Goal: Task Accomplishment & Management: Manage account settings

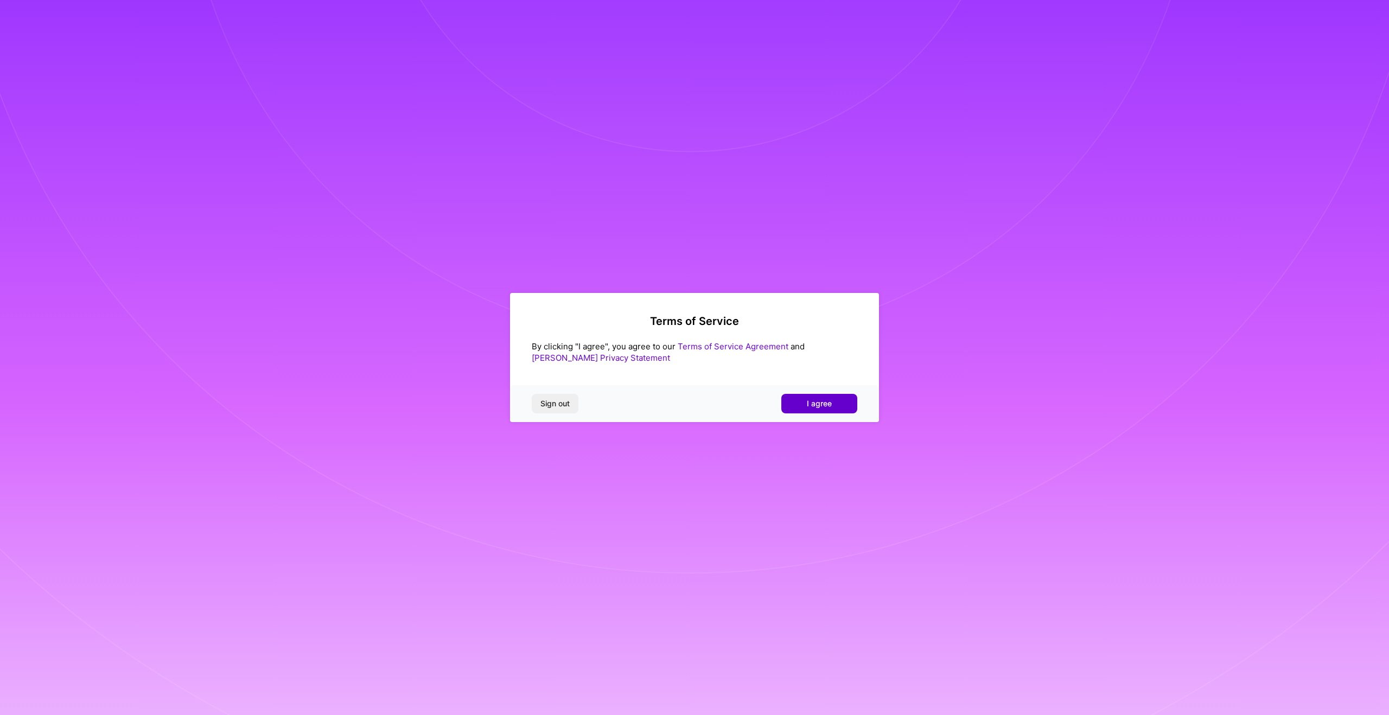
click at [839, 406] on button "I agree" at bounding box center [819, 404] width 76 height 20
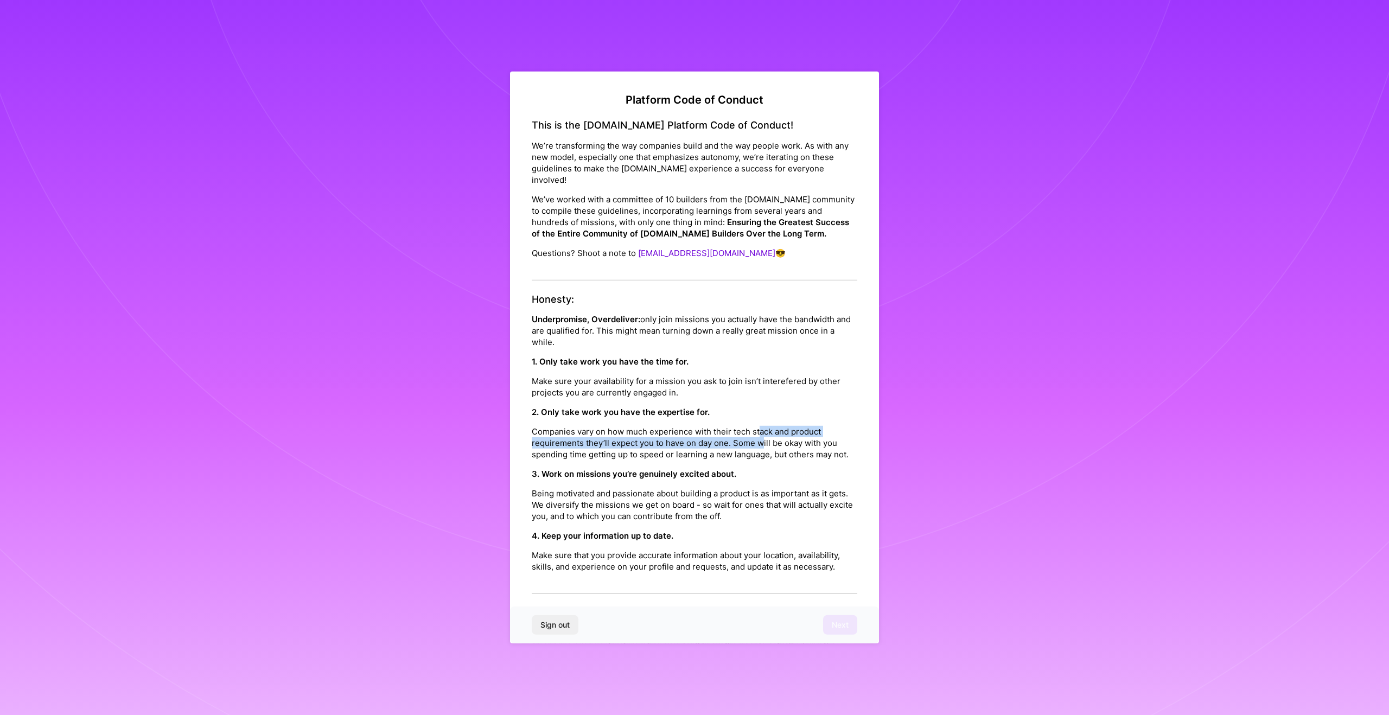
click at [759, 426] on p "Companies vary on how much experience with their tech stack and product require…" at bounding box center [694, 443] width 325 height 34
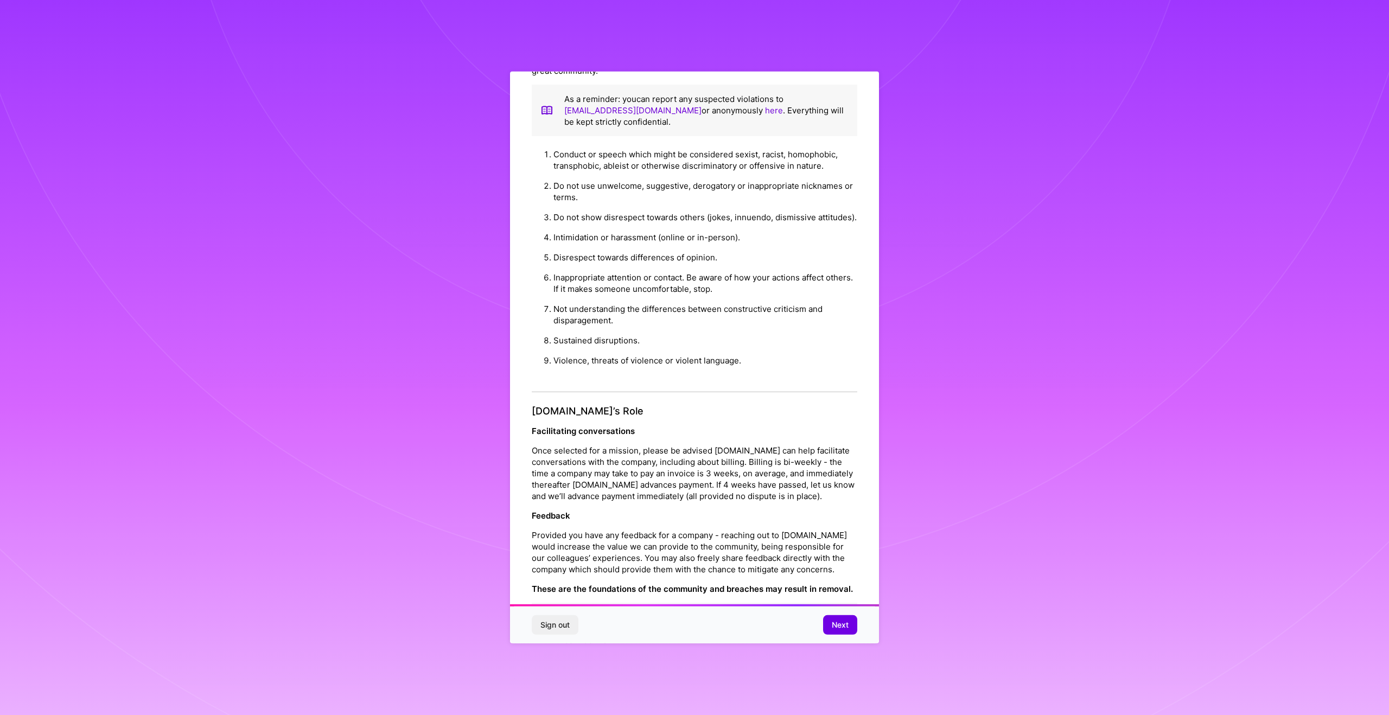
scroll to position [875, 0]
click at [843, 624] on span "Next" at bounding box center [840, 624] width 17 height 11
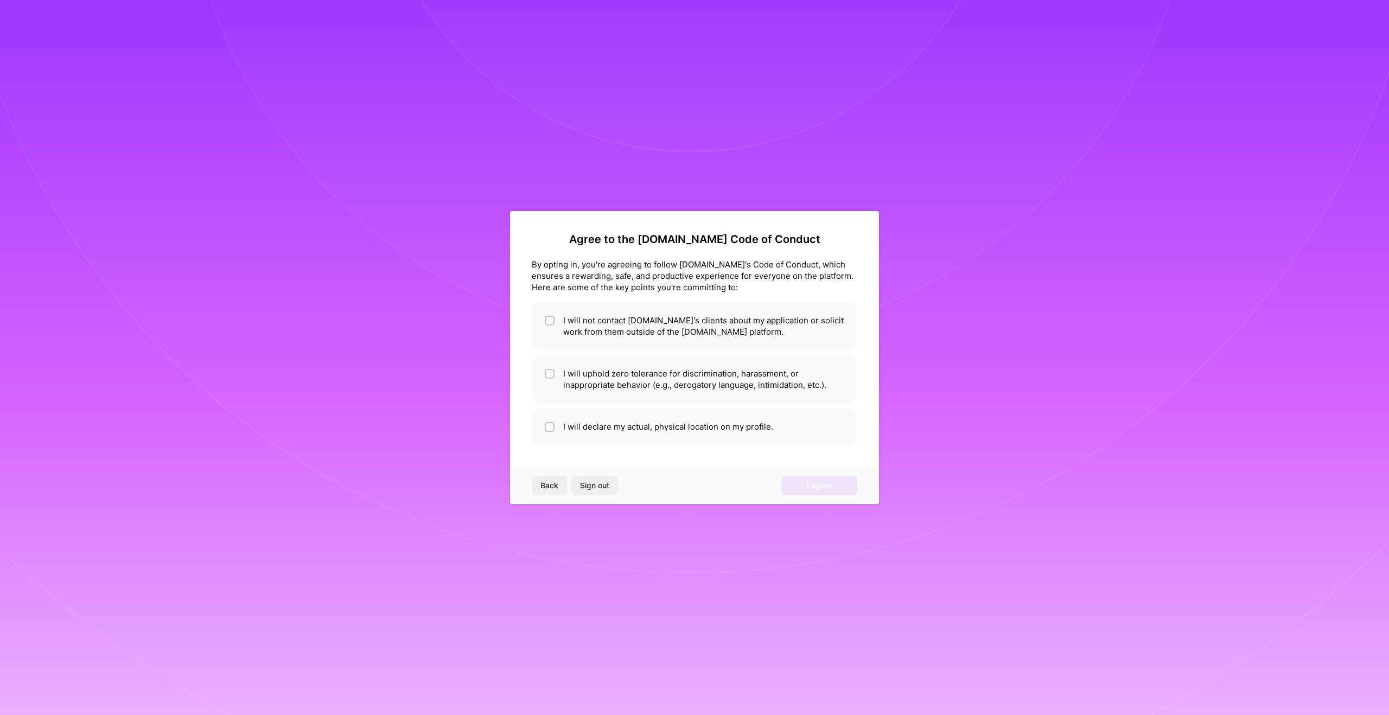
scroll to position [0, 0]
click at [765, 331] on li "I will not contact A.Team's clients about my application or solicit work from t…" at bounding box center [694, 326] width 325 height 49
checkbox input "true"
click at [615, 375] on li "I will uphold zero tolerance for discrimination, harassment, or inappropriate b…" at bounding box center [694, 379] width 325 height 49
checkbox input "true"
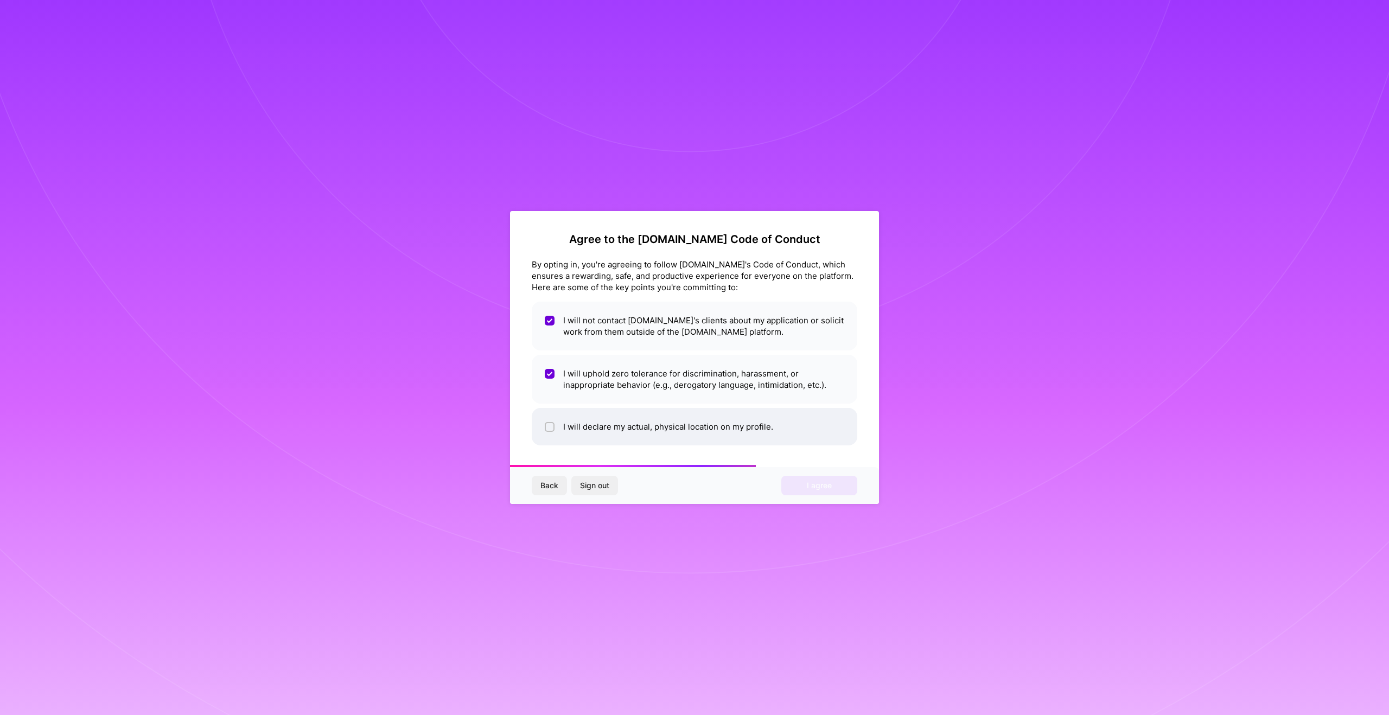
click at [690, 429] on li "I will declare my actual, physical location on my profile." at bounding box center [694, 426] width 325 height 37
checkbox input "true"
click at [808, 489] on span "I agree" at bounding box center [819, 485] width 25 height 11
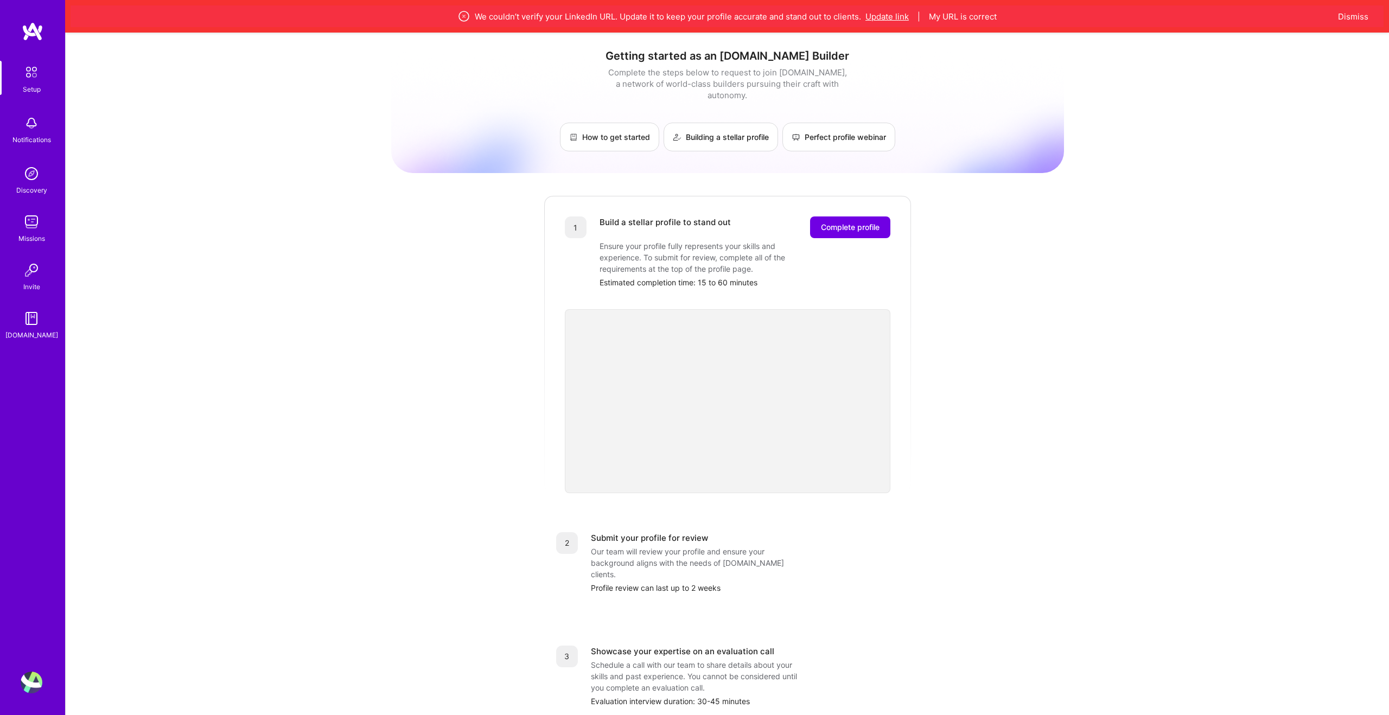
click at [896, 17] on button "Update link" at bounding box center [886, 16] width 43 height 11
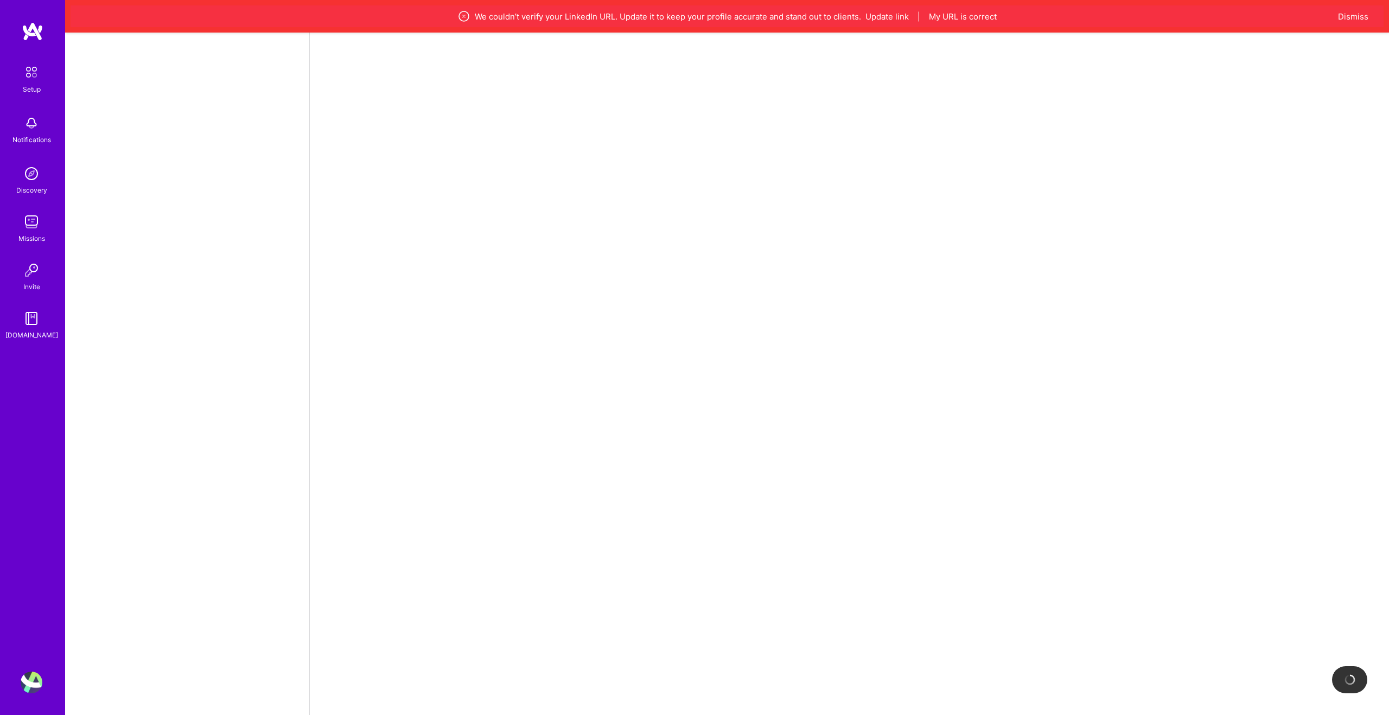
select select "US"
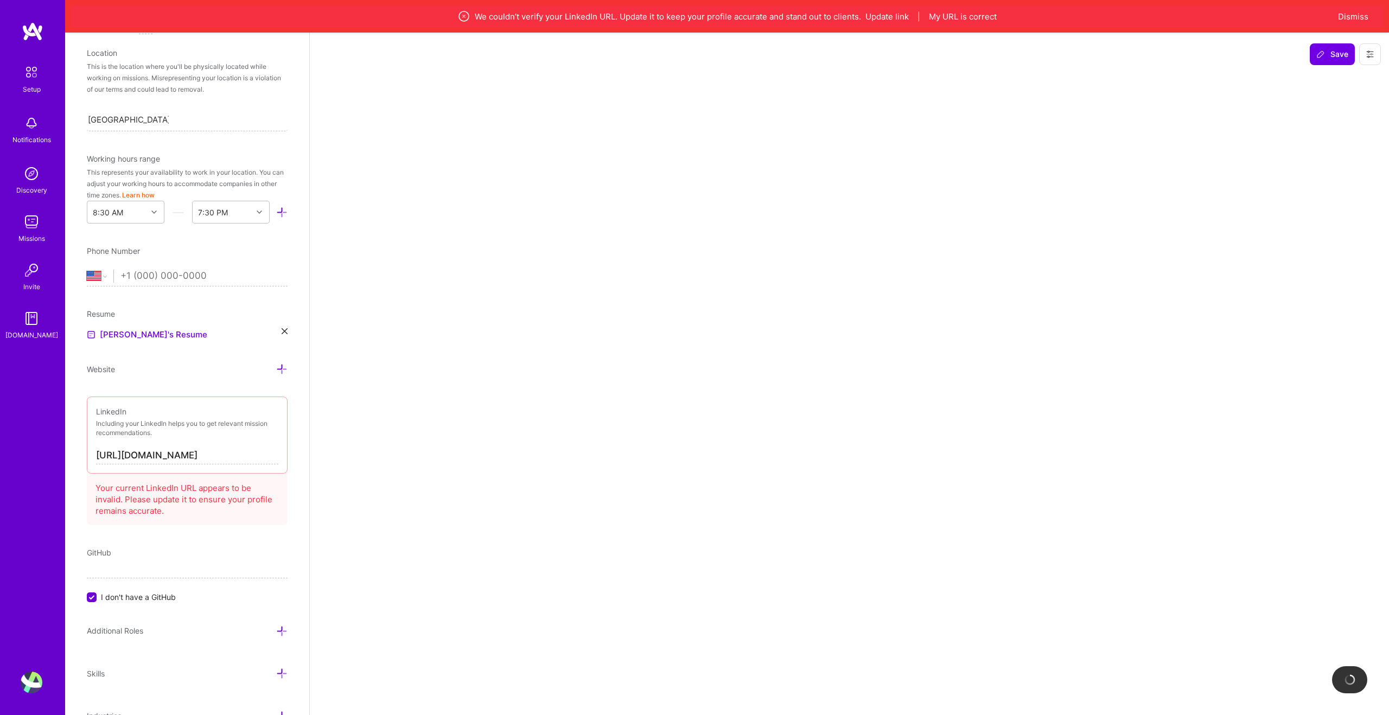
scroll to position [237, 0]
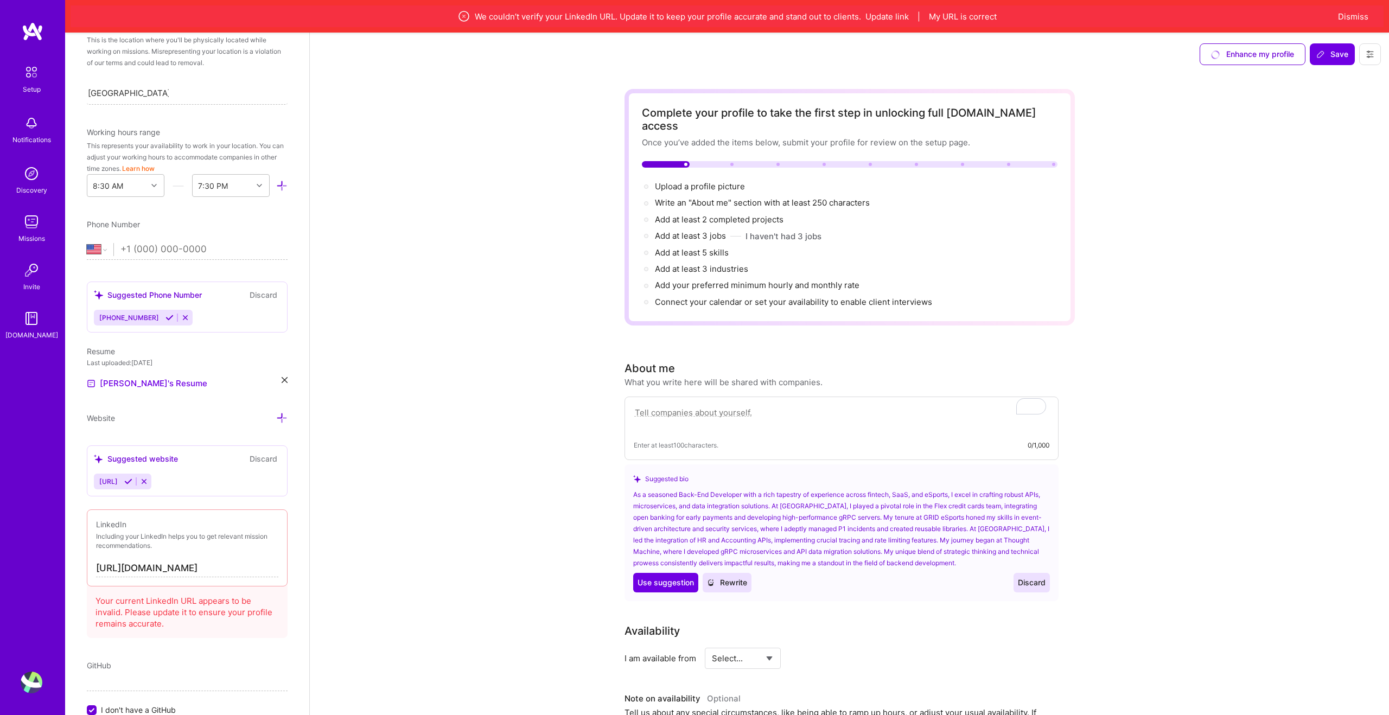
click at [240, 563] on input "[URL][DOMAIN_NAME]" at bounding box center [187, 568] width 182 height 17
click at [264, 566] on input "[URL][DOMAIN_NAME]" at bounding box center [187, 568] width 182 height 17
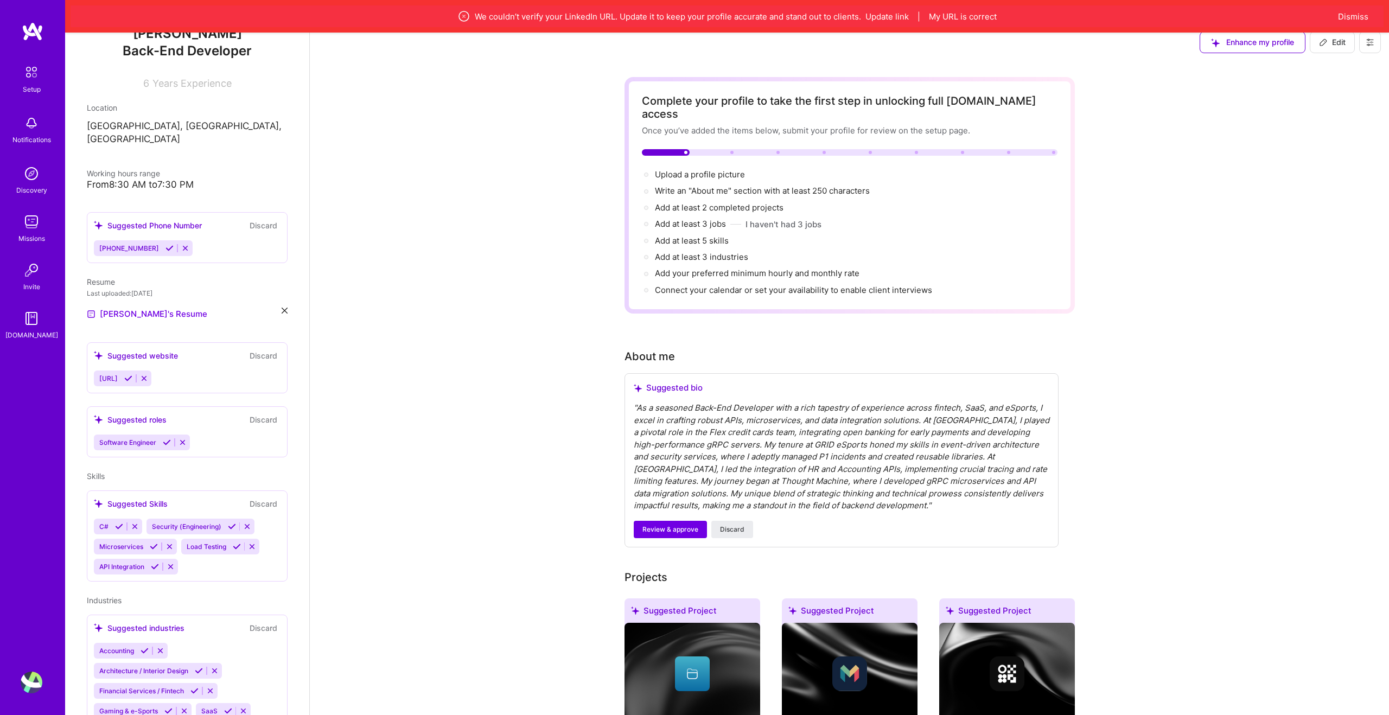
scroll to position [0, 0]
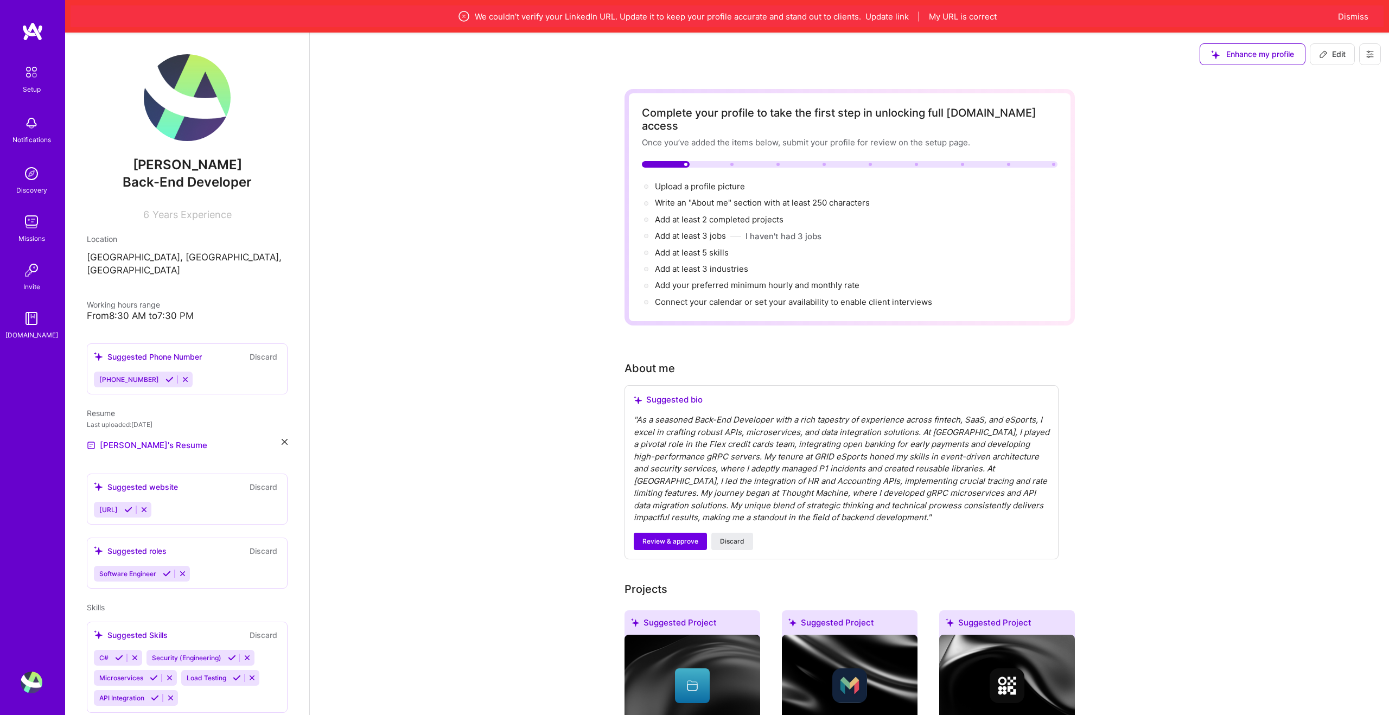
click at [30, 77] on img at bounding box center [31, 72] width 23 height 23
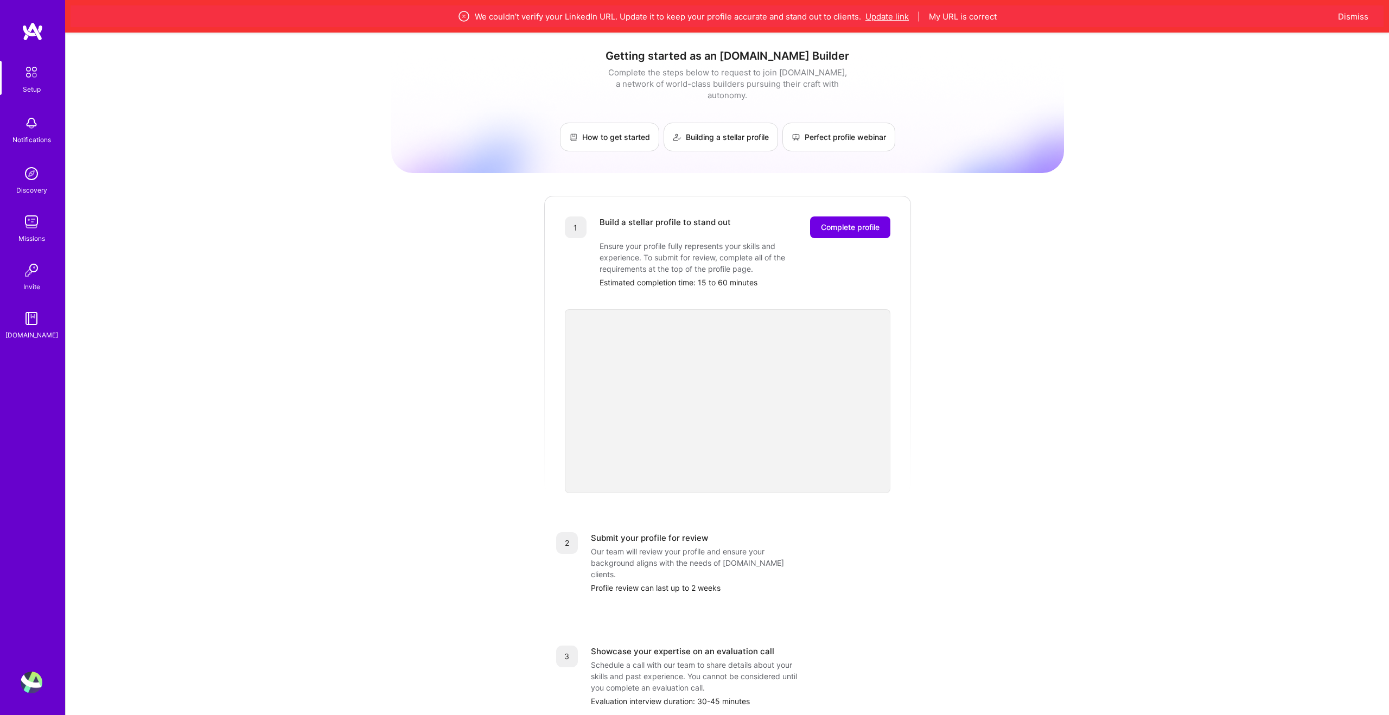
click at [886, 18] on button "Update link" at bounding box center [886, 16] width 43 height 11
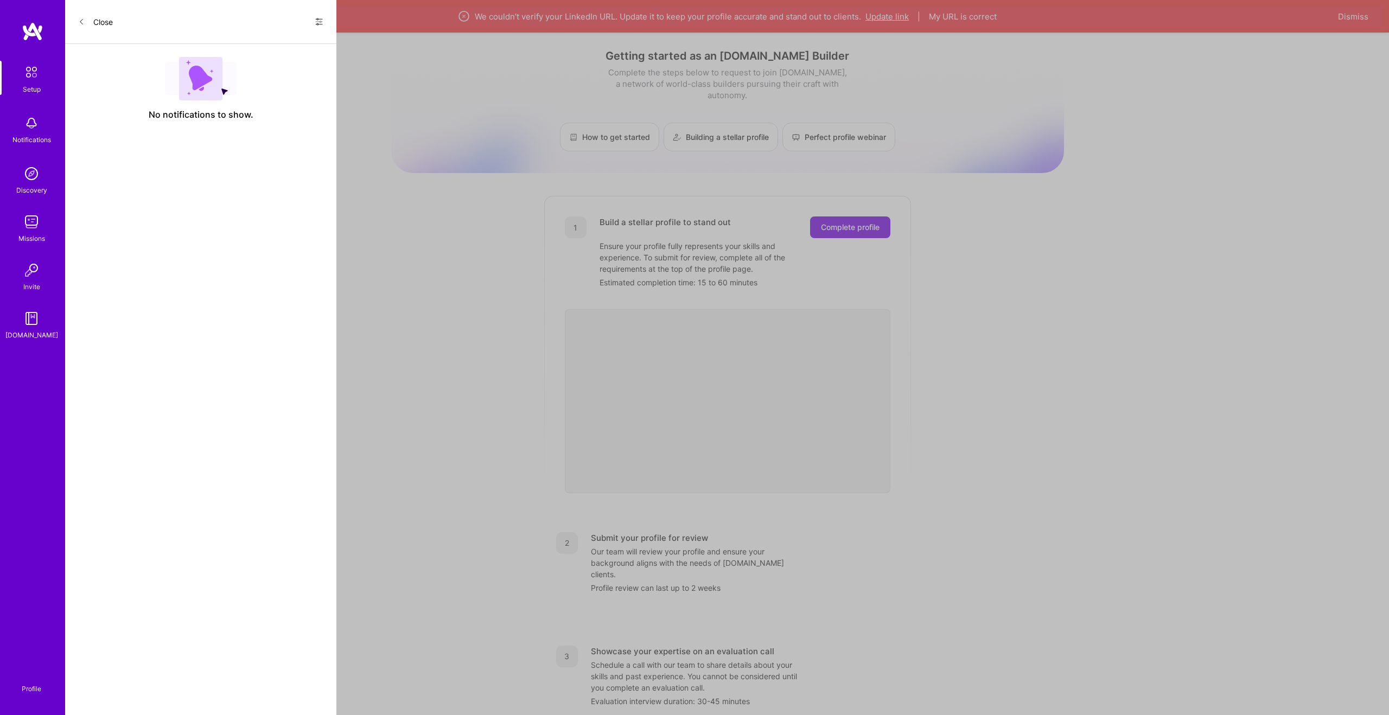
select select "US"
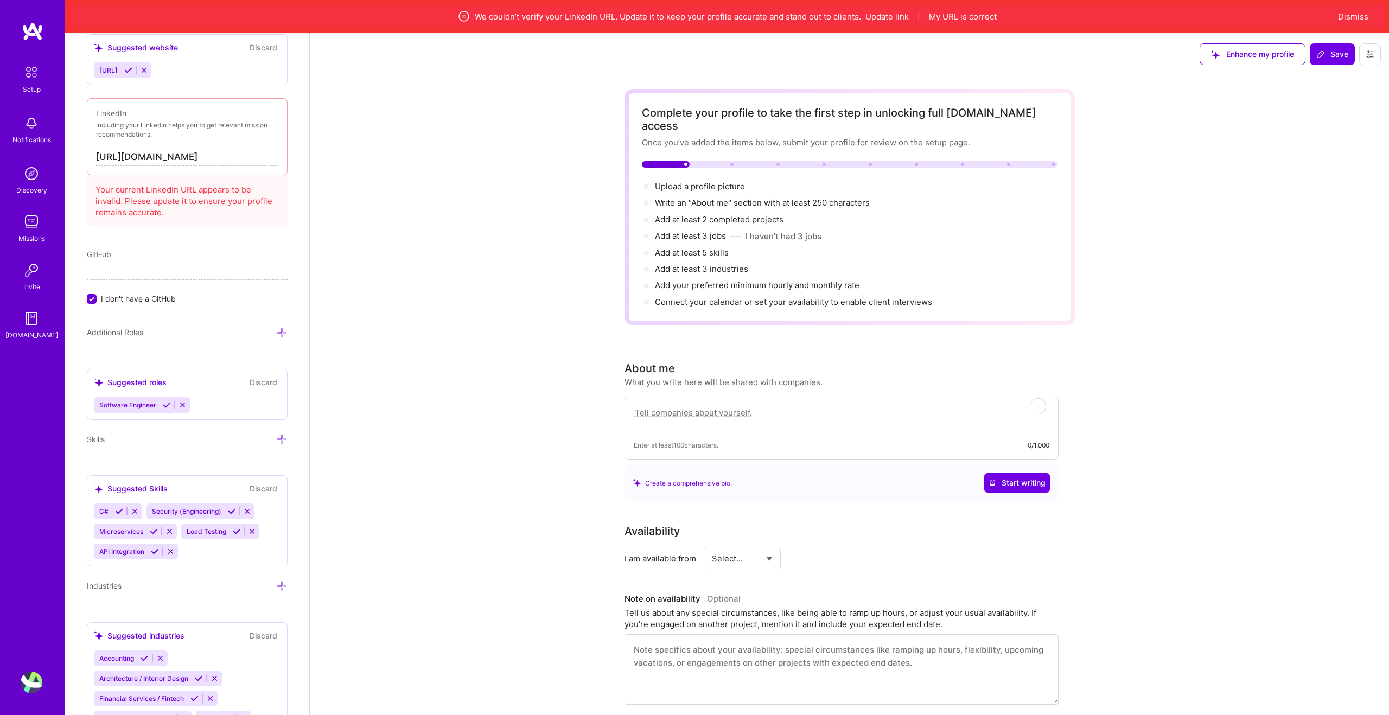
scroll to position [668, 0]
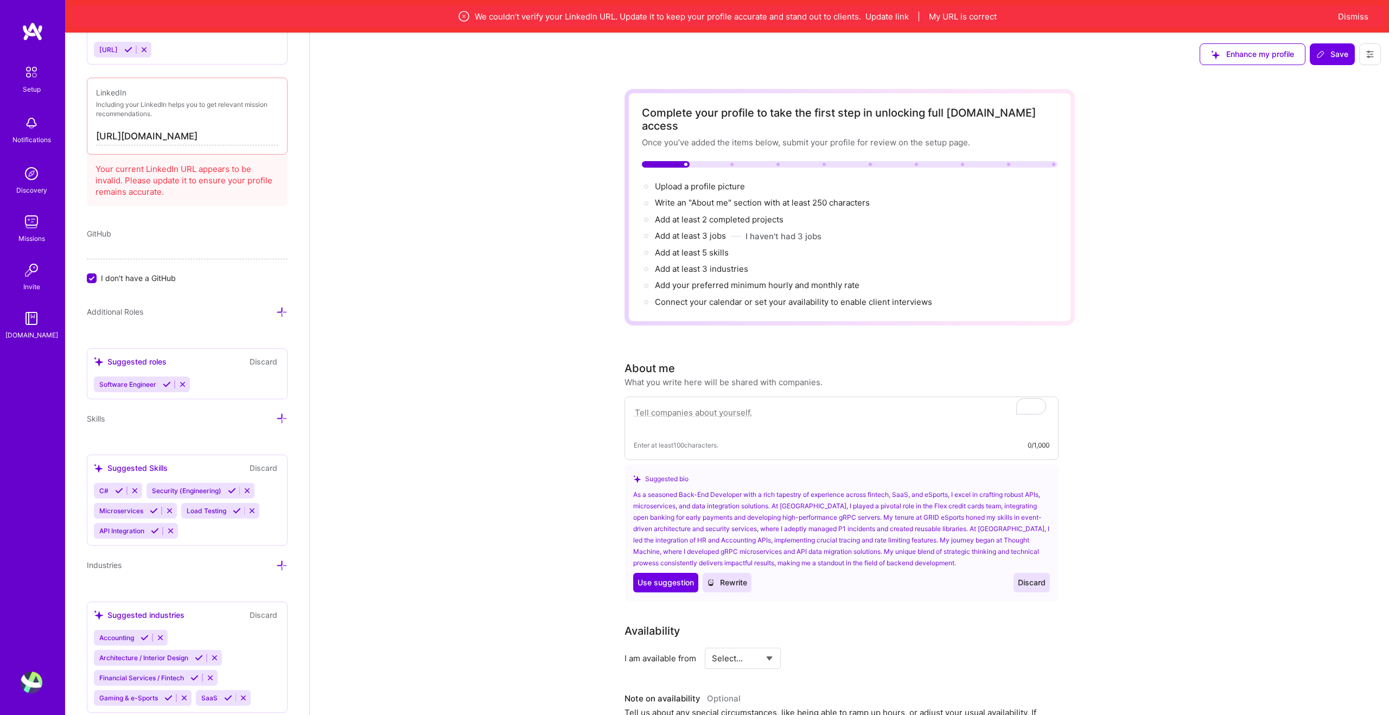
click at [147, 136] on input "[URL][DOMAIN_NAME]" at bounding box center [187, 136] width 182 height 17
paste input "in/robertmarincu/"
click at [283, 137] on div "LinkedIn Including your LinkedIn helps you to get relevant mission recommendati…" at bounding box center [187, 116] width 201 height 77
drag, startPoint x: 264, startPoint y: 137, endPoint x: 186, endPoint y: 141, distance: 78.2
click at [186, 141] on input "[URL][DOMAIN_NAME]" at bounding box center [187, 136] width 182 height 17
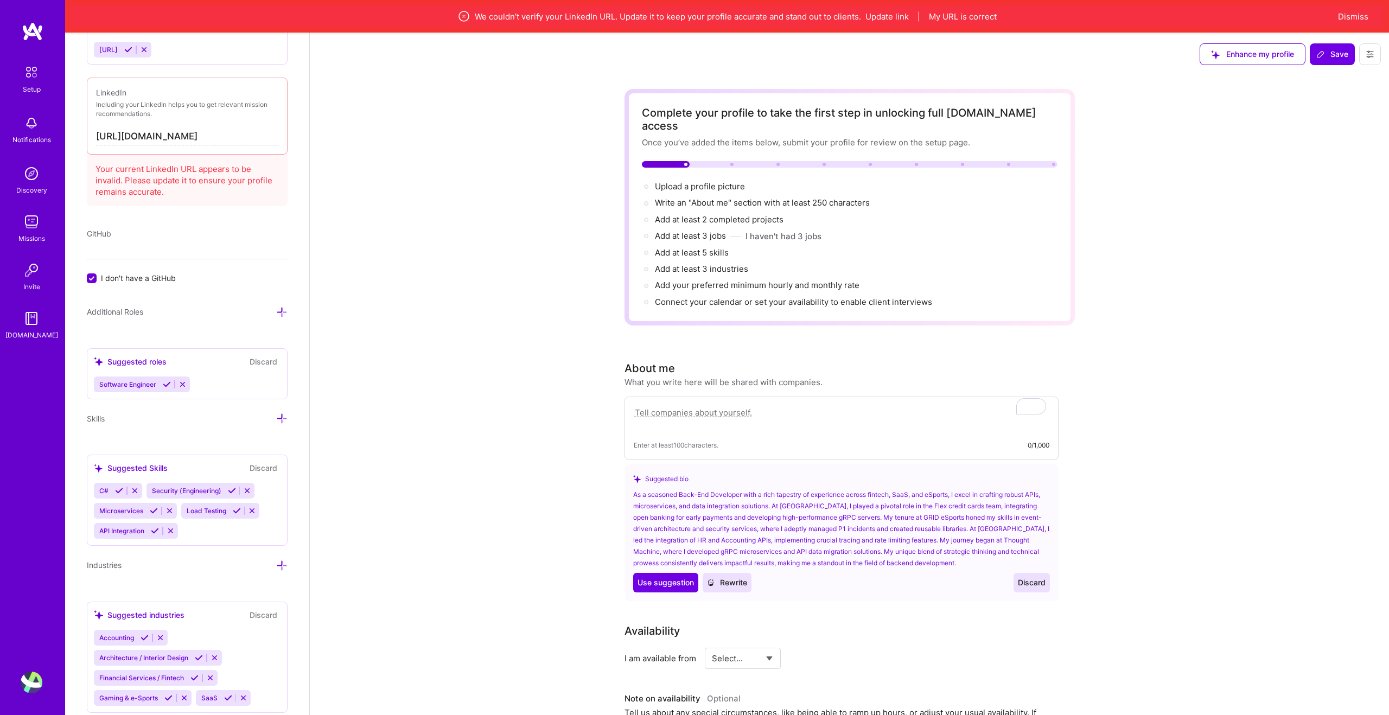
paste input "tmarincu/"
type input "[URL][DOMAIN_NAME]"
click at [184, 202] on div "Your current LinkedIn URL appears to be invalid. Please update it to ensure you…" at bounding box center [187, 178] width 201 height 56
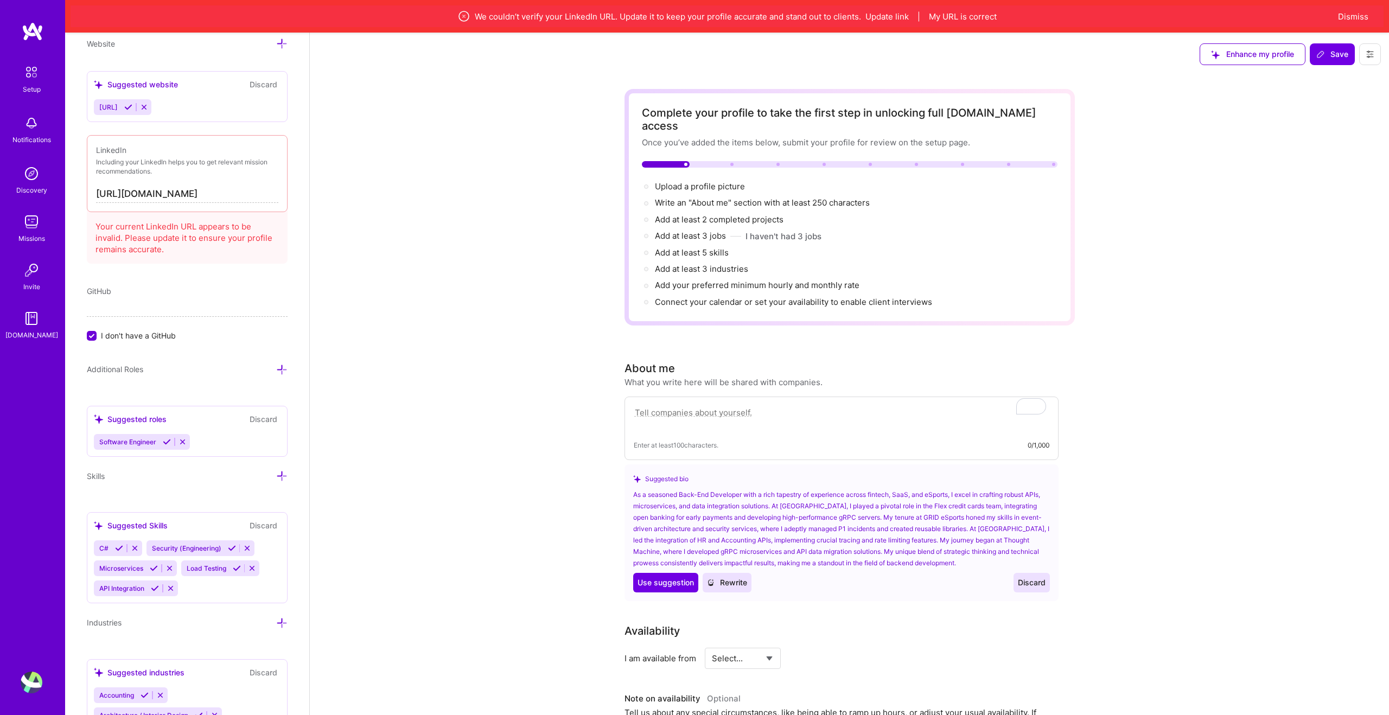
scroll to position [590, 0]
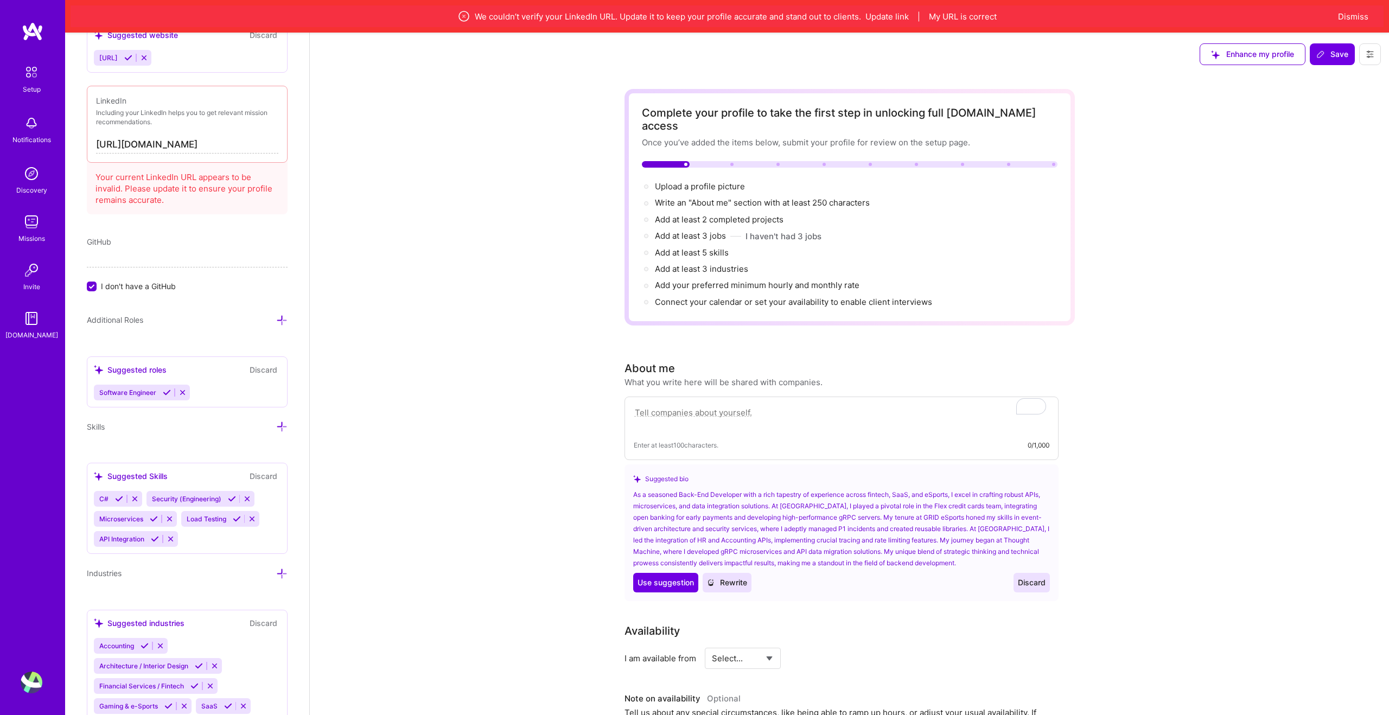
click at [141, 283] on span "I don't have a GitHub" at bounding box center [138, 285] width 75 height 11
click at [98, 283] on input "I don't have a GitHub" at bounding box center [93, 287] width 10 height 10
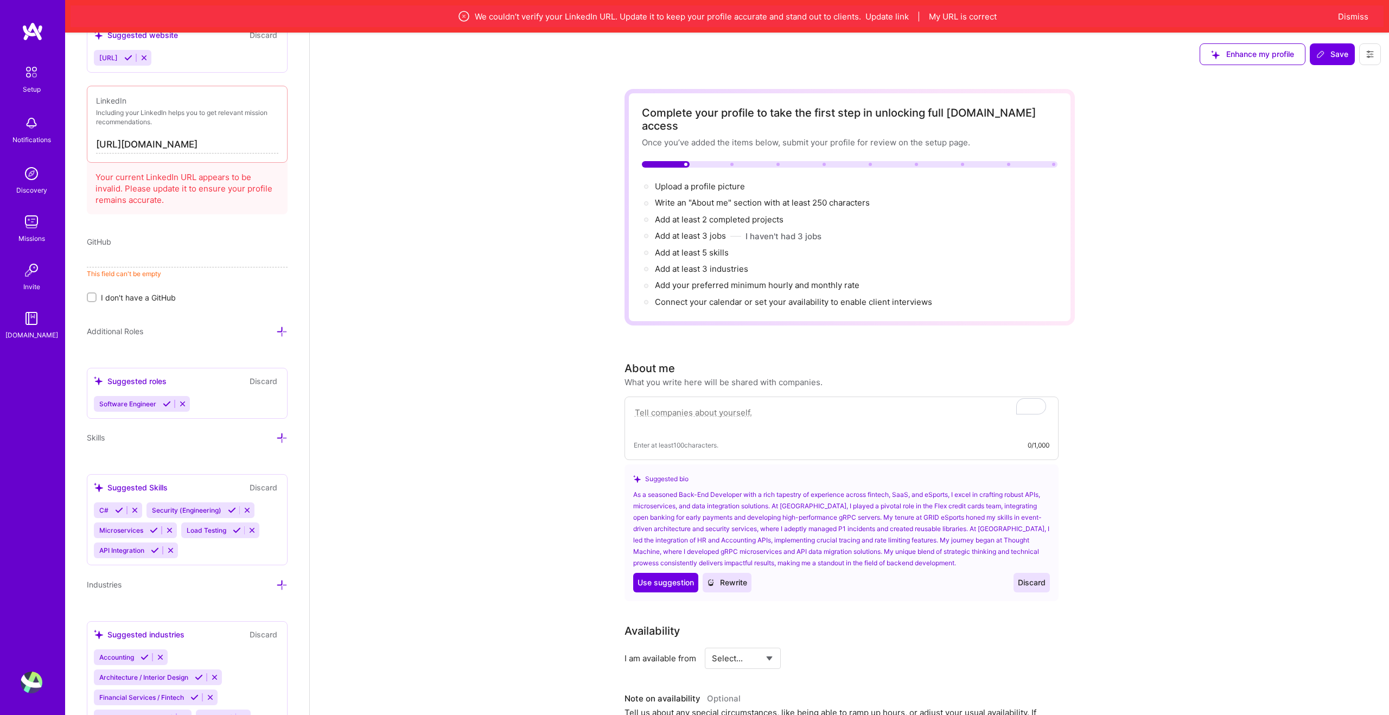
scroll to position [680, 0]
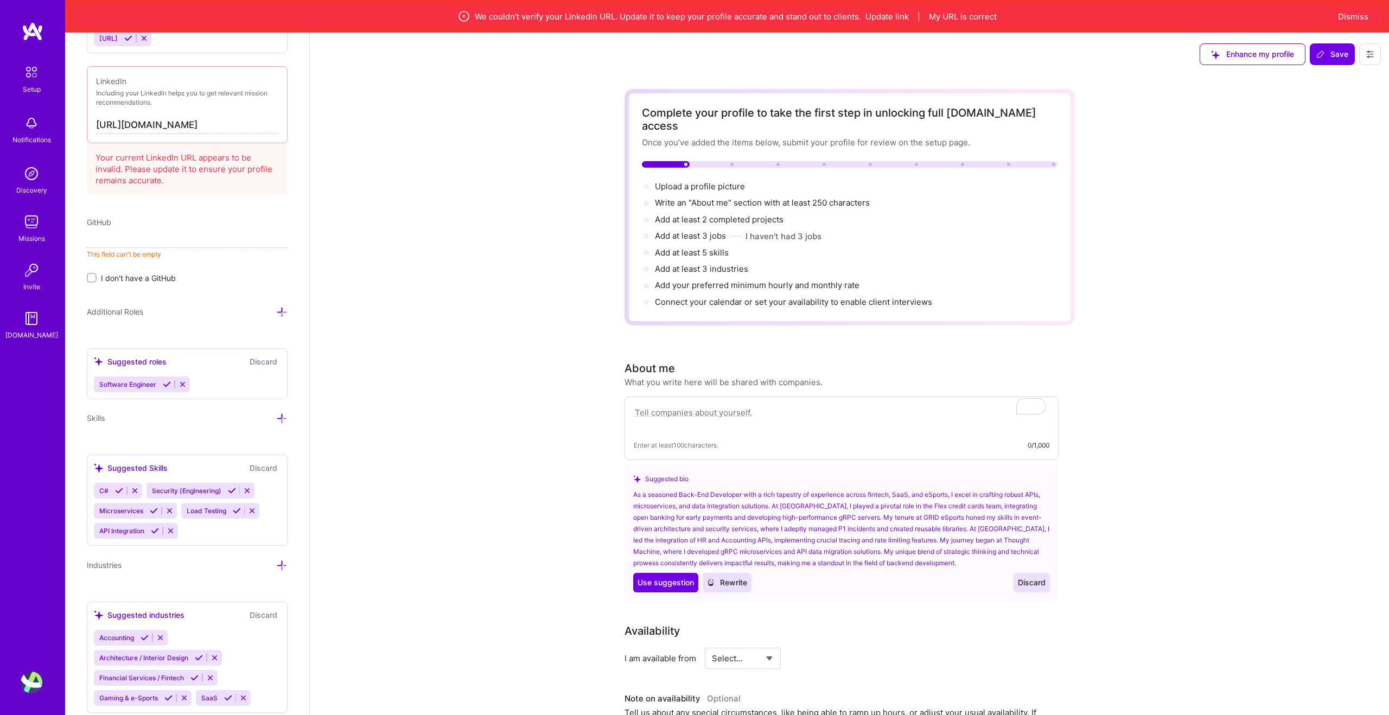
click at [138, 250] on p "This field can't be empty" at bounding box center [187, 254] width 201 height 9
click at [121, 241] on input at bounding box center [187, 239] width 201 height 17
paste input "[URL][DOMAIN_NAME]"
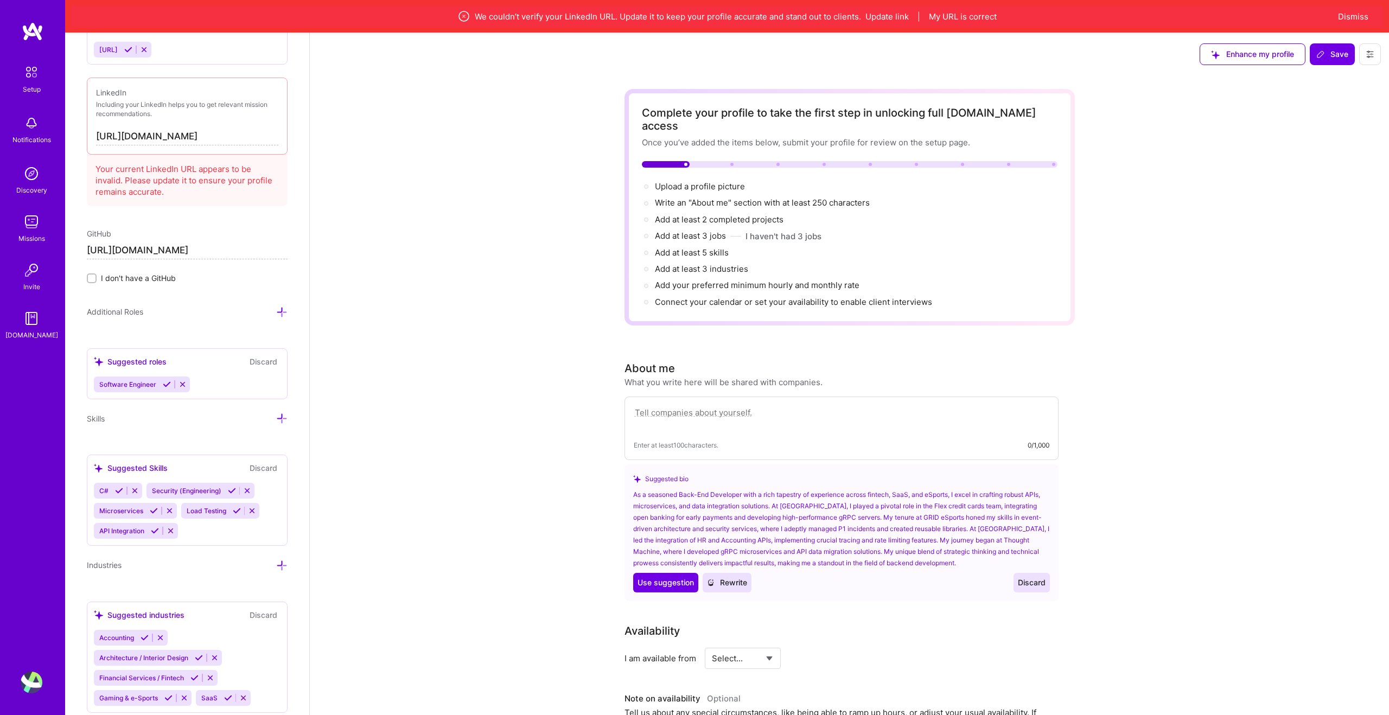
type input "[URL][DOMAIN_NAME]"
click at [193, 359] on div "Suggested roles Discard" at bounding box center [187, 361] width 187 height 12
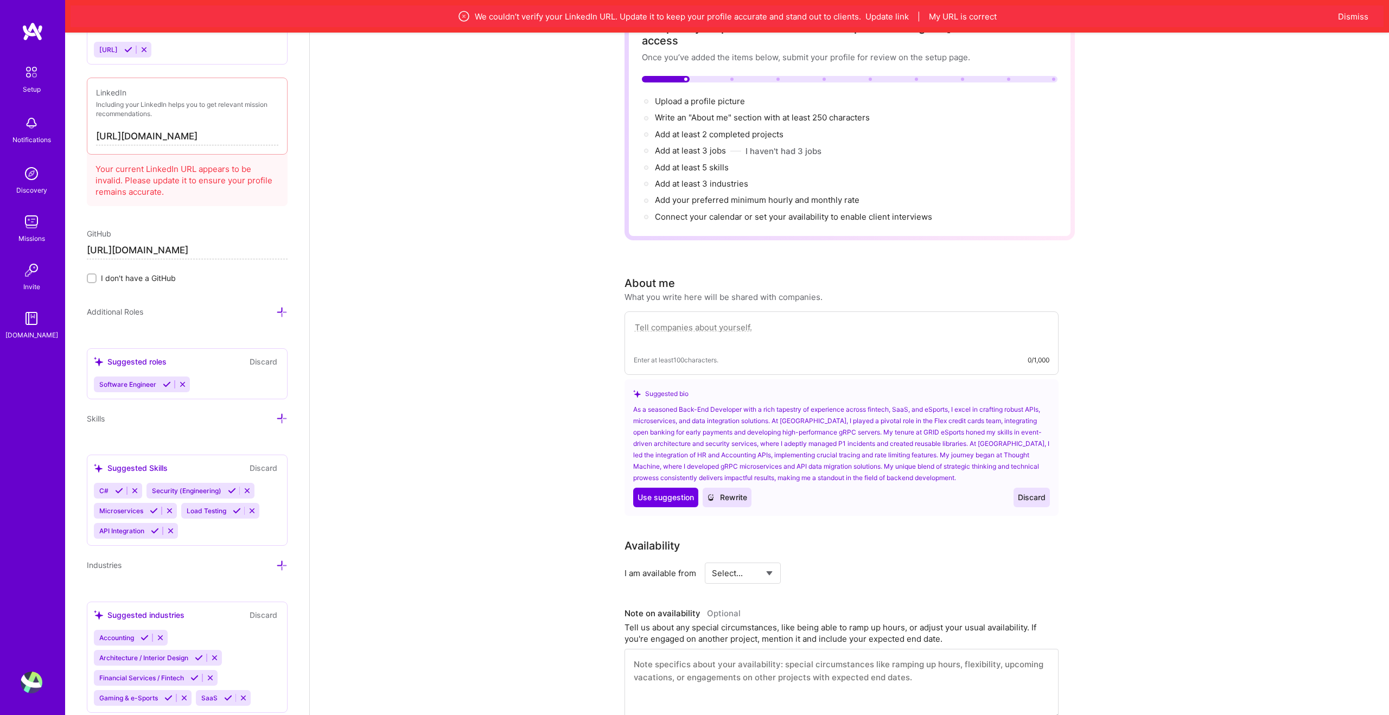
scroll to position [92, 0]
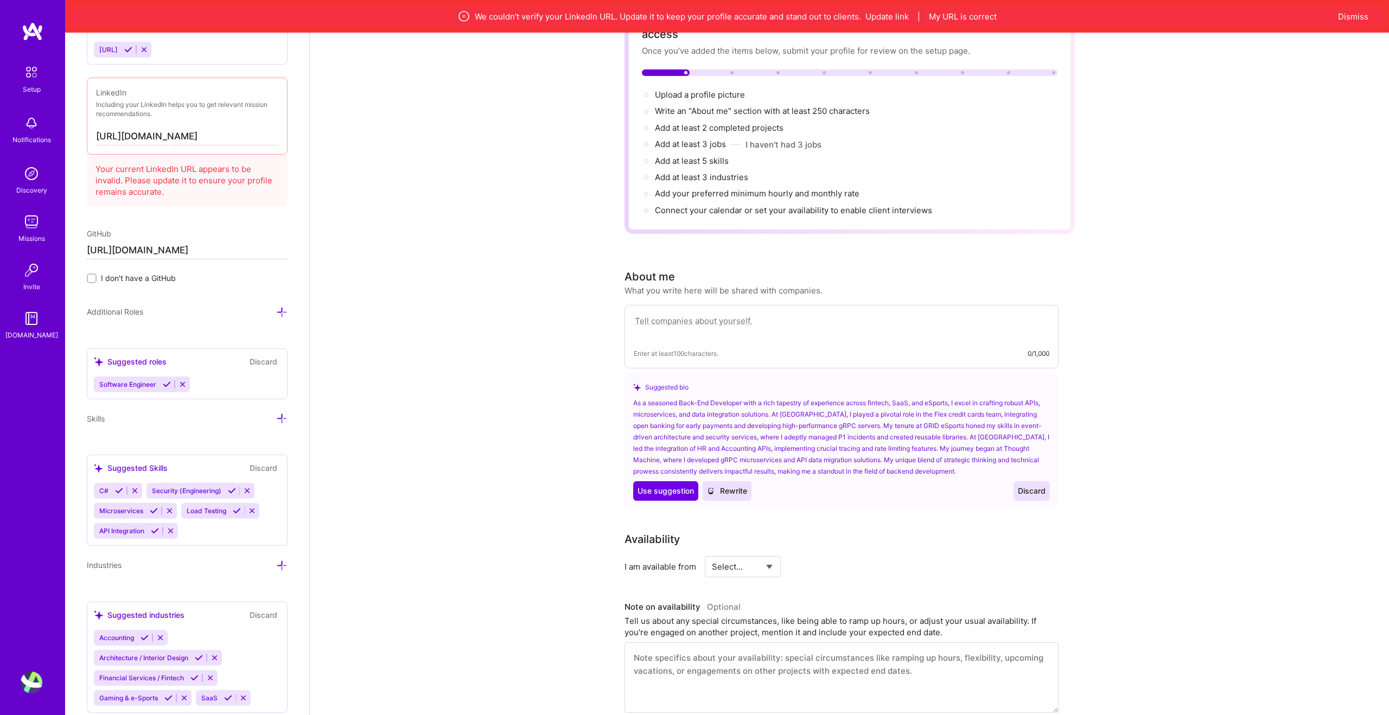
click at [133, 491] on icon at bounding box center [135, 491] width 8 height 8
click at [194, 492] on icon at bounding box center [195, 491] width 8 height 8
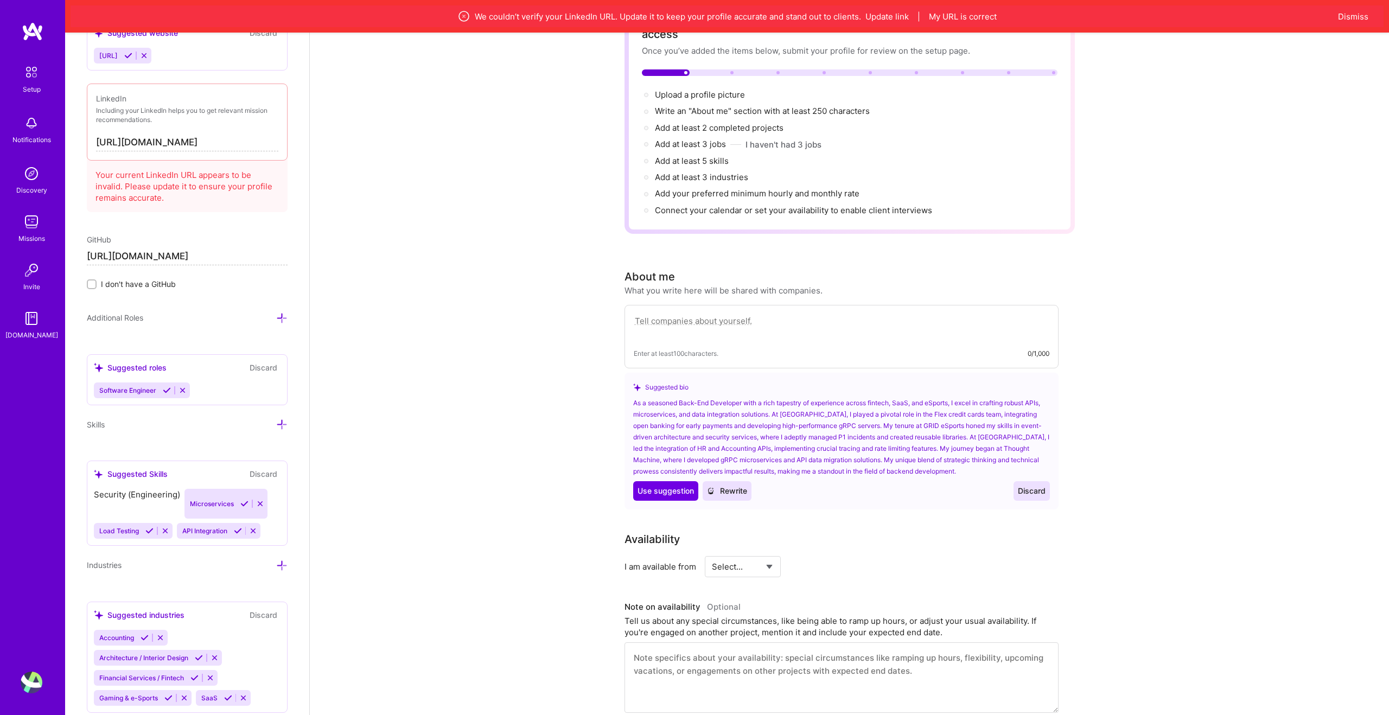
scroll to position [648, 0]
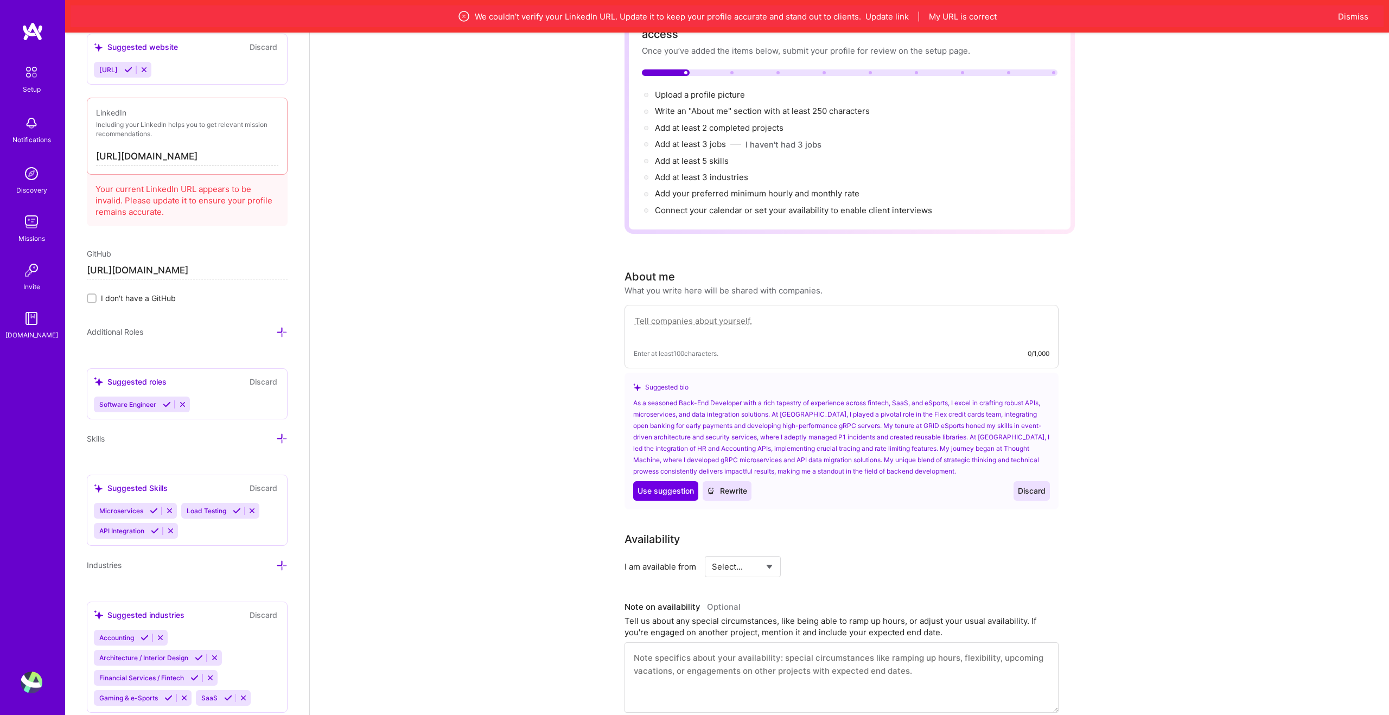
click at [250, 513] on icon at bounding box center [252, 511] width 8 height 8
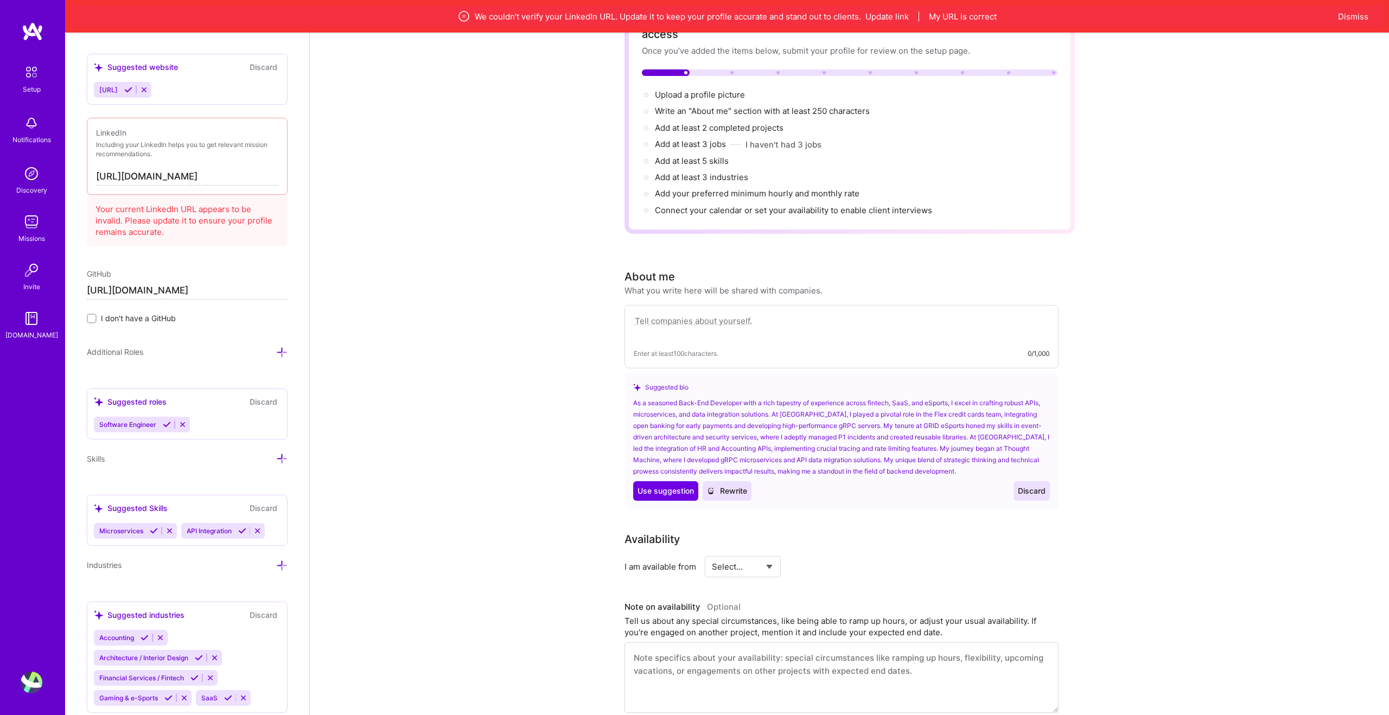
scroll to position [628, 0]
click at [149, 510] on div "Suggested Skills" at bounding box center [131, 507] width 74 height 11
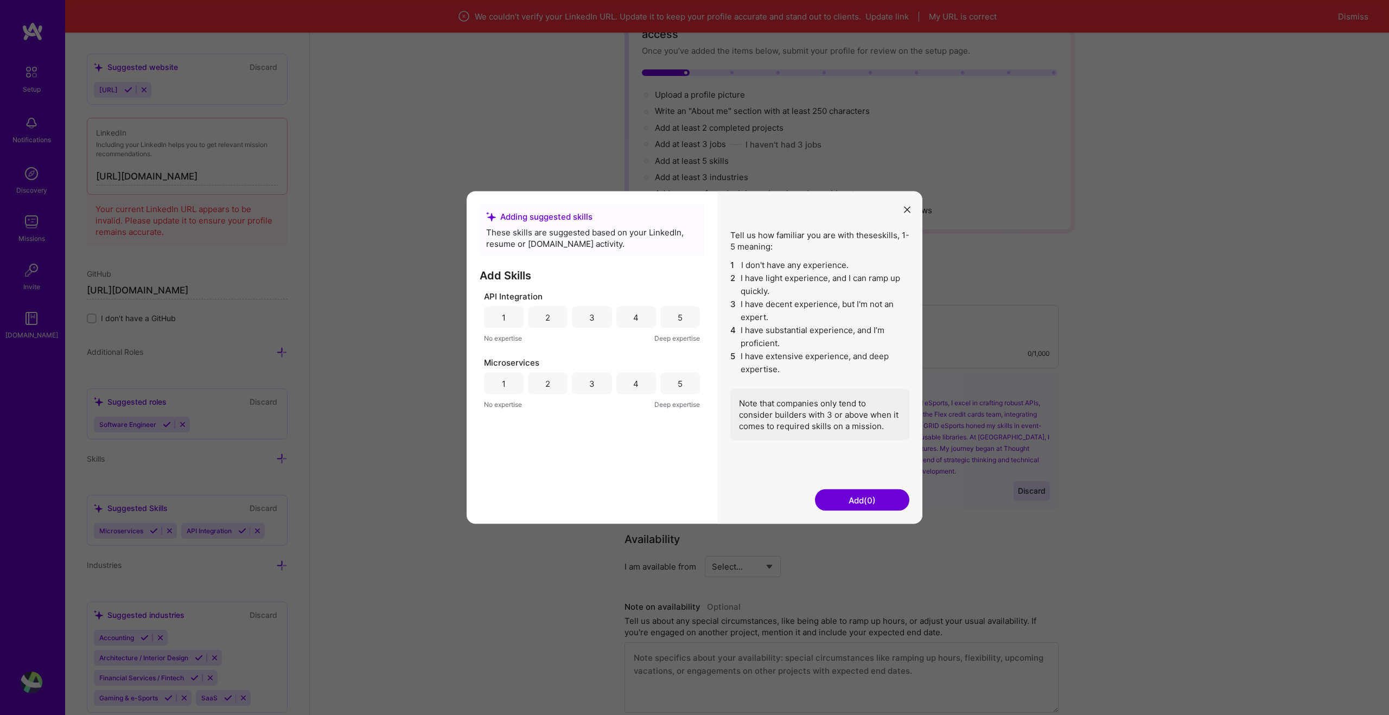
click at [905, 207] on icon "modal" at bounding box center [907, 209] width 7 height 7
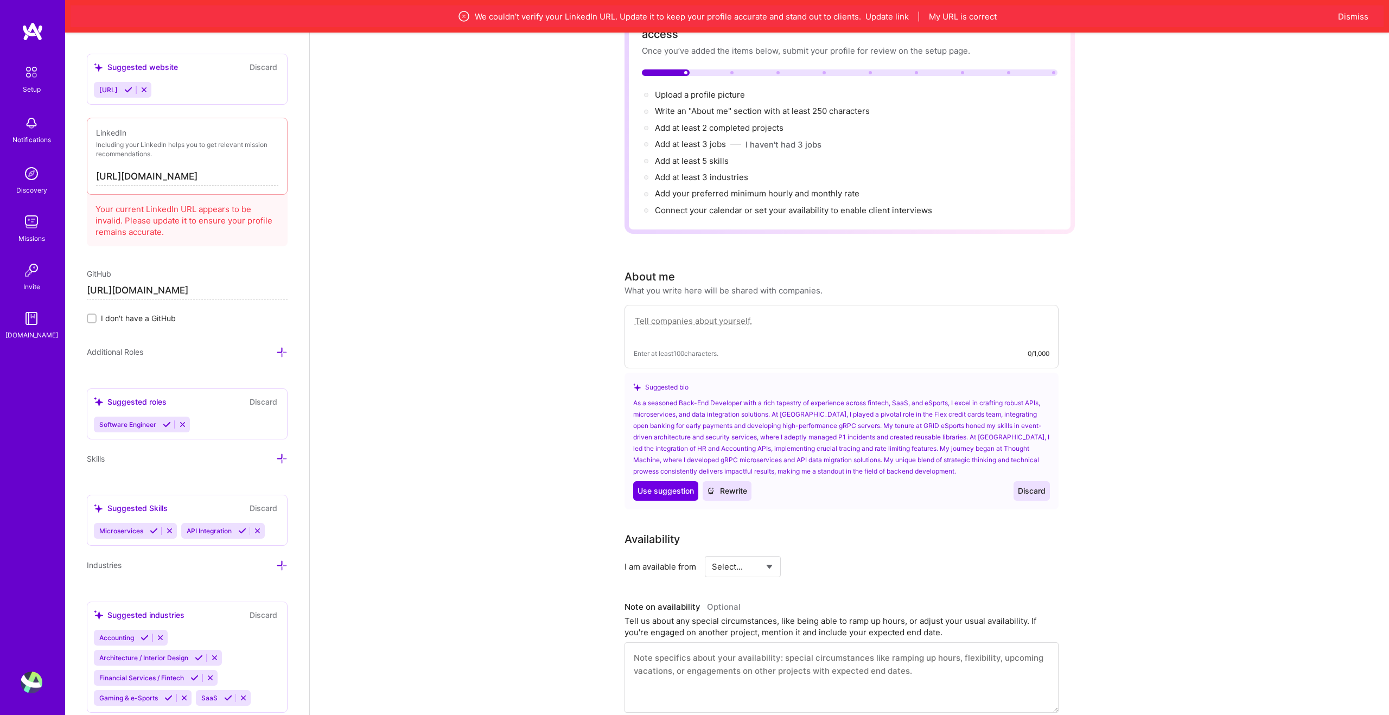
click at [170, 532] on icon at bounding box center [169, 531] width 8 height 8
click at [170, 535] on button at bounding box center [170, 530] width 15 height 9
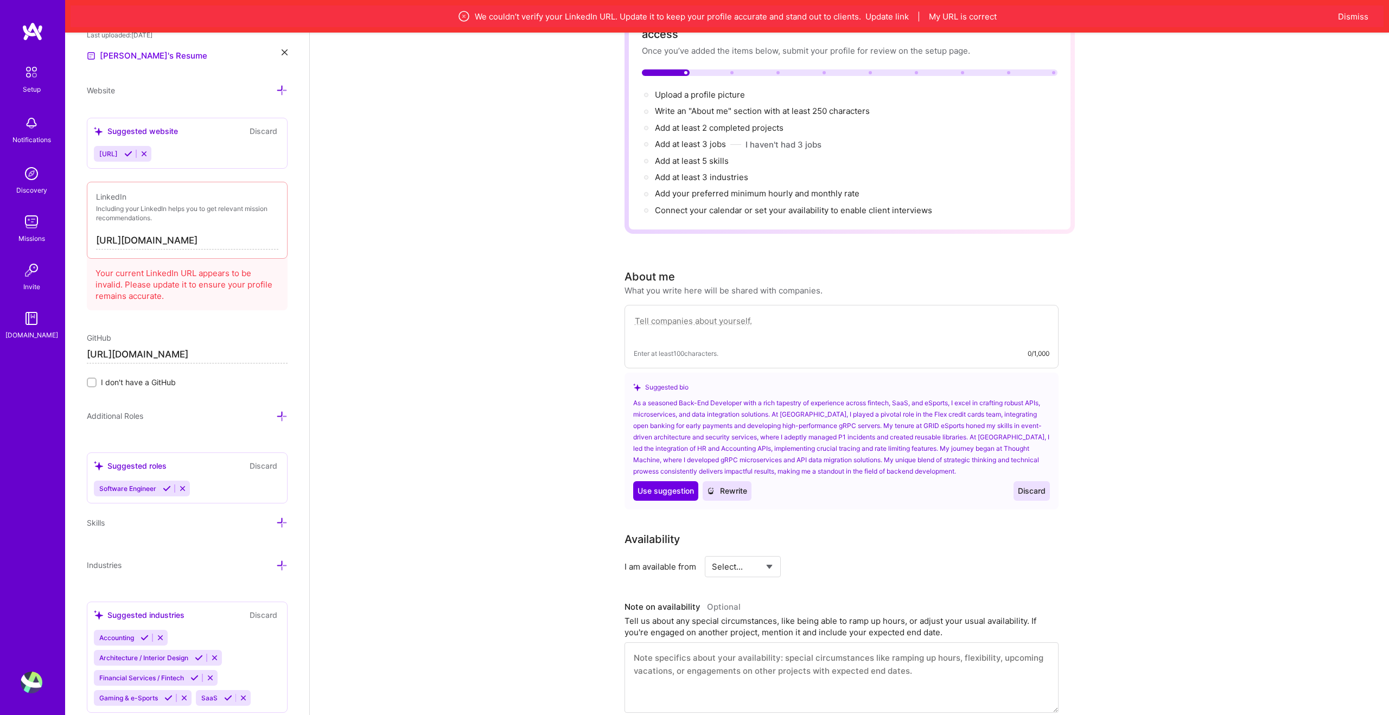
scroll to position [564, 0]
click at [287, 522] on icon at bounding box center [281, 522] width 11 height 11
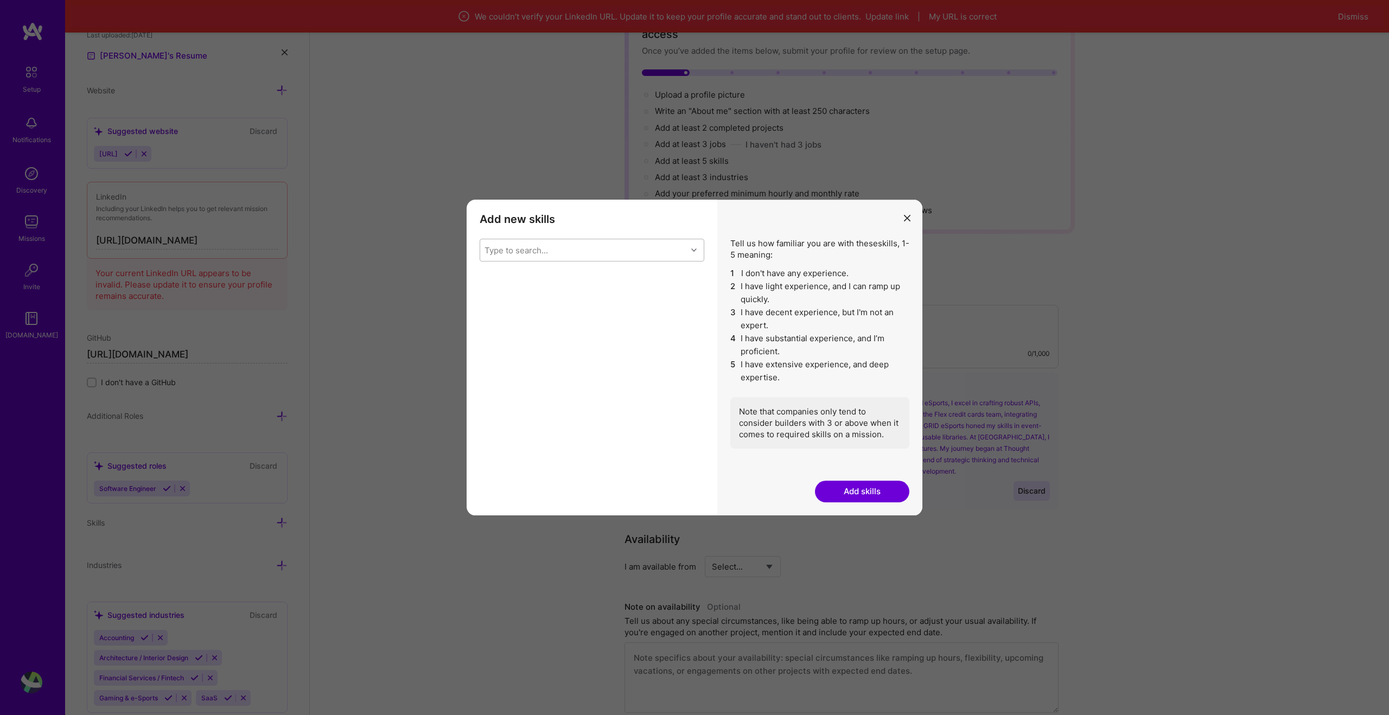
click at [575, 241] on div "Type to search..." at bounding box center [583, 250] width 207 height 22
type input "go"
click at [527, 361] on div "Go" at bounding box center [592, 358] width 212 height 11
click at [577, 250] on div "Type to search..." at bounding box center [583, 250] width 207 height 22
type input "micro"
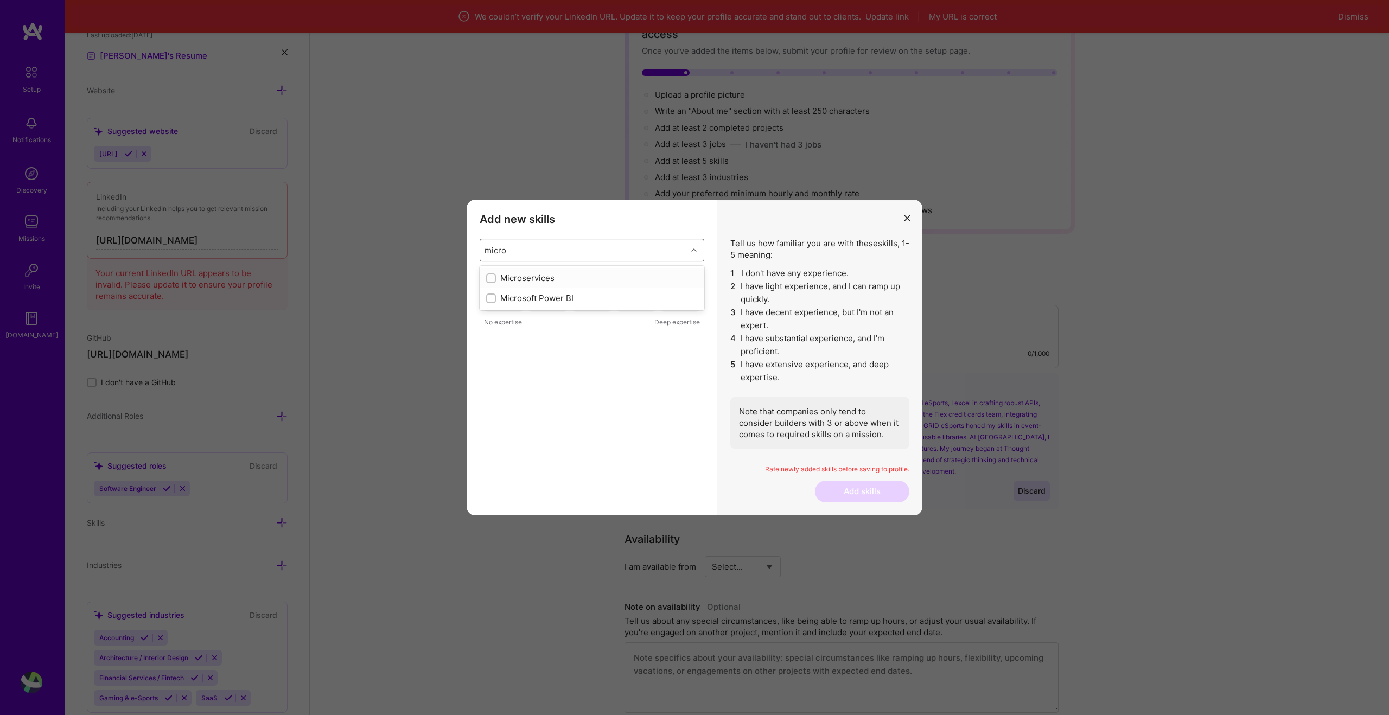
click at [563, 276] on div "Microservices" at bounding box center [592, 277] width 212 height 11
click at [567, 248] on div "Type to search..." at bounding box center [583, 250] width 207 height 22
type input "g"
type input "[PERSON_NAME]"
click at [492, 304] on div "[PERSON_NAME]" at bounding box center [592, 298] width 225 height 20
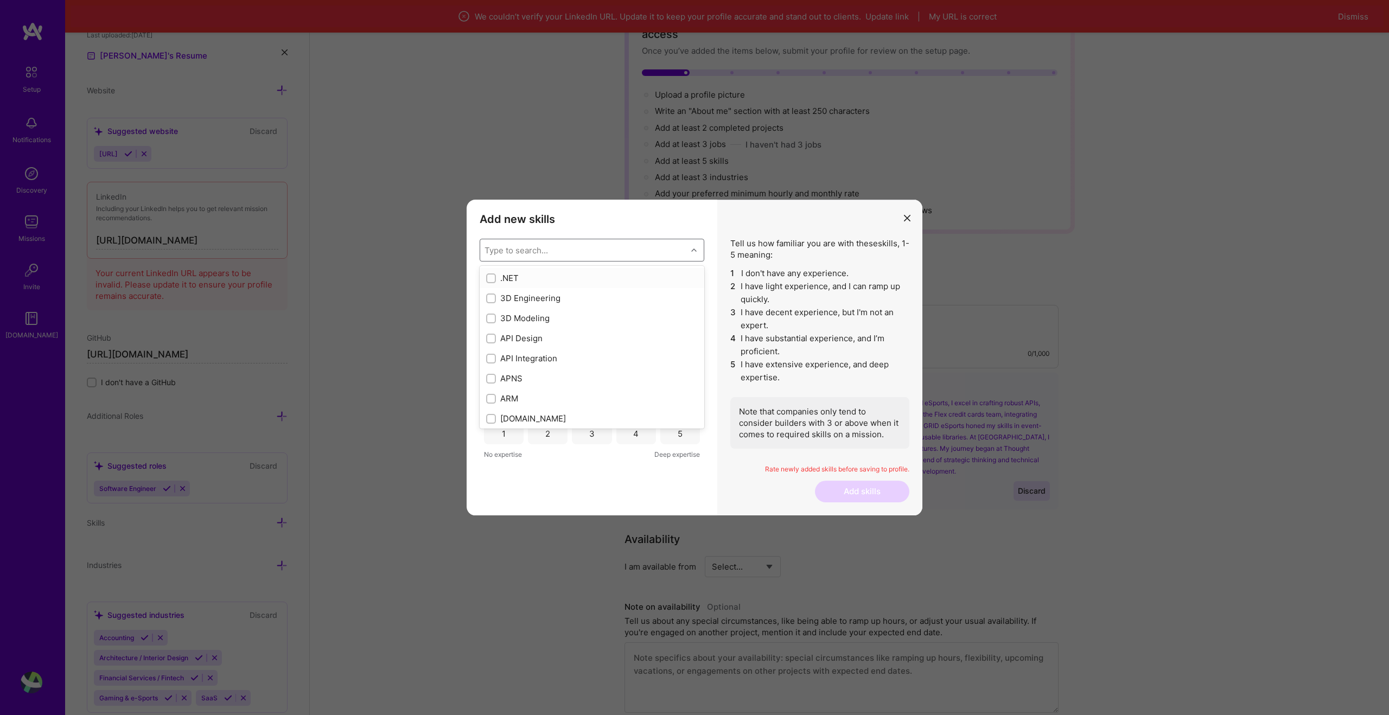
click at [493, 299] on input "modal" at bounding box center [492, 299] width 8 height 8
click at [493, 299] on input "modal" at bounding box center [492, 299] width 10 height 10
checkbox input "false"
click at [565, 244] on div "Type to search..." at bounding box center [583, 250] width 207 height 22
click at [650, 435] on div "4" at bounding box center [636, 434] width 40 height 22
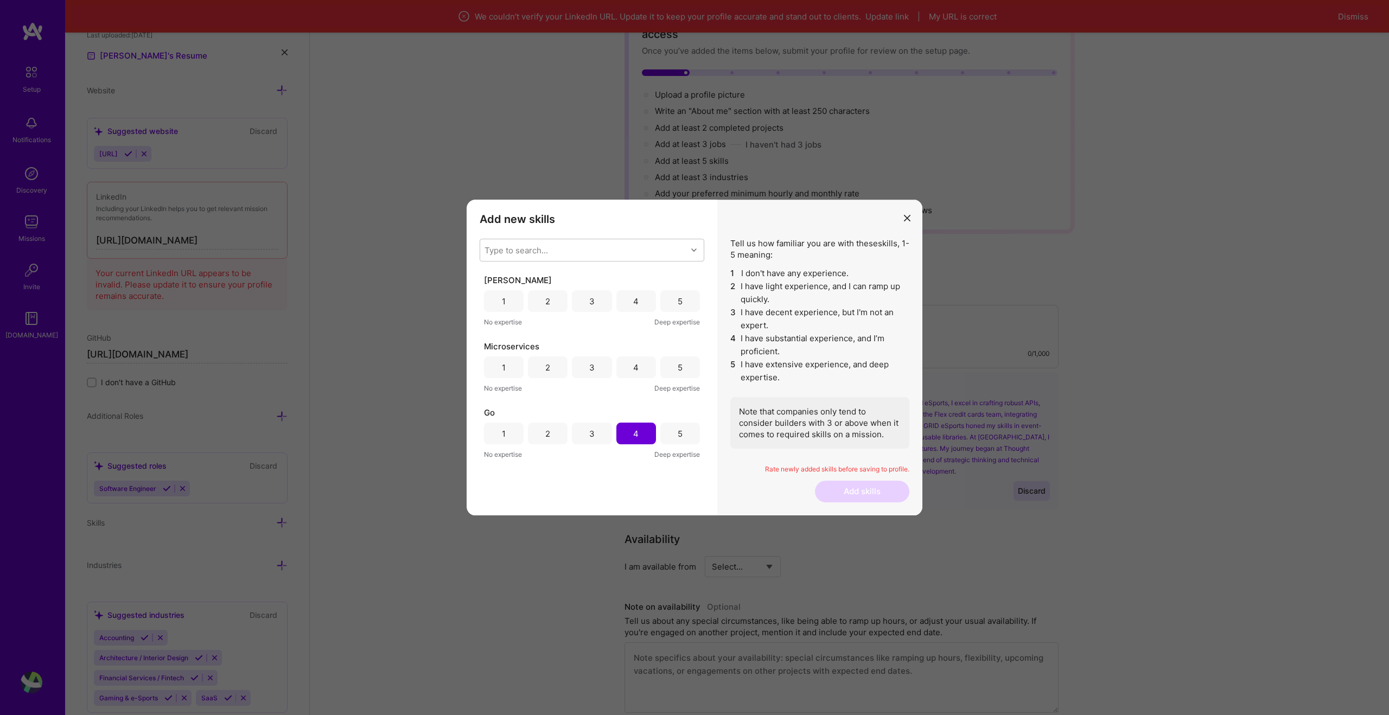
click at [640, 367] on div "4" at bounding box center [636, 367] width 40 height 22
click at [603, 295] on div "3" at bounding box center [592, 301] width 40 height 22
click at [586, 256] on div "Type to search..." at bounding box center [583, 250] width 207 height 22
type input "sq"
click at [554, 330] on div "SQL" at bounding box center [592, 338] width 225 height 20
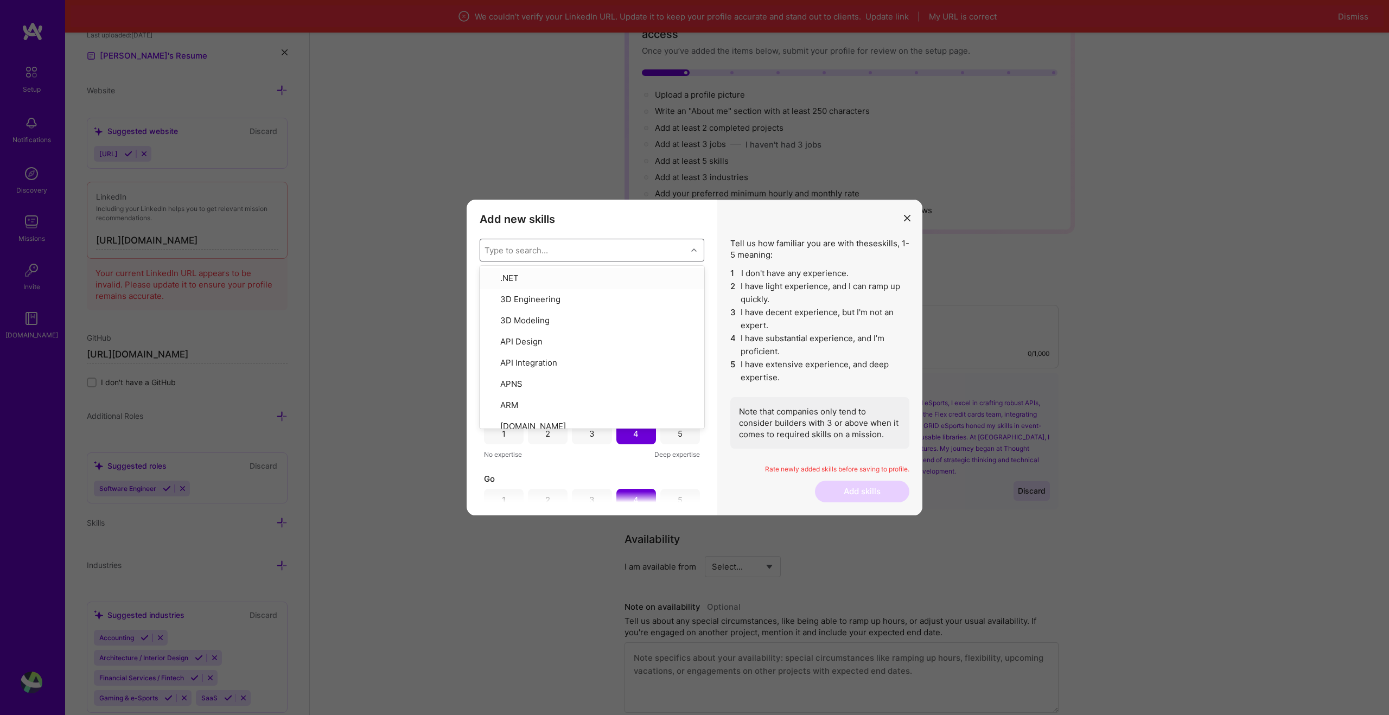
click at [558, 248] on div "Type to search..." at bounding box center [583, 250] width 207 height 22
click at [599, 295] on div "3" at bounding box center [592, 301] width 40 height 22
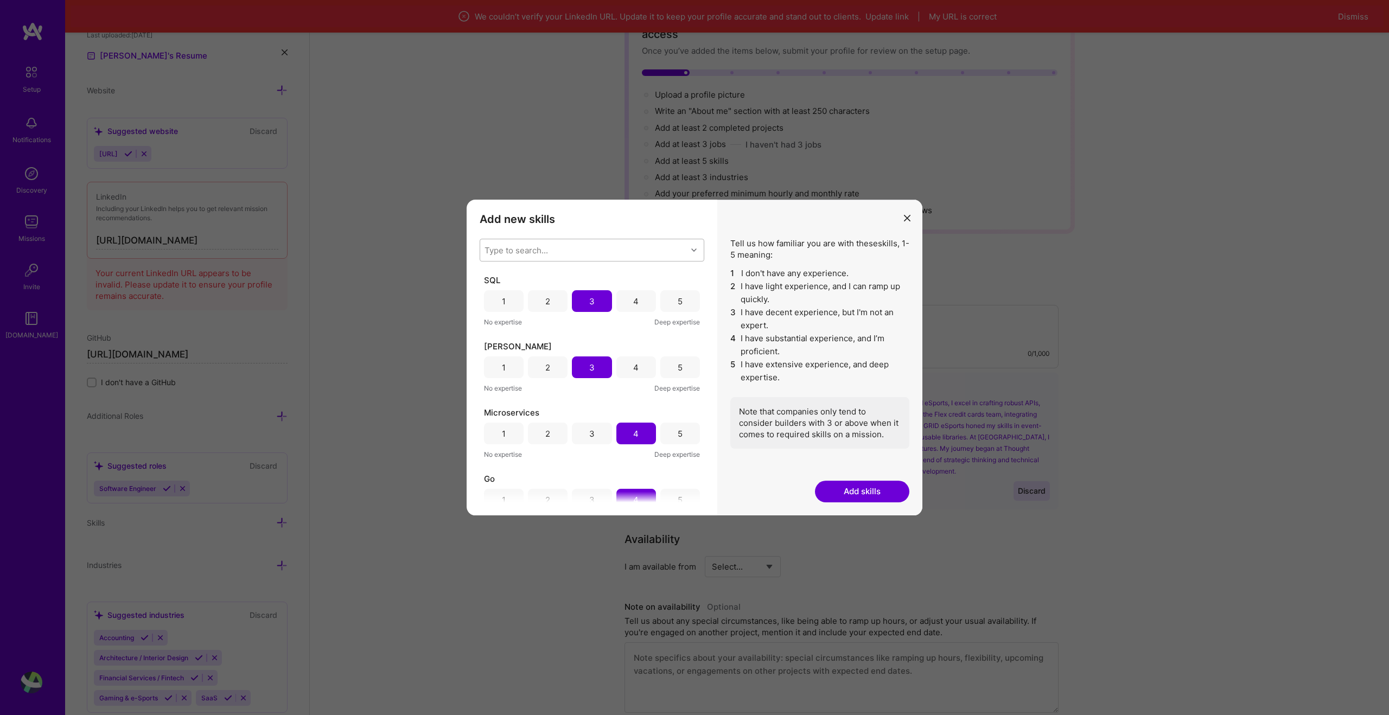
click at [605, 243] on div "Type to search..." at bounding box center [583, 250] width 207 height 22
click at [867, 497] on button "Add skills" at bounding box center [862, 492] width 94 height 22
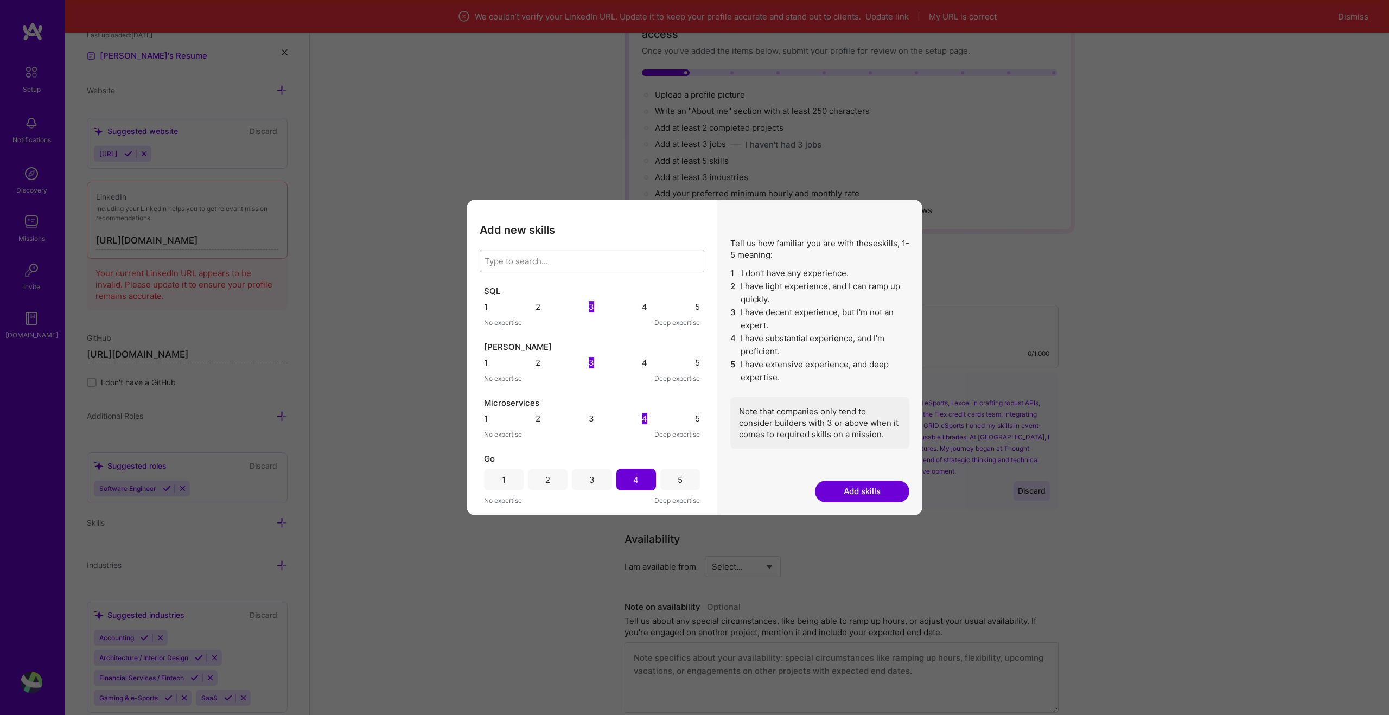
scroll to position [603, 0]
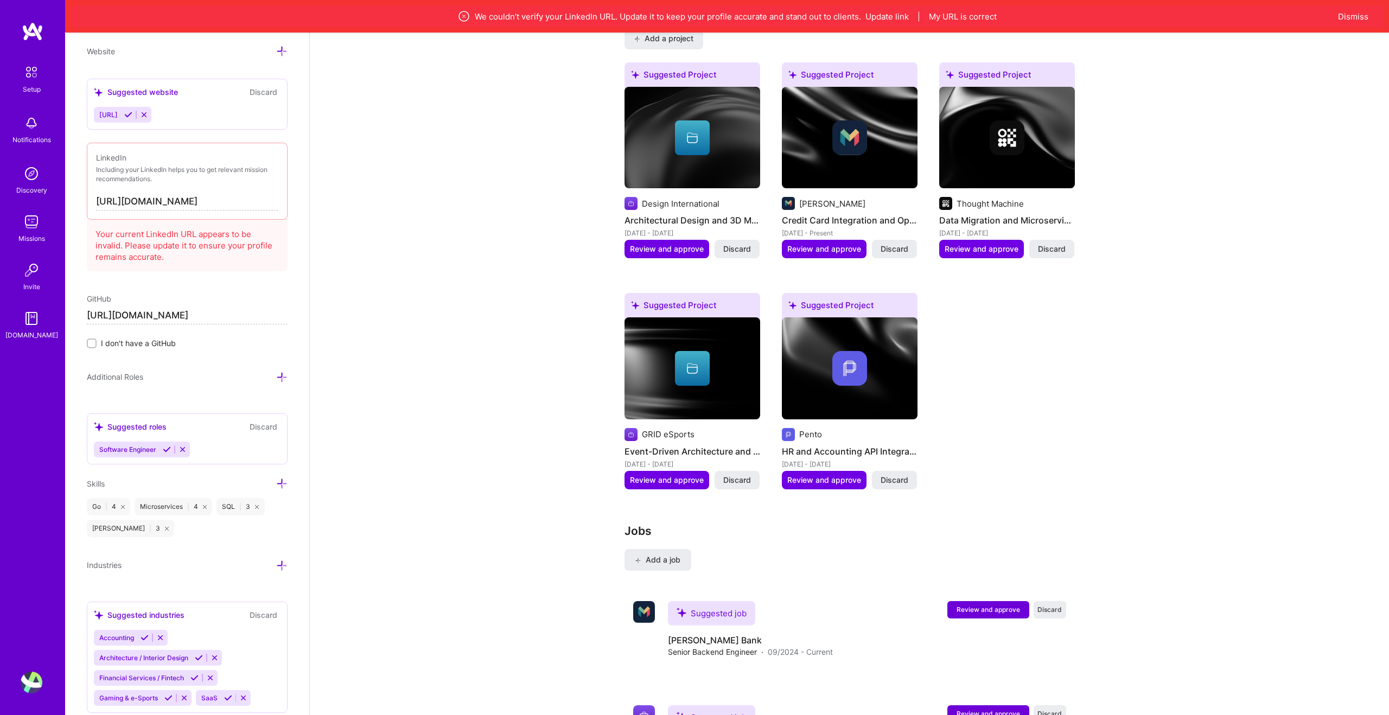
click at [179, 555] on div "Add photo [PERSON_NAME] Back-End Developer 6 Years Experience Location This is …" at bounding box center [187, 390] width 244 height 715
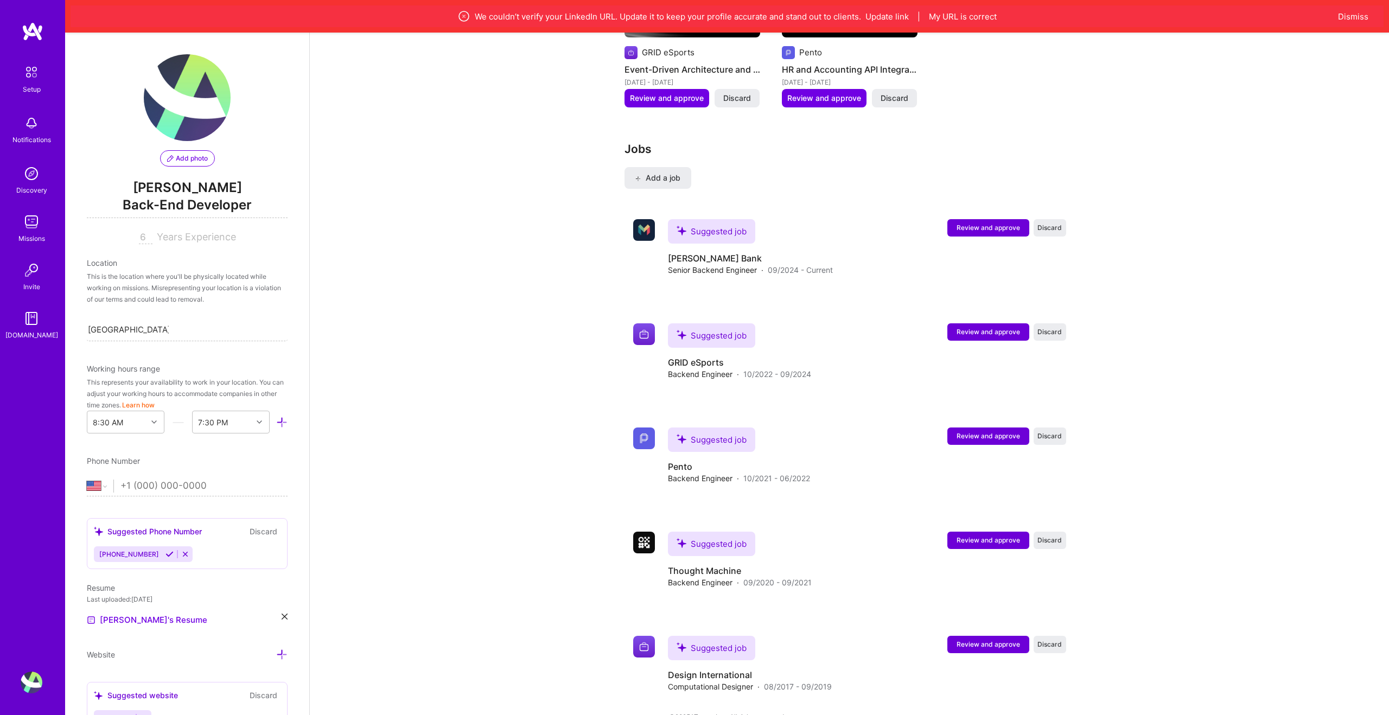
scroll to position [1391, 0]
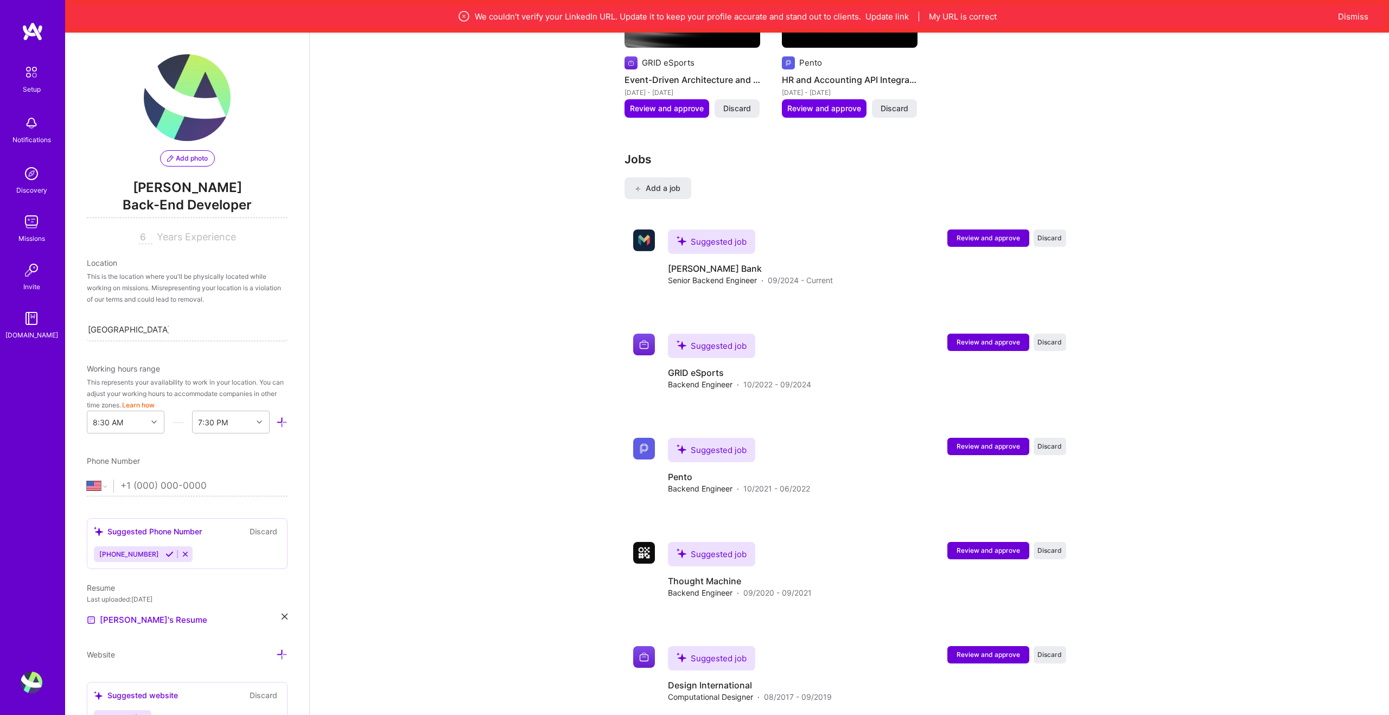
drag, startPoint x: 122, startPoint y: 376, endPoint x: 208, endPoint y: 374, distance: 85.8
click at [198, 374] on div "Add photo [PERSON_NAME] Back-End Developer 6 Years Experience Location This is …" at bounding box center [187, 390] width 244 height 715
click at [215, 374] on div "Working hours range" at bounding box center [187, 368] width 201 height 11
click at [99, 499] on div "Add photo [PERSON_NAME] Back-End Developer 6 Years Experience Location This is …" at bounding box center [187, 390] width 244 height 715
click at [104, 490] on select "[GEOGRAPHIC_DATA] [GEOGRAPHIC_DATA] [GEOGRAPHIC_DATA] [GEOGRAPHIC_DATA] [US_STA…" at bounding box center [100, 486] width 27 height 13
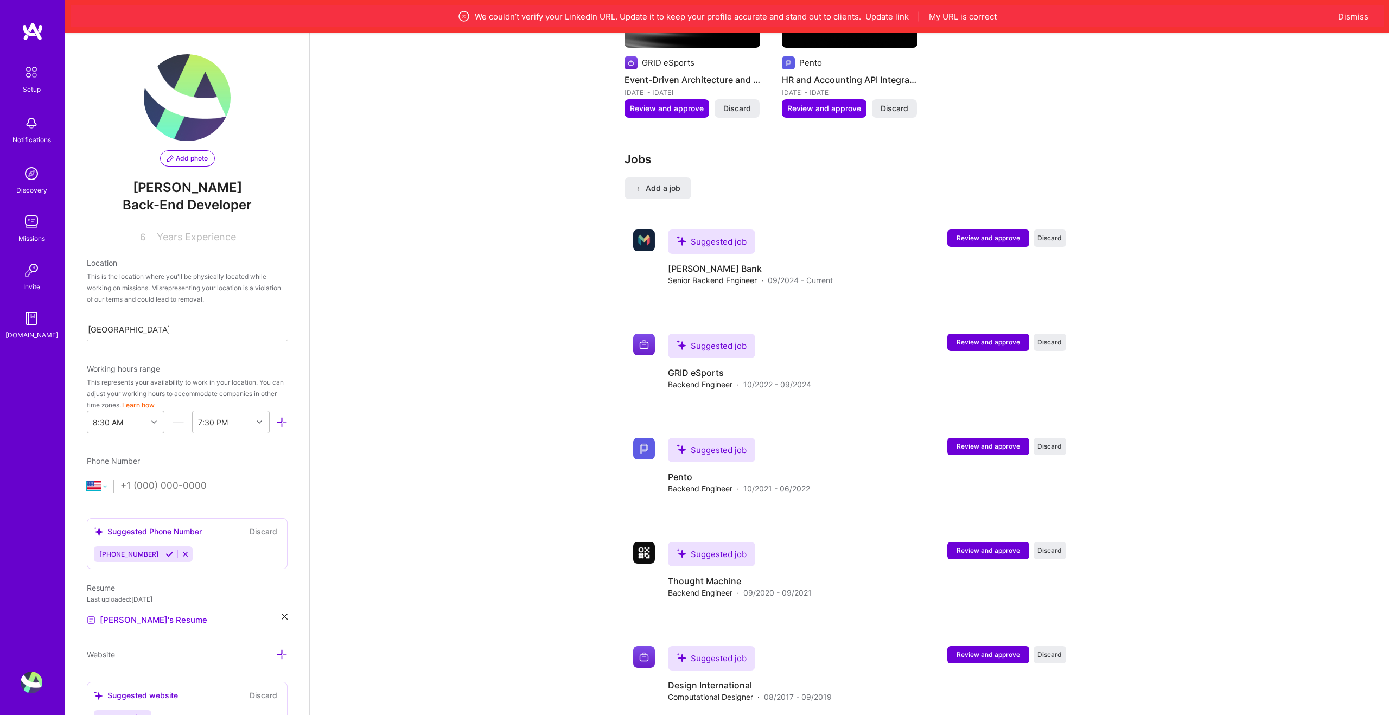
select select "RO"
click at [87, 480] on select "[GEOGRAPHIC_DATA] [GEOGRAPHIC_DATA] [GEOGRAPHIC_DATA] [GEOGRAPHIC_DATA] [US_STA…" at bounding box center [100, 486] width 27 height 13
click at [180, 484] on input "tel" at bounding box center [203, 485] width 167 height 31
type input "[PHONE_NUMBER]"
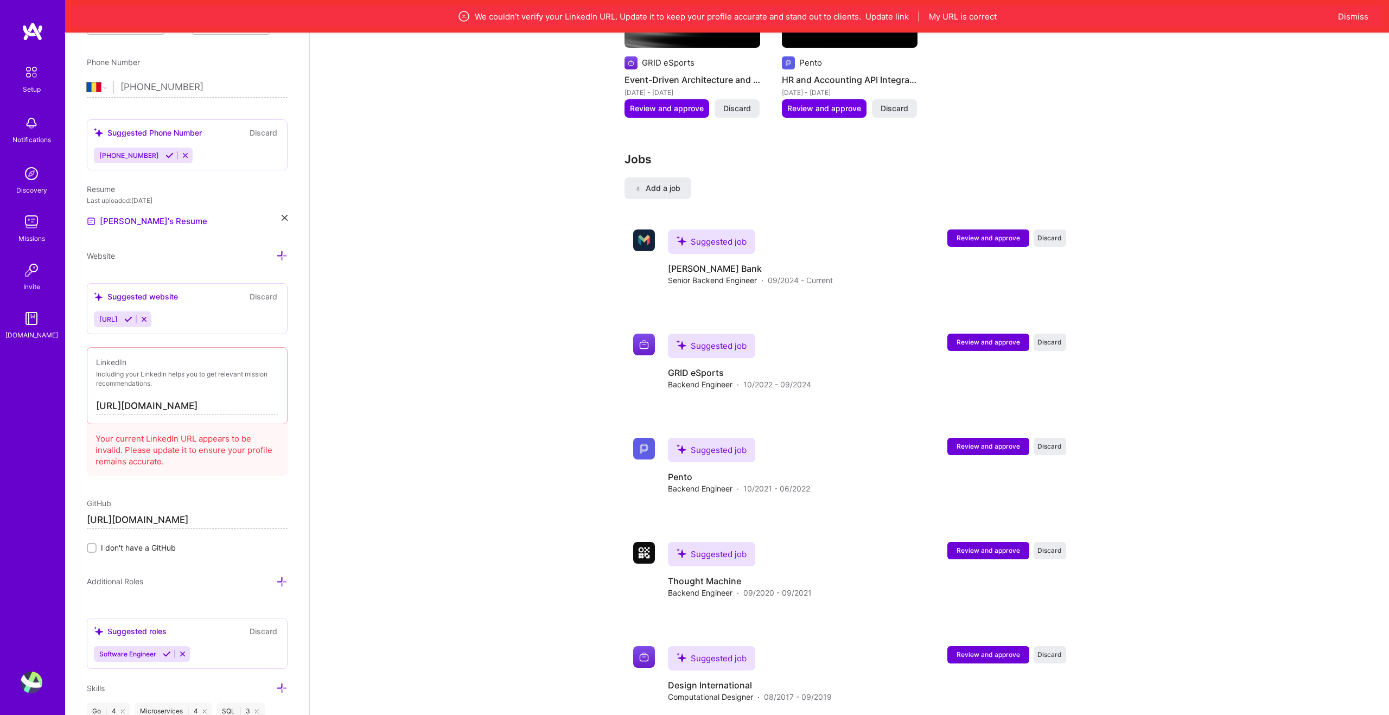
scroll to position [401, 0]
click at [201, 455] on div "Your current LinkedIn URL appears to be invalid. Please update it to ensure you…" at bounding box center [187, 446] width 201 height 56
click at [156, 378] on p "Including your LinkedIn helps you to get relevant mission recommendations." at bounding box center [187, 377] width 182 height 18
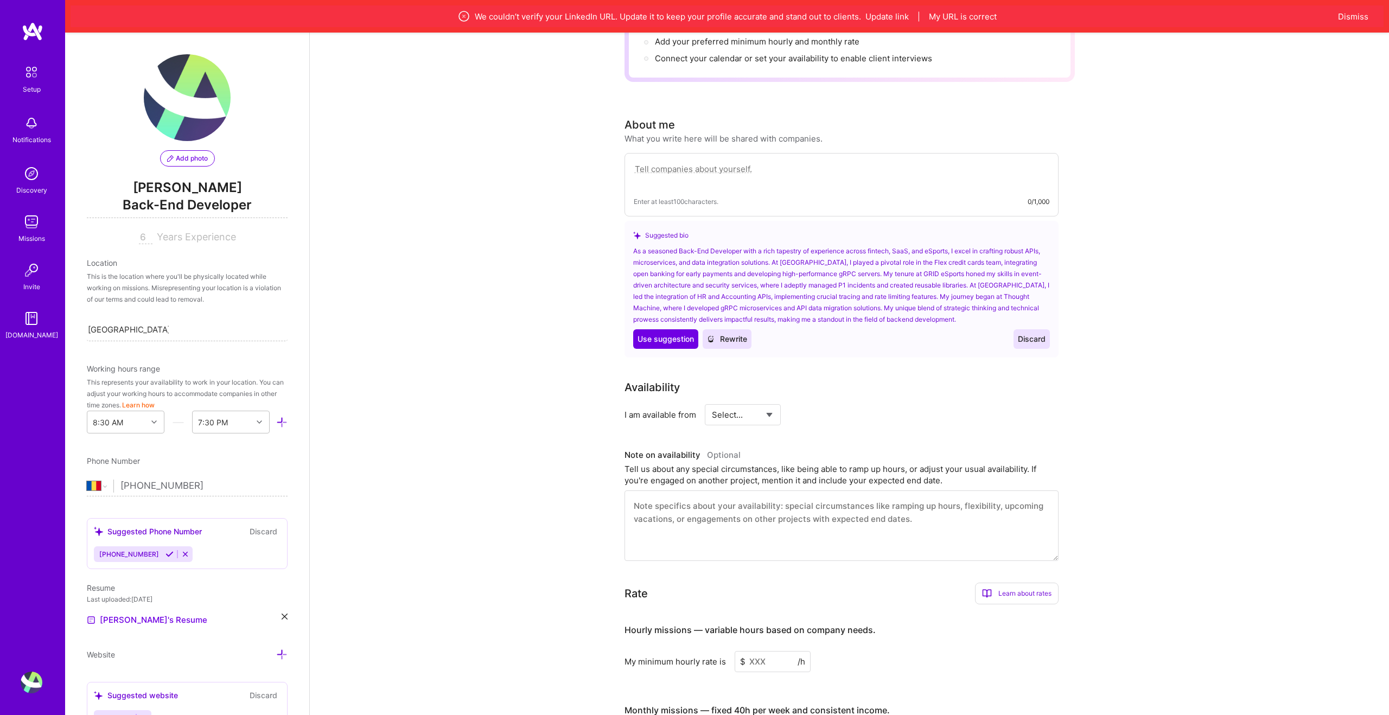
scroll to position [339, 0]
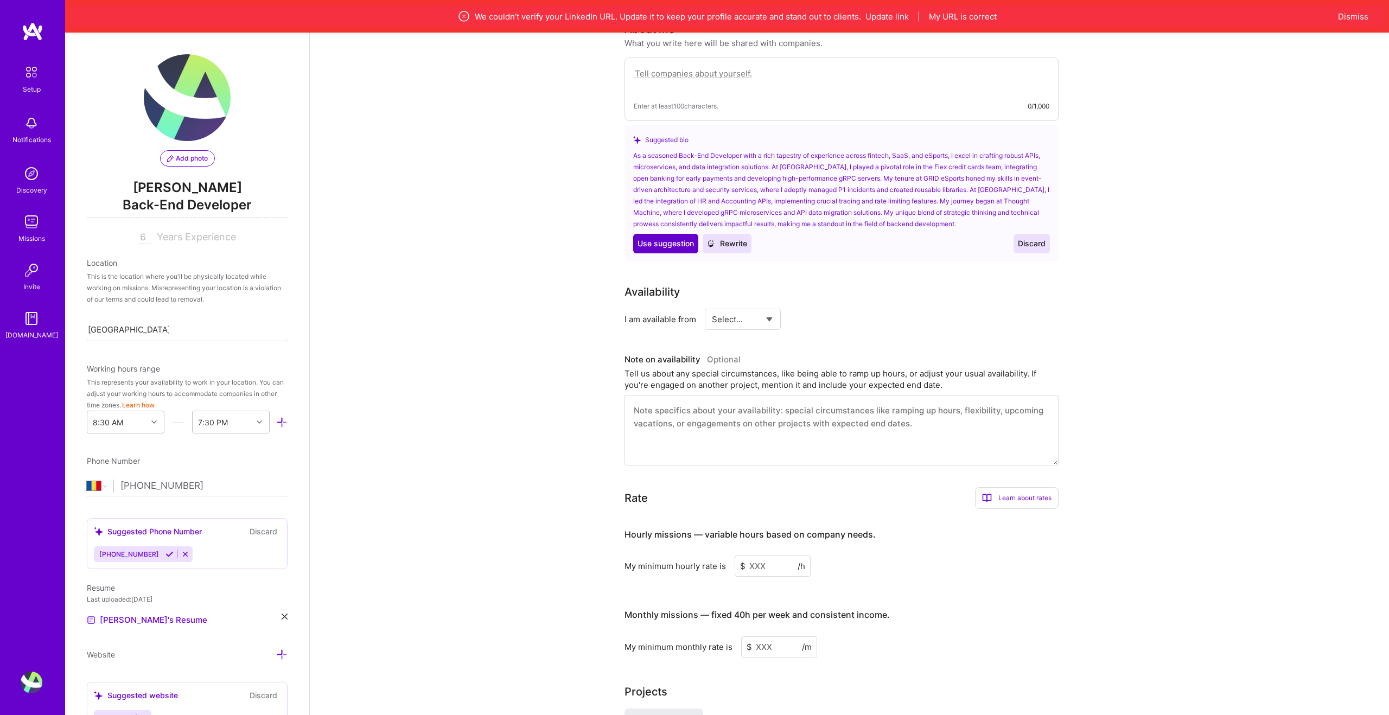
click at [680, 238] on span "Use suggestion" at bounding box center [665, 243] width 56 height 11
type textarea "As a seasoned Back-End Developer with a rich tapestry of experience across fint…"
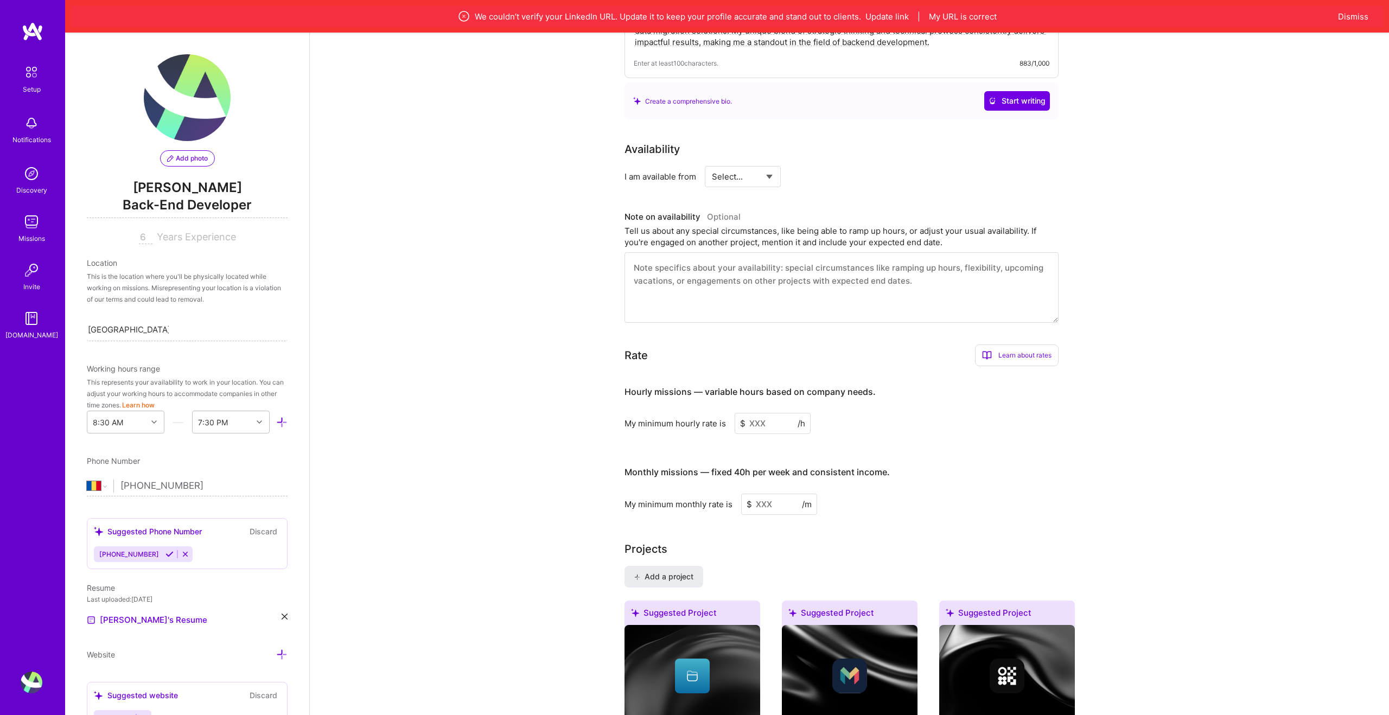
scroll to position [482, 0]
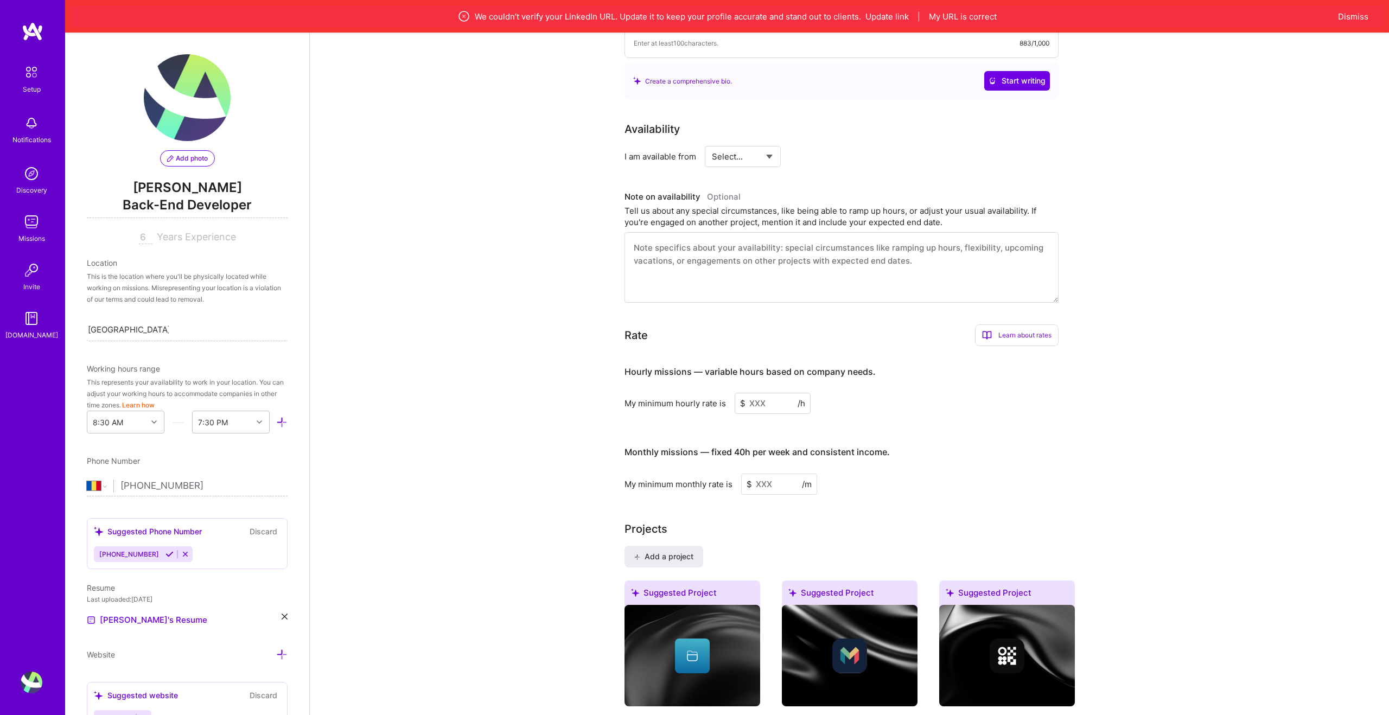
click at [765, 393] on input at bounding box center [772, 403] width 76 height 21
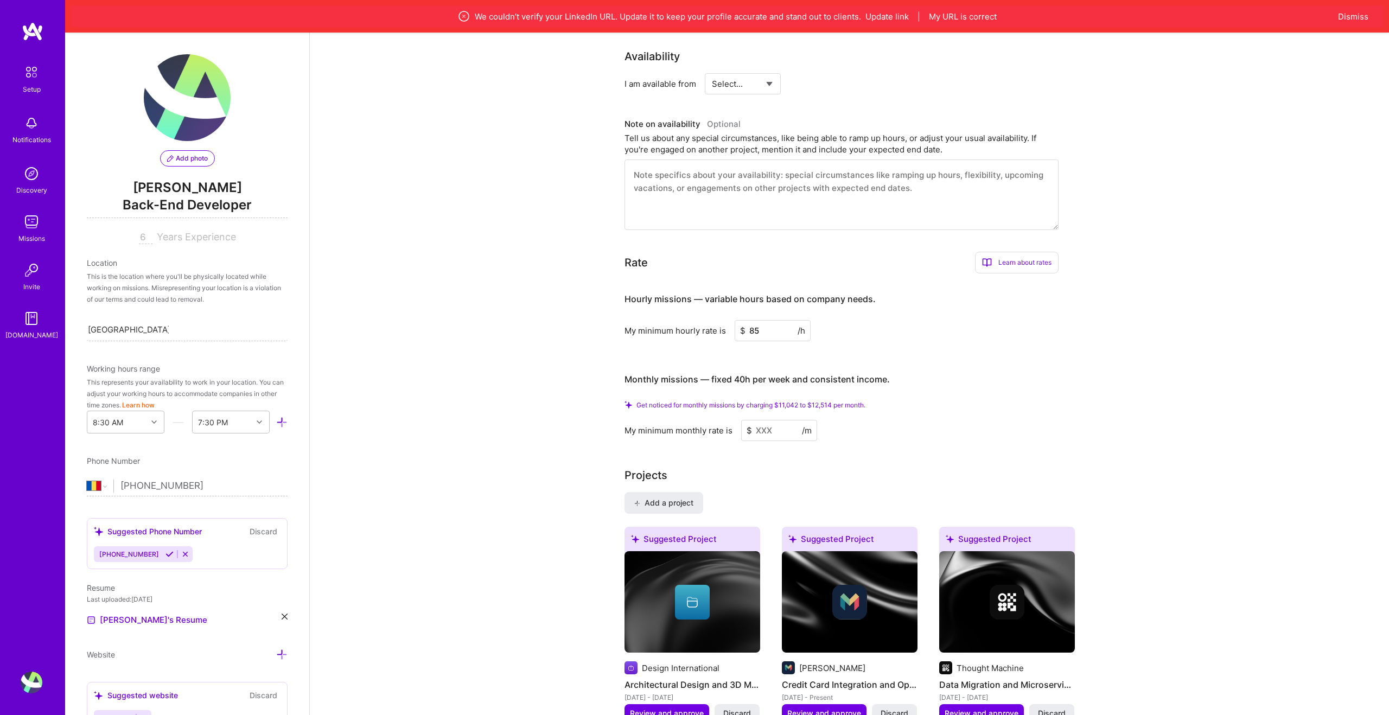
scroll to position [555, 0]
type input "85"
click at [522, 416] on div "Complete your profile to take the first step in unlocking full [DOMAIN_NAME] ac…" at bounding box center [849, 551] width 1079 height 2060
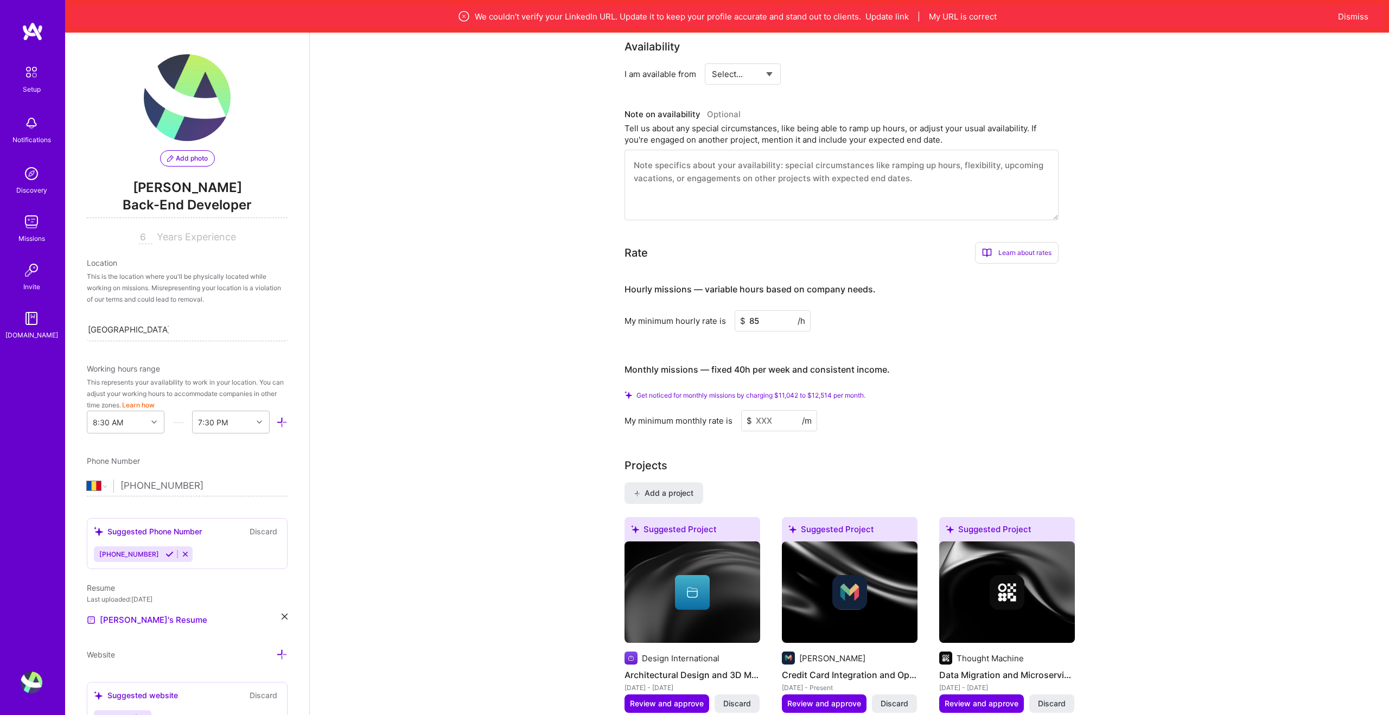
scroll to position [574, 0]
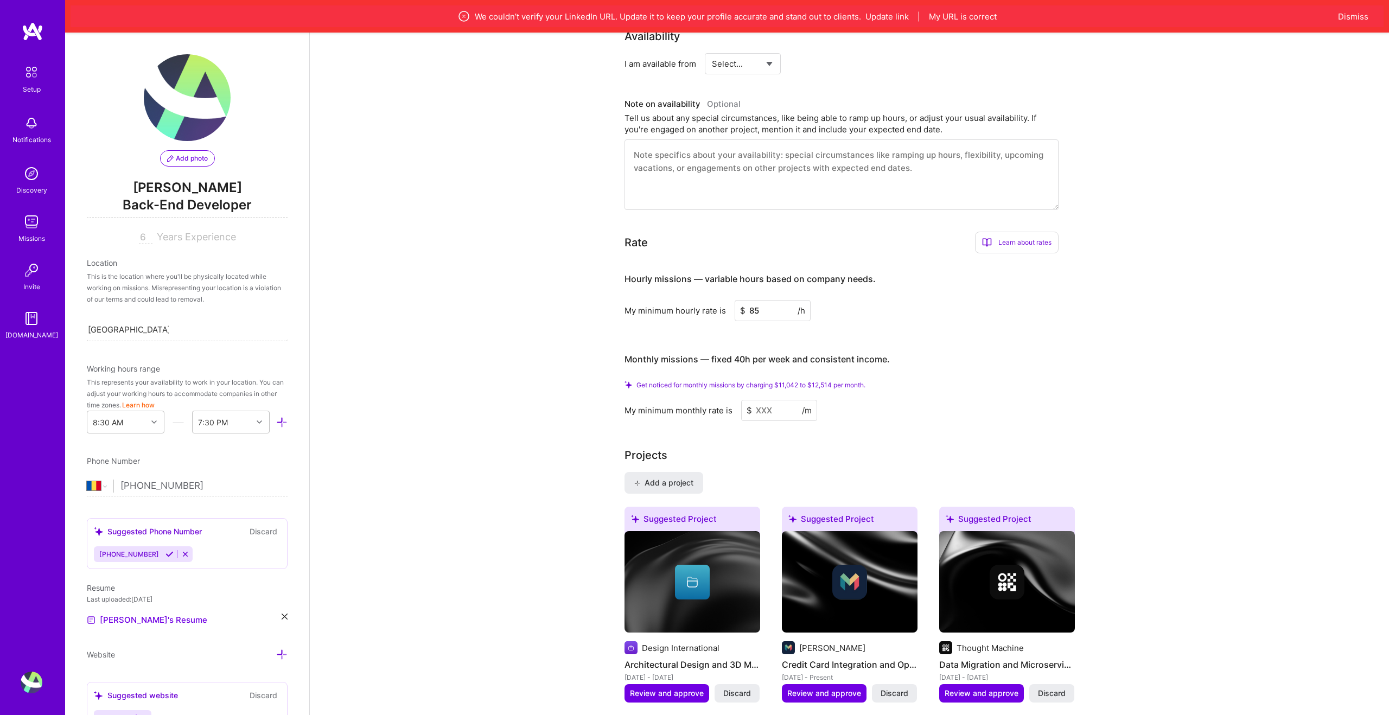
click at [767, 400] on input at bounding box center [779, 410] width 76 height 21
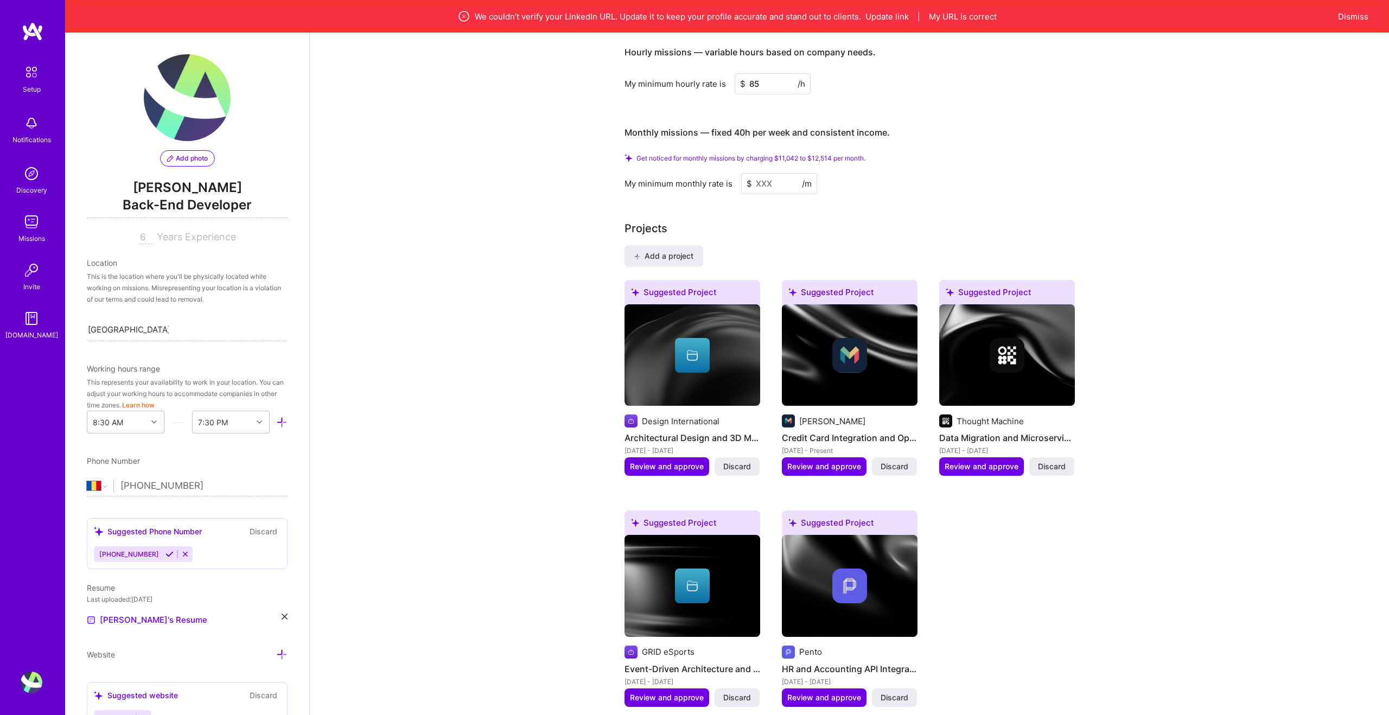
scroll to position [803, 0]
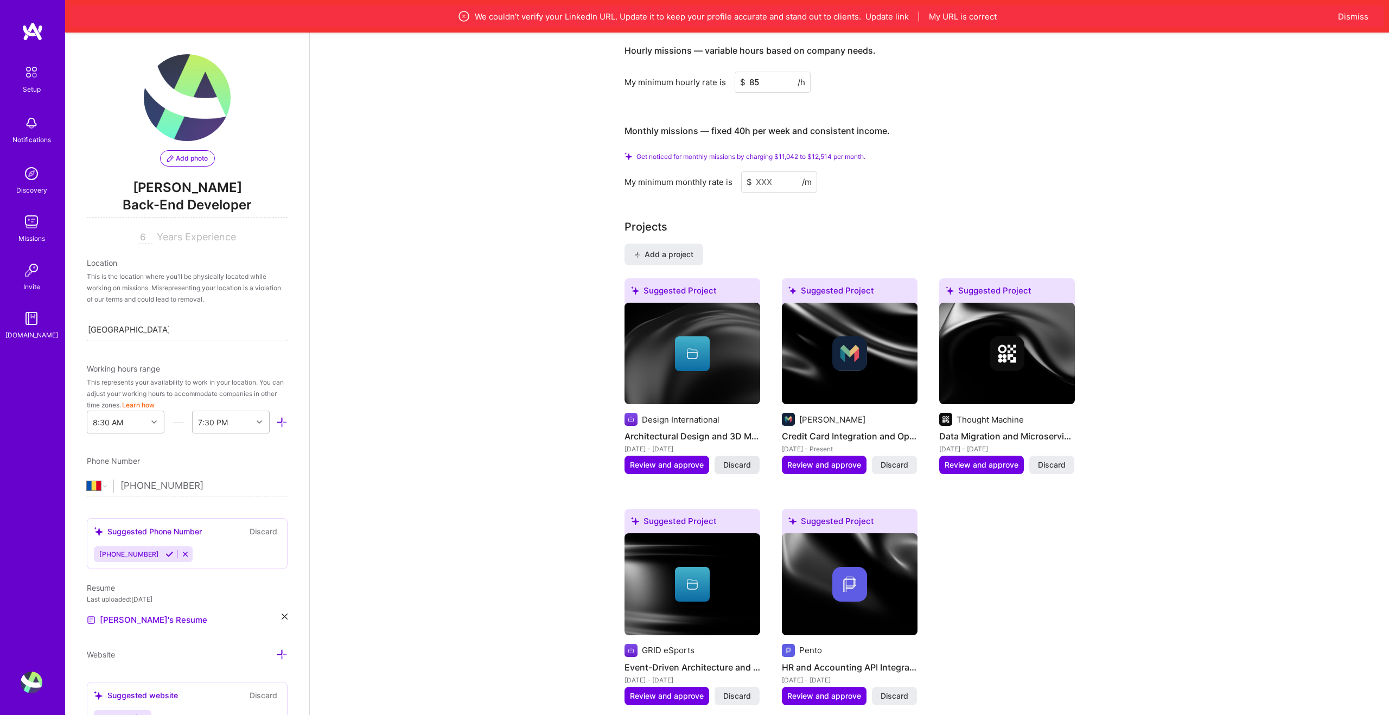
click at [746, 459] on span "Discard" at bounding box center [737, 464] width 28 height 11
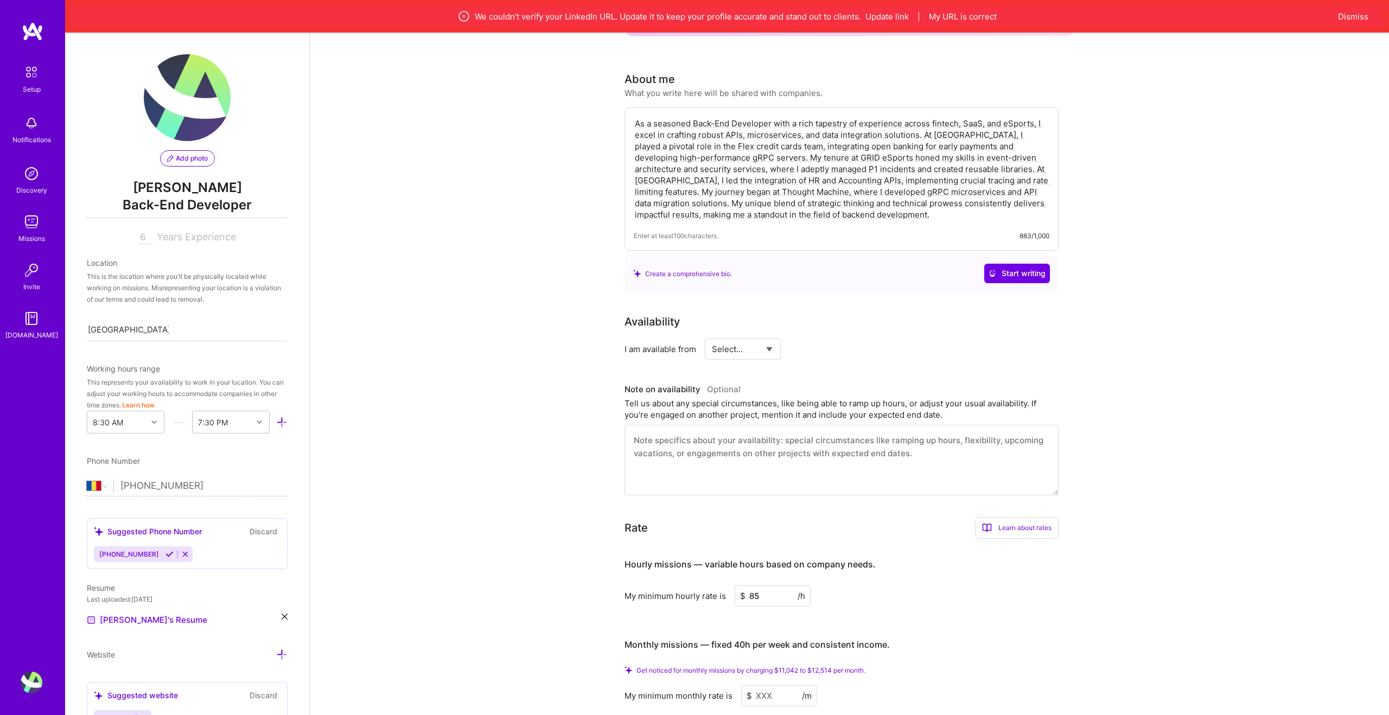
scroll to position [0, 0]
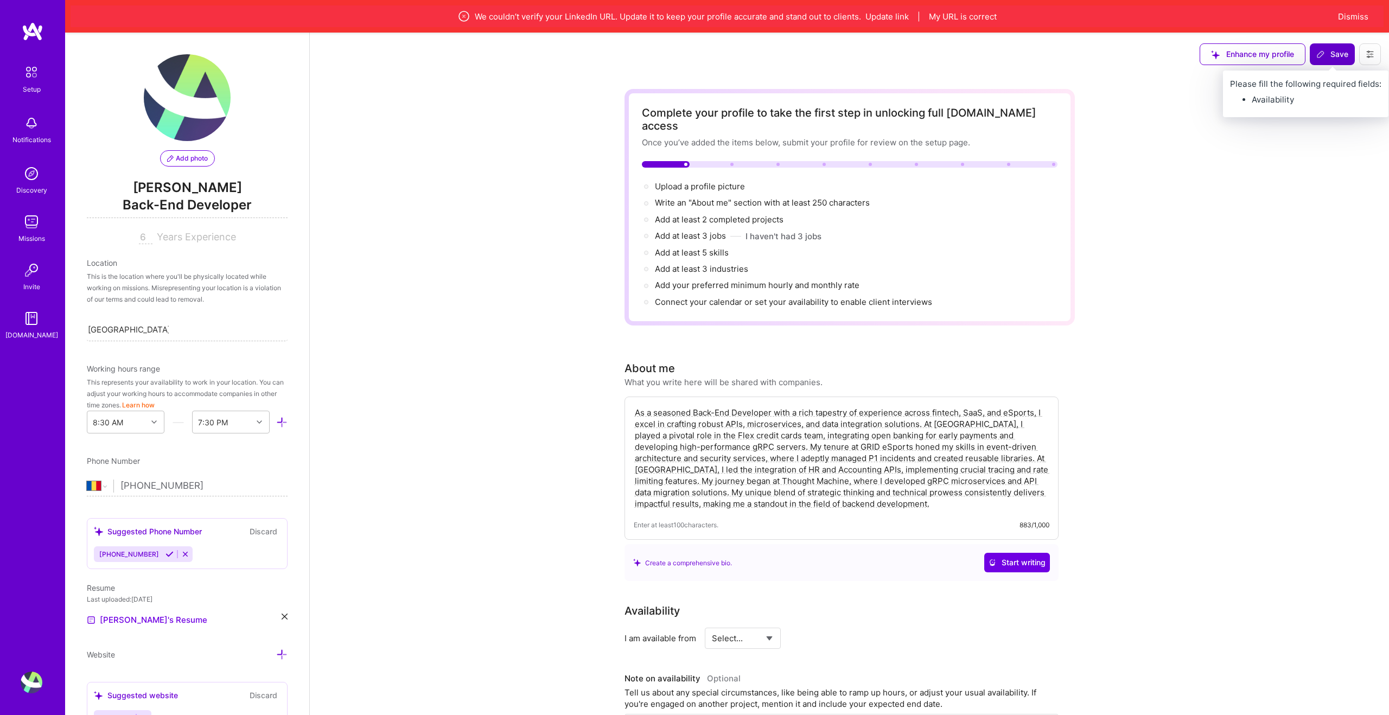
click at [1334, 53] on span "Save" at bounding box center [1332, 54] width 32 height 11
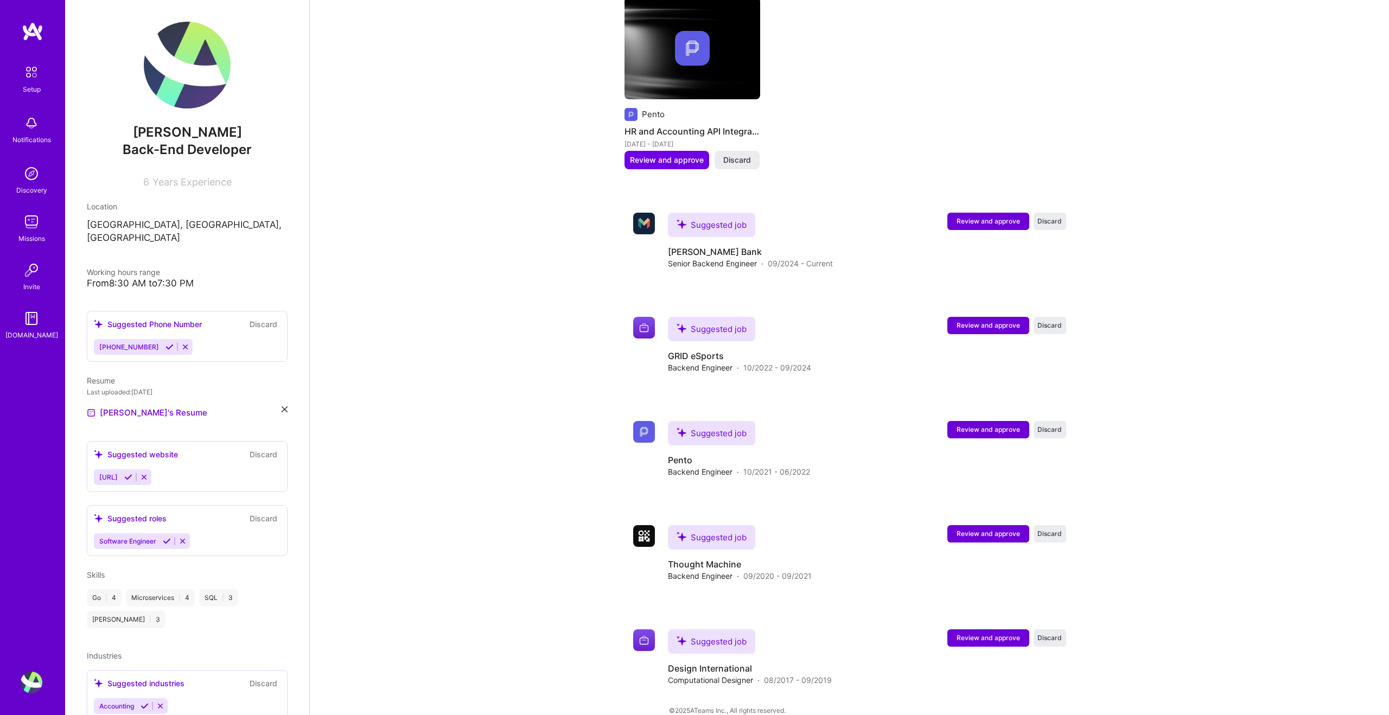
scroll to position [749, 0]
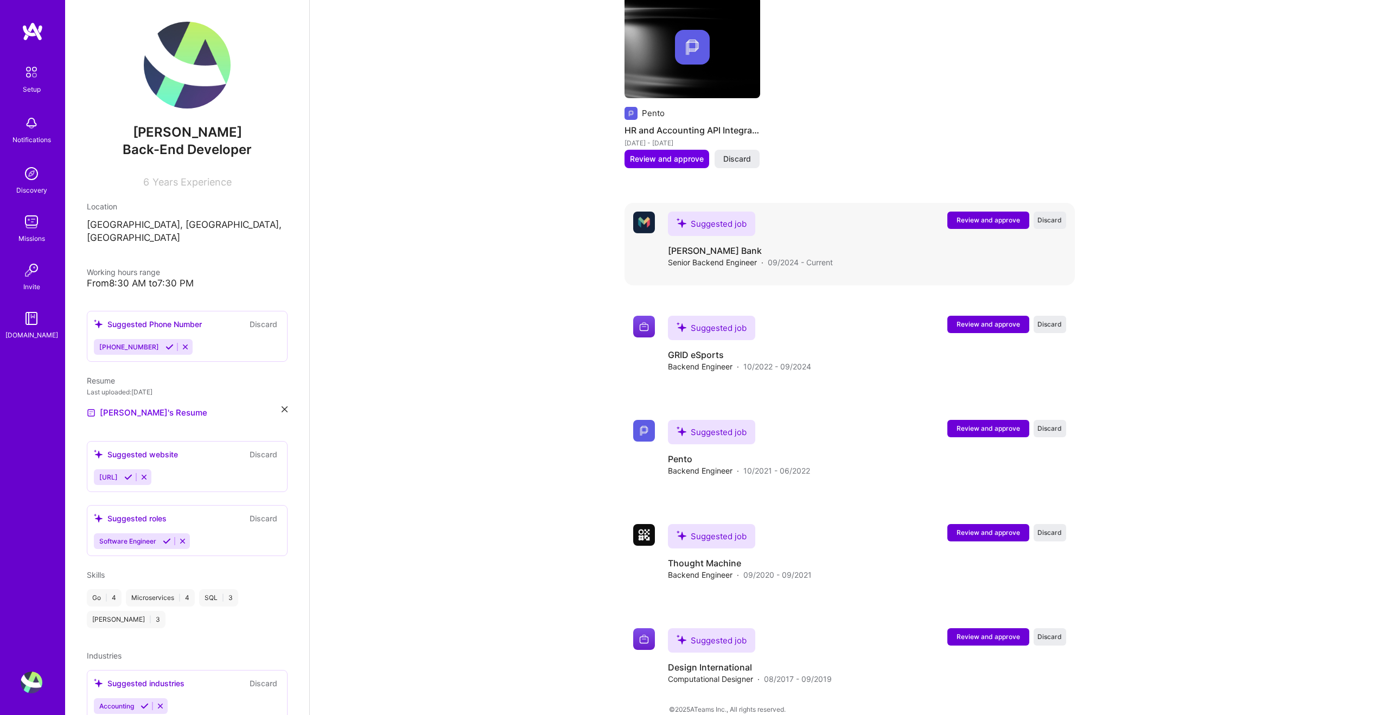
click at [965, 215] on span "Review and approve" at bounding box center [987, 219] width 63 height 9
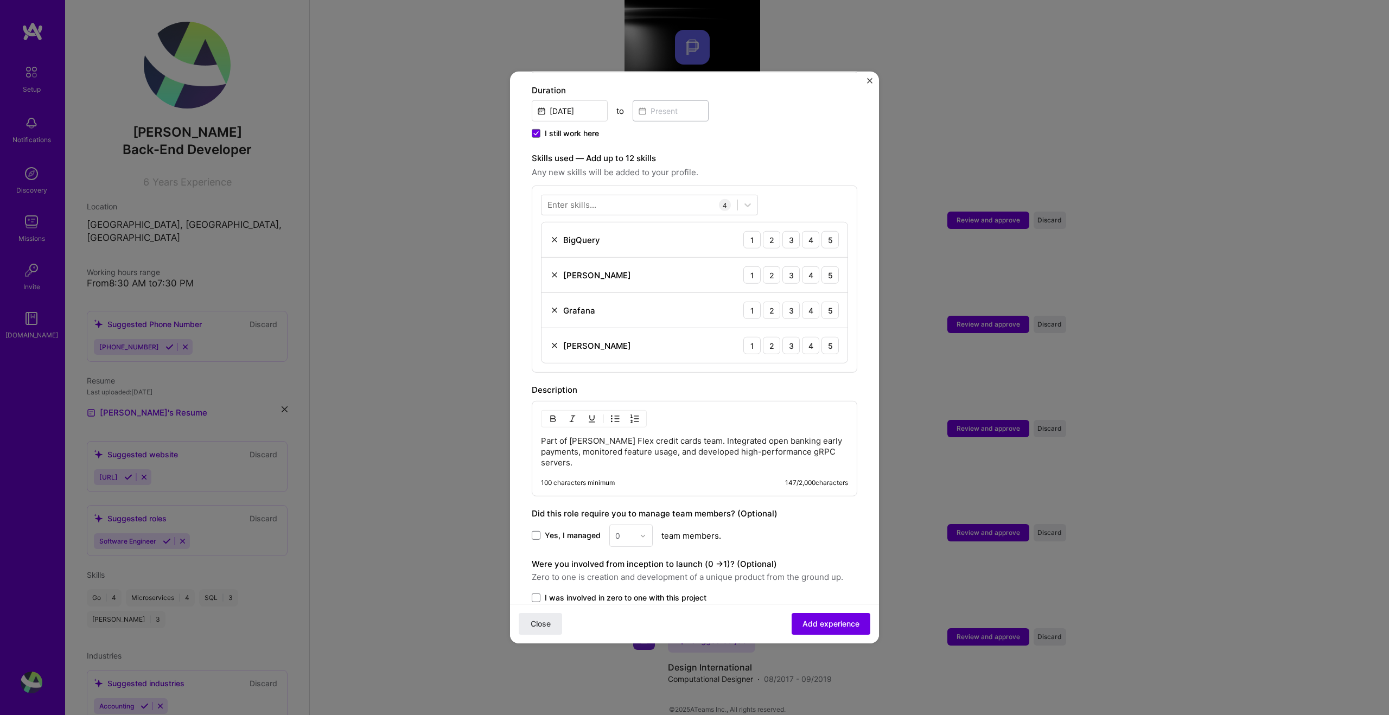
scroll to position [373, 0]
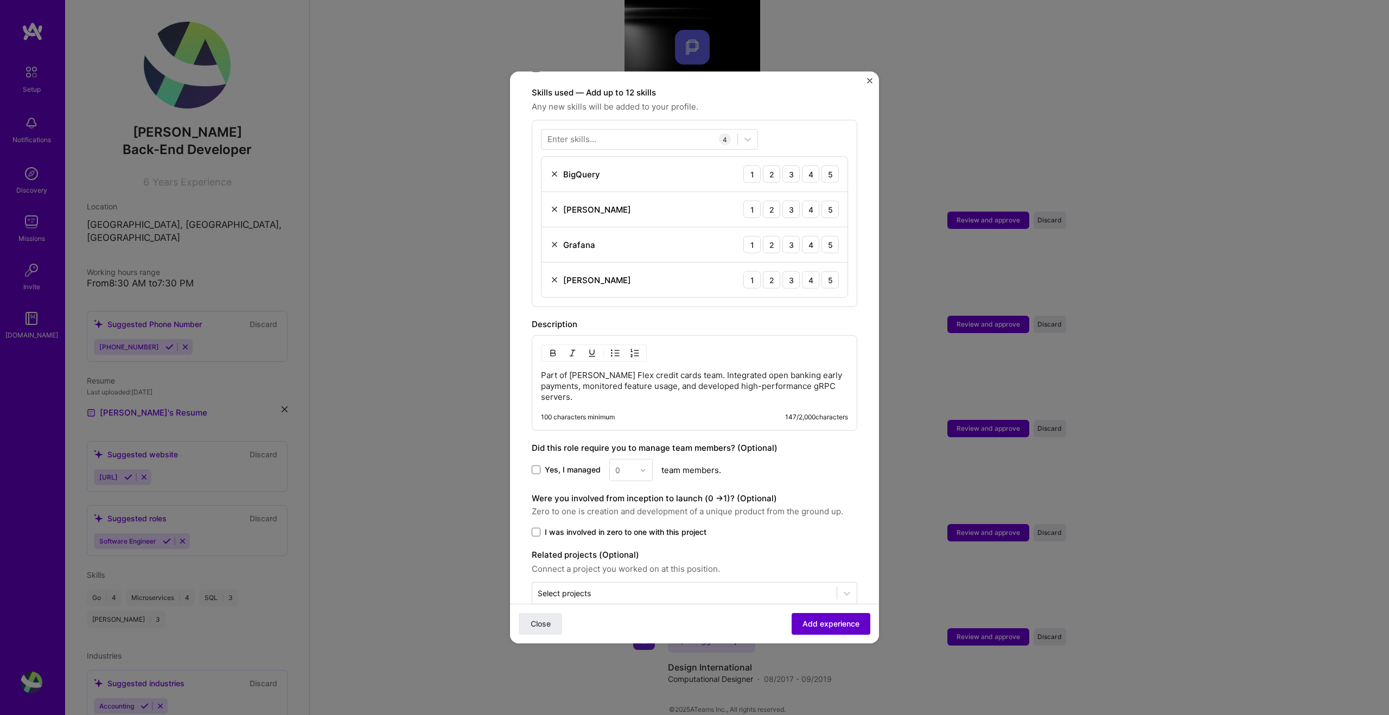
click at [830, 621] on span "Add experience" at bounding box center [830, 623] width 57 height 11
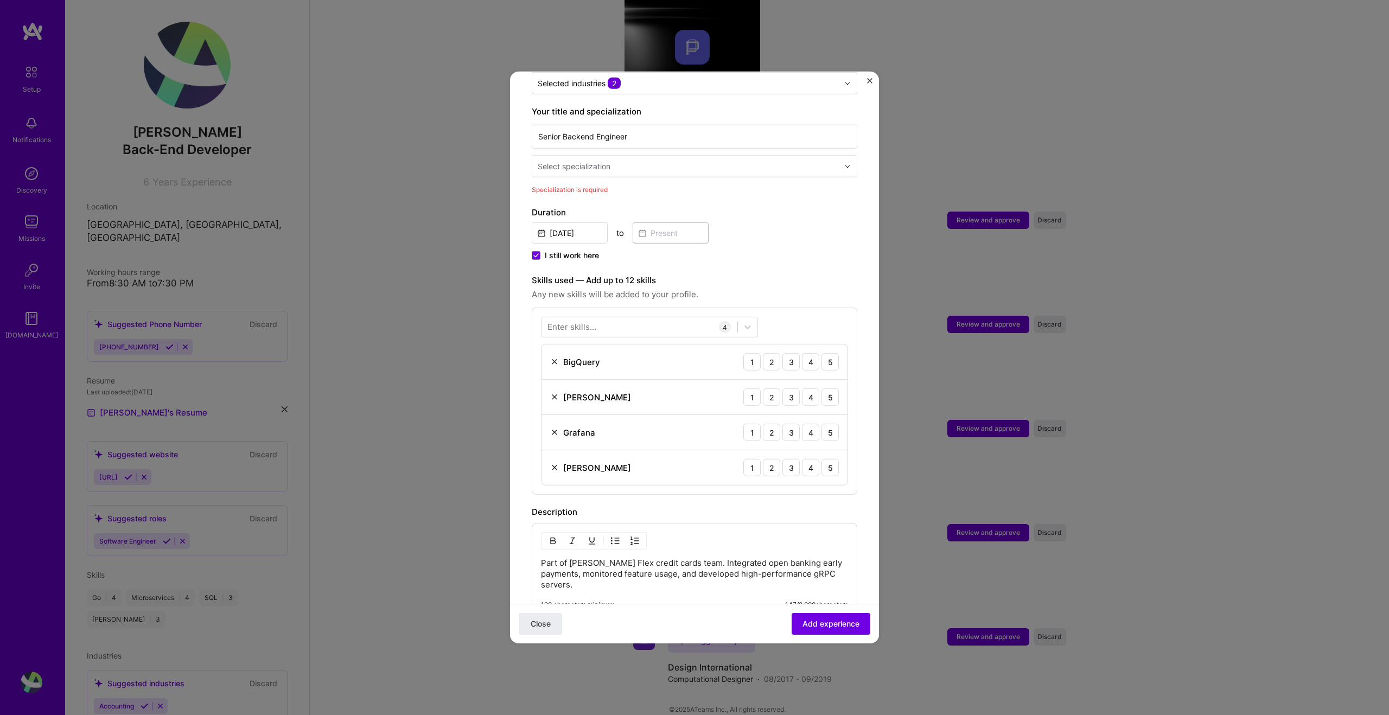
scroll to position [67, 0]
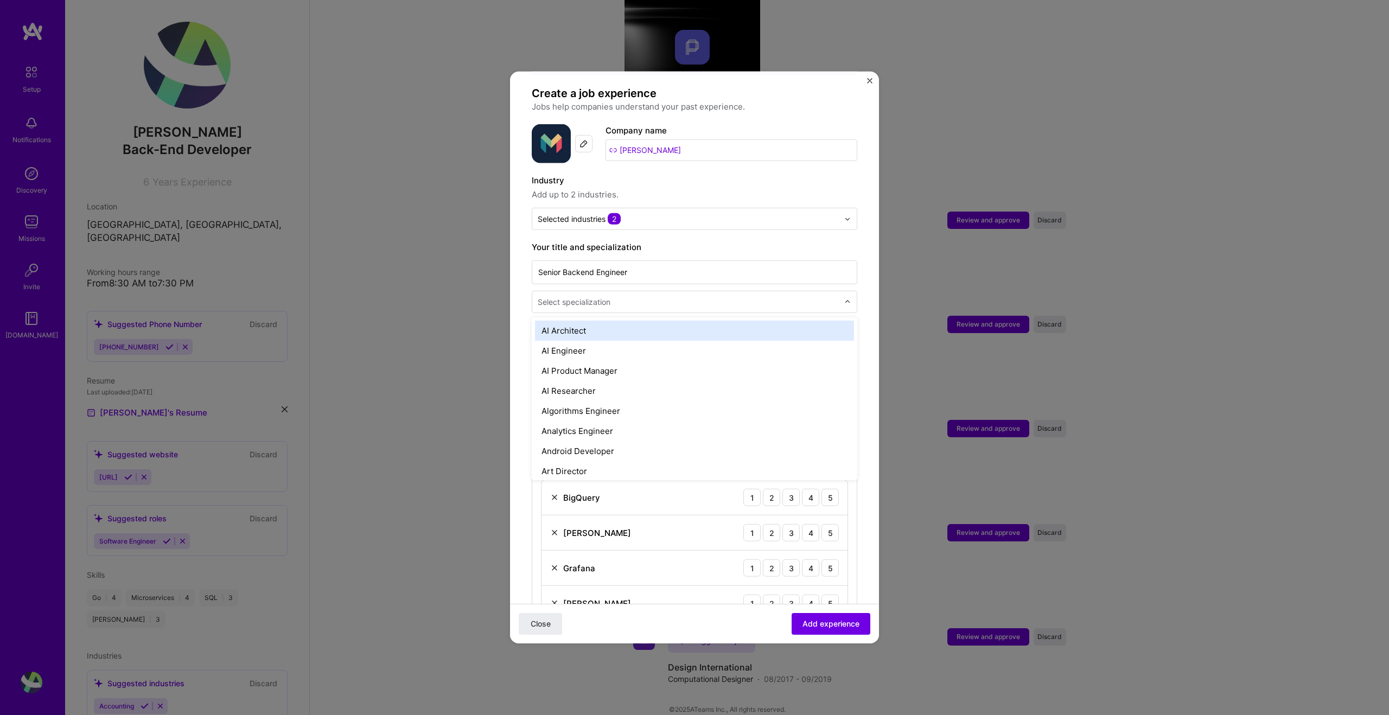
click at [639, 298] on div "Select specialization" at bounding box center [688, 301] width 312 height 21
type input "go"
click at [637, 296] on div at bounding box center [689, 302] width 303 height 14
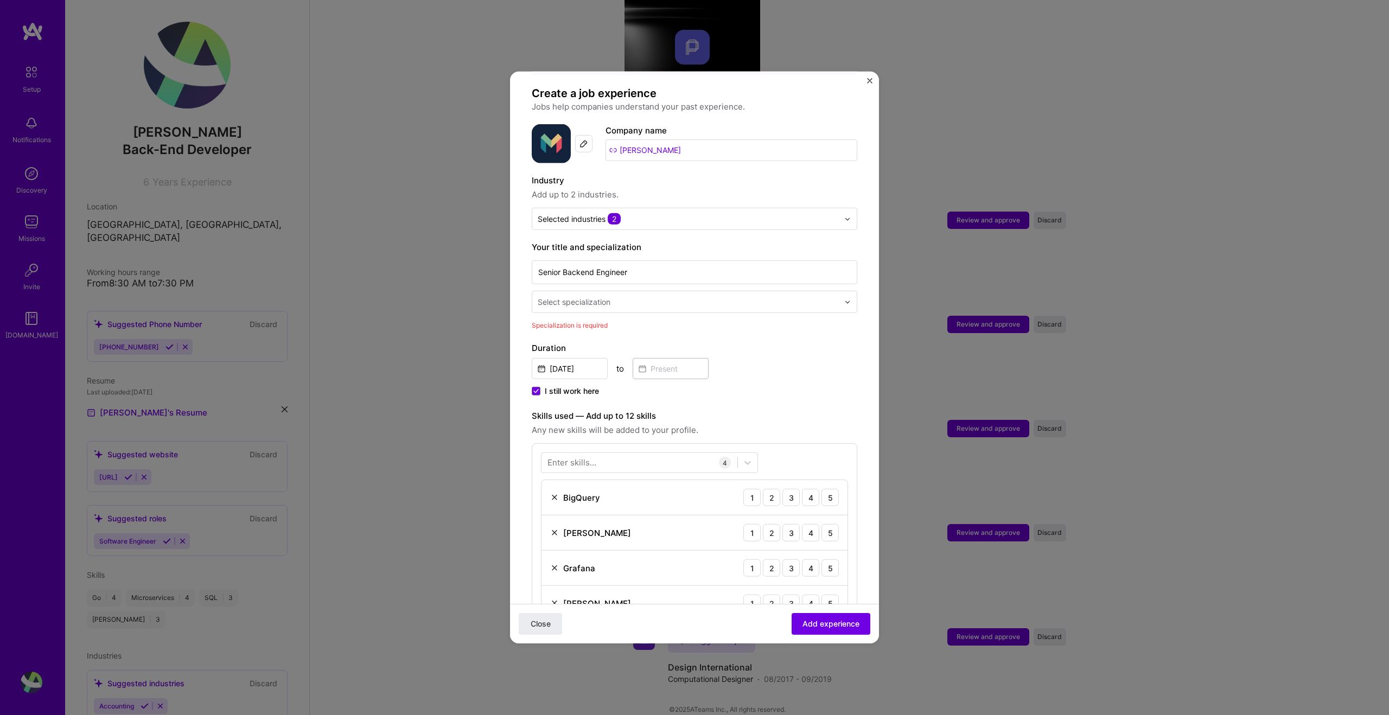
click at [639, 296] on input "text" at bounding box center [689, 301] width 303 height 11
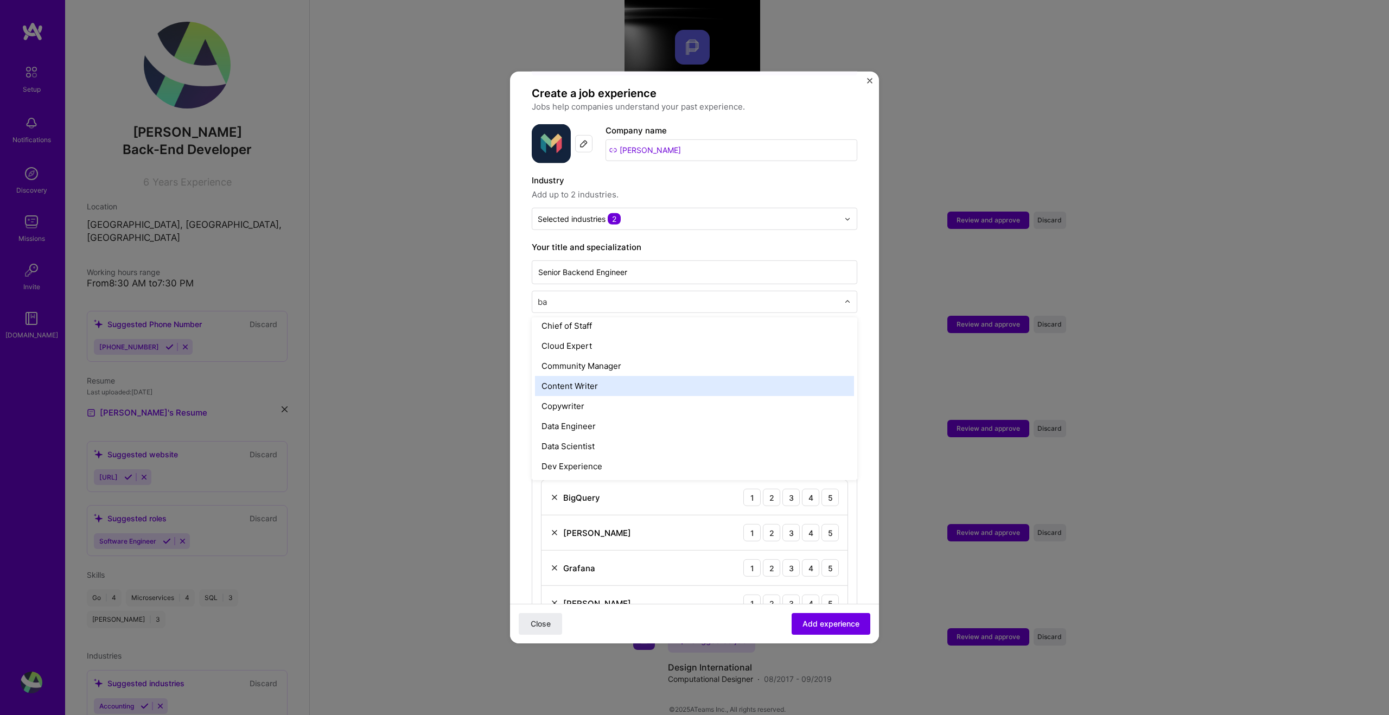
scroll to position [45, 0]
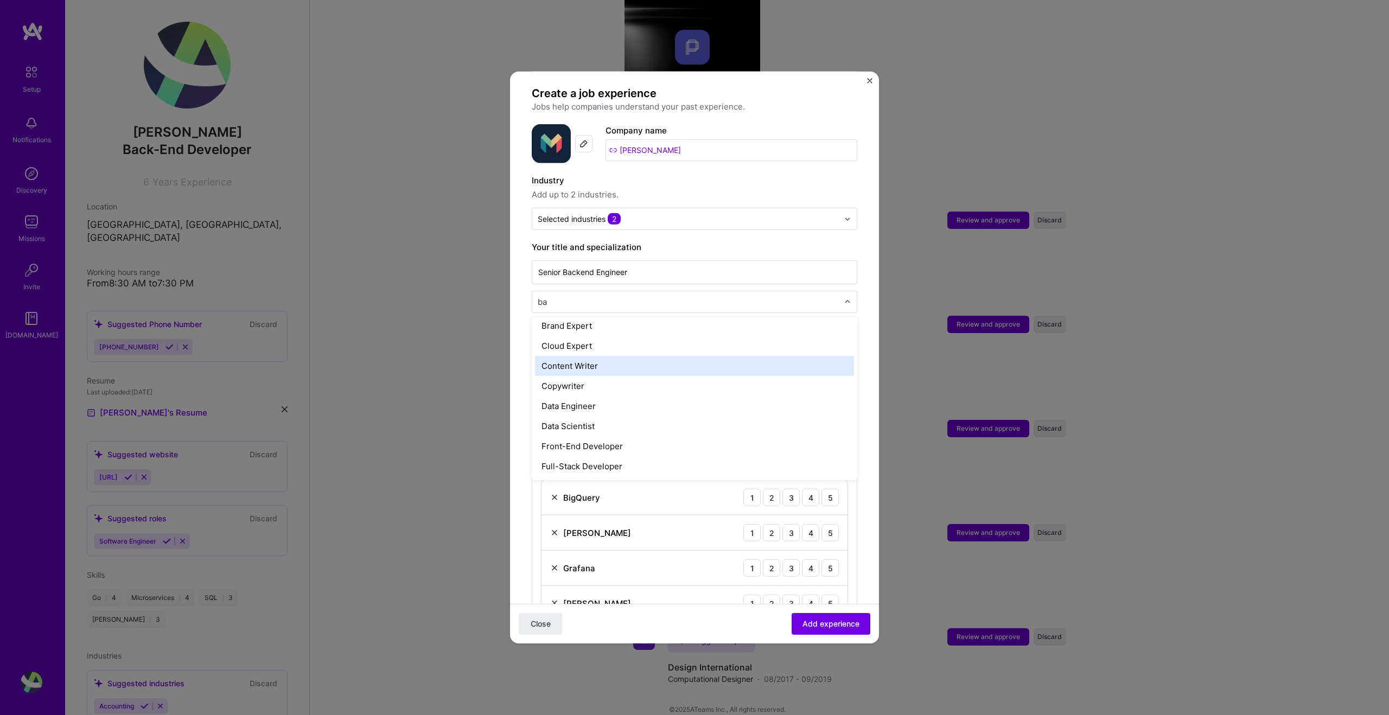
type input "bac"
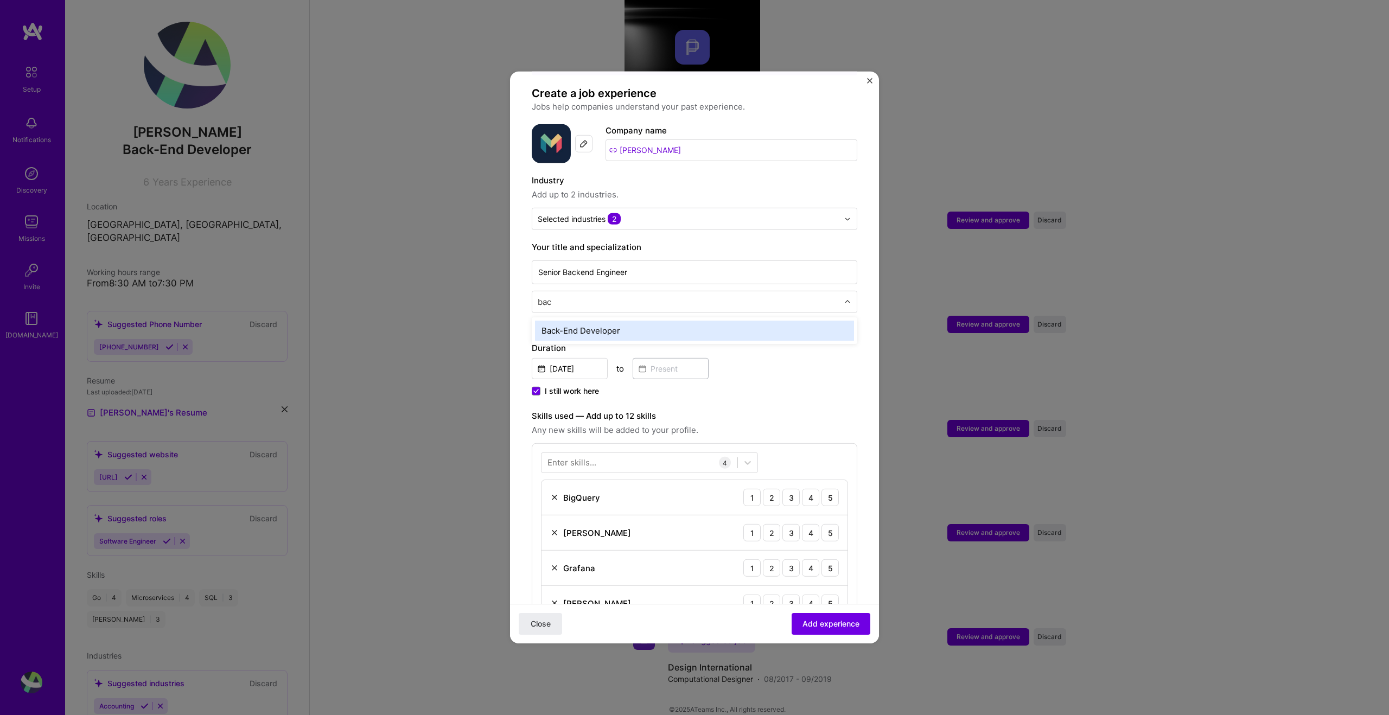
click at [642, 321] on div "Back-End Developer" at bounding box center [694, 331] width 319 height 20
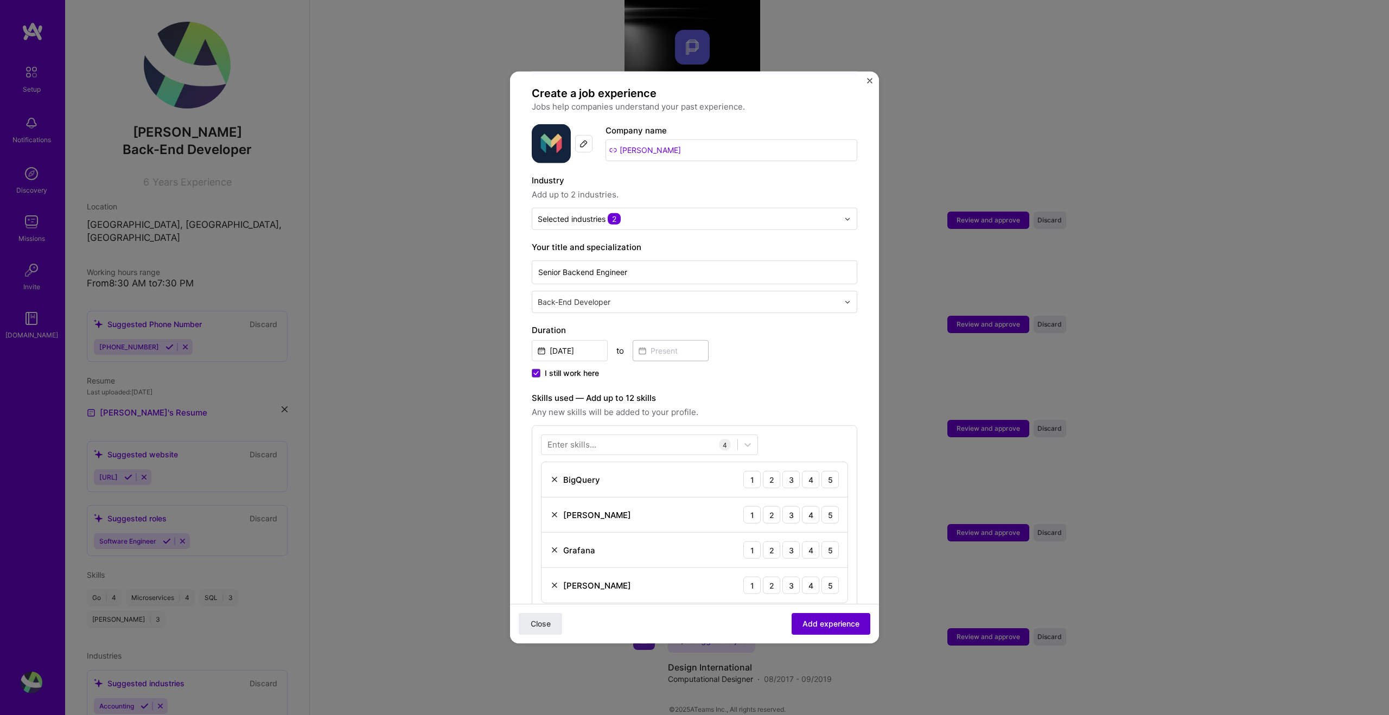
click at [837, 625] on span "Add experience" at bounding box center [830, 623] width 57 height 11
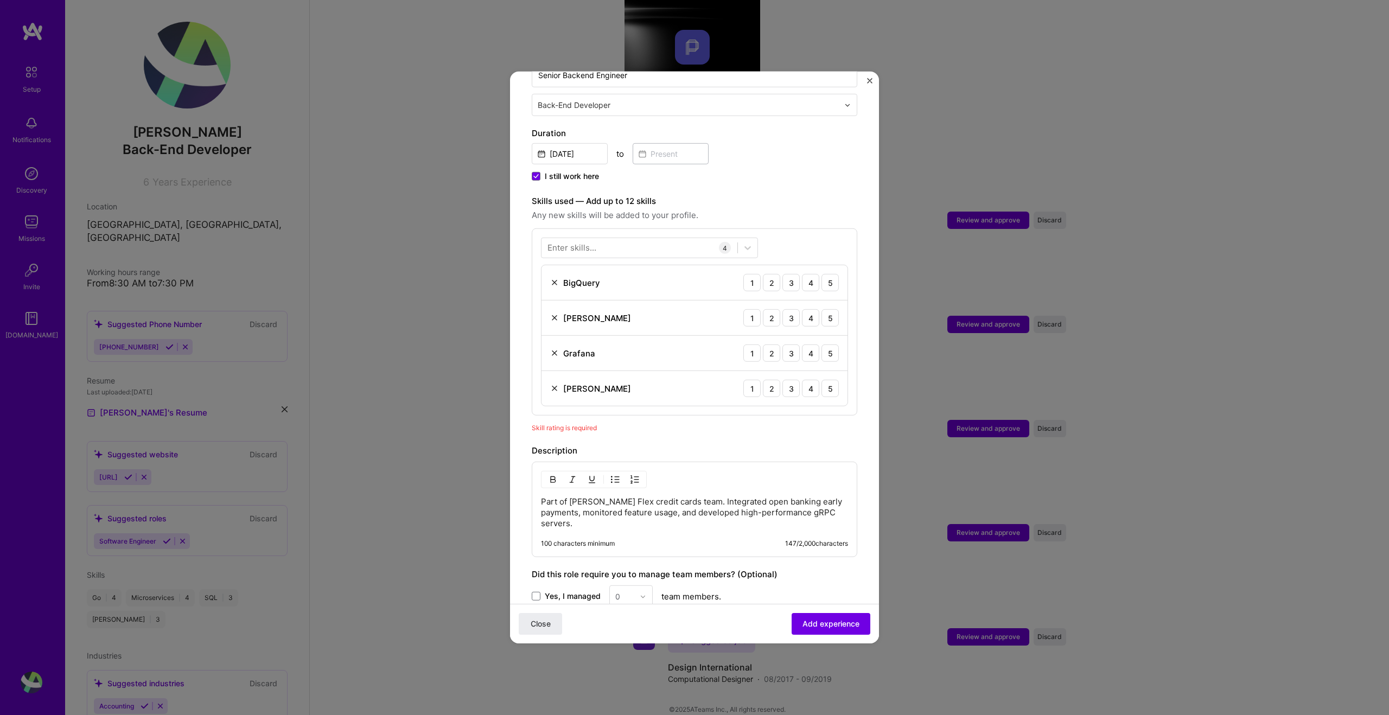
scroll to position [265, 0]
click at [631, 238] on div at bounding box center [639, 247] width 196 height 18
click at [550, 287] on span at bounding box center [551, 291] width 9 height 9
click at [0, 0] on input "checkbox" at bounding box center [0, 0] width 0 height 0
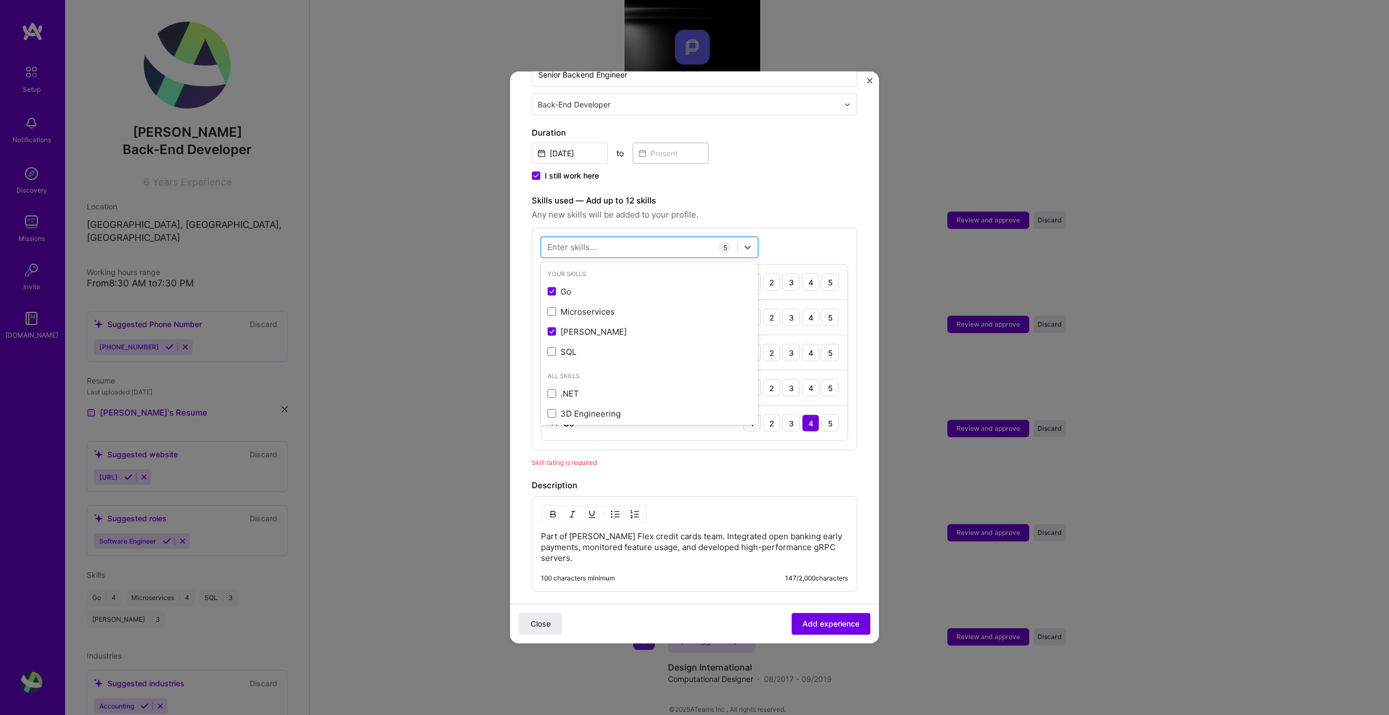
click at [786, 176] on div "Adding suggested job This job is suggested based on your LinkedIn, resume or [D…" at bounding box center [694, 297] width 325 height 937
click at [791, 384] on div "3" at bounding box center [790, 387] width 17 height 17
click at [796, 344] on div "3" at bounding box center [790, 352] width 17 height 17
click at [793, 309] on div "3" at bounding box center [790, 317] width 17 height 17
click at [793, 274] on div "3" at bounding box center [790, 281] width 17 height 17
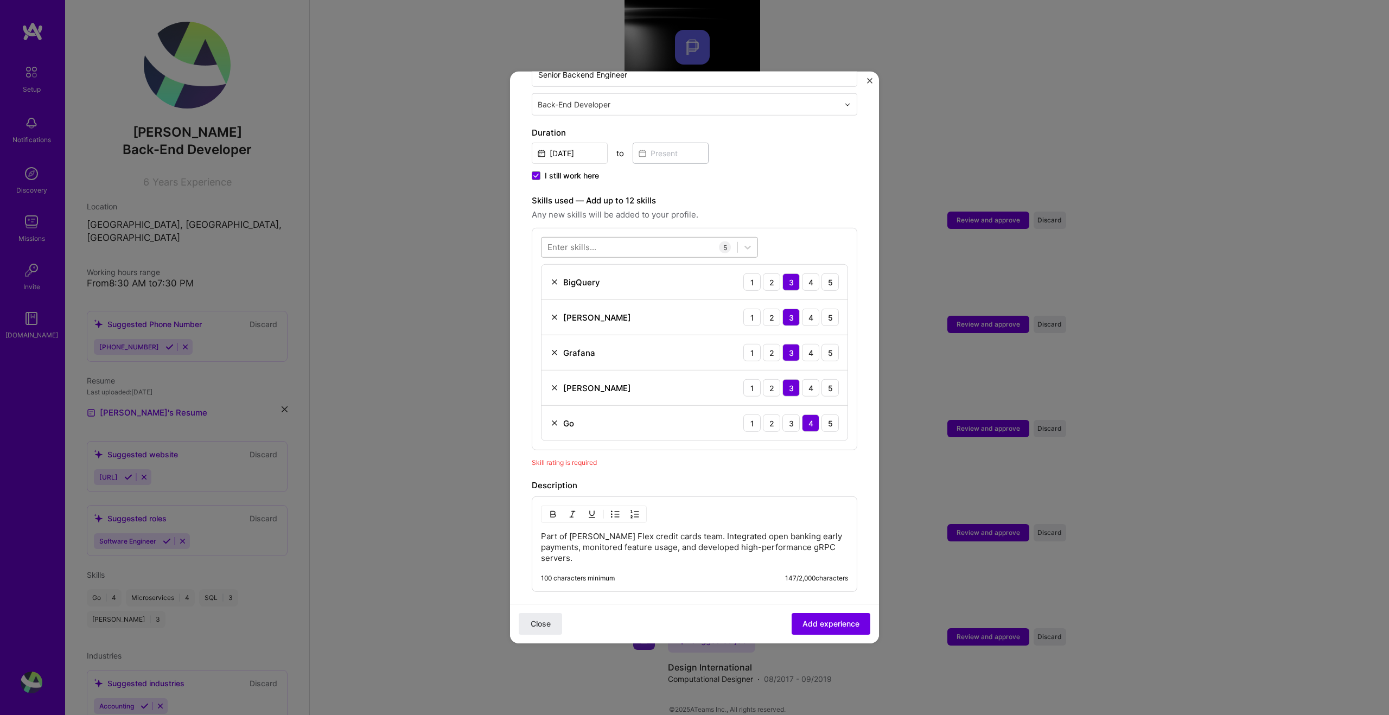
click at [652, 238] on div at bounding box center [639, 247] width 196 height 18
type input "gr"
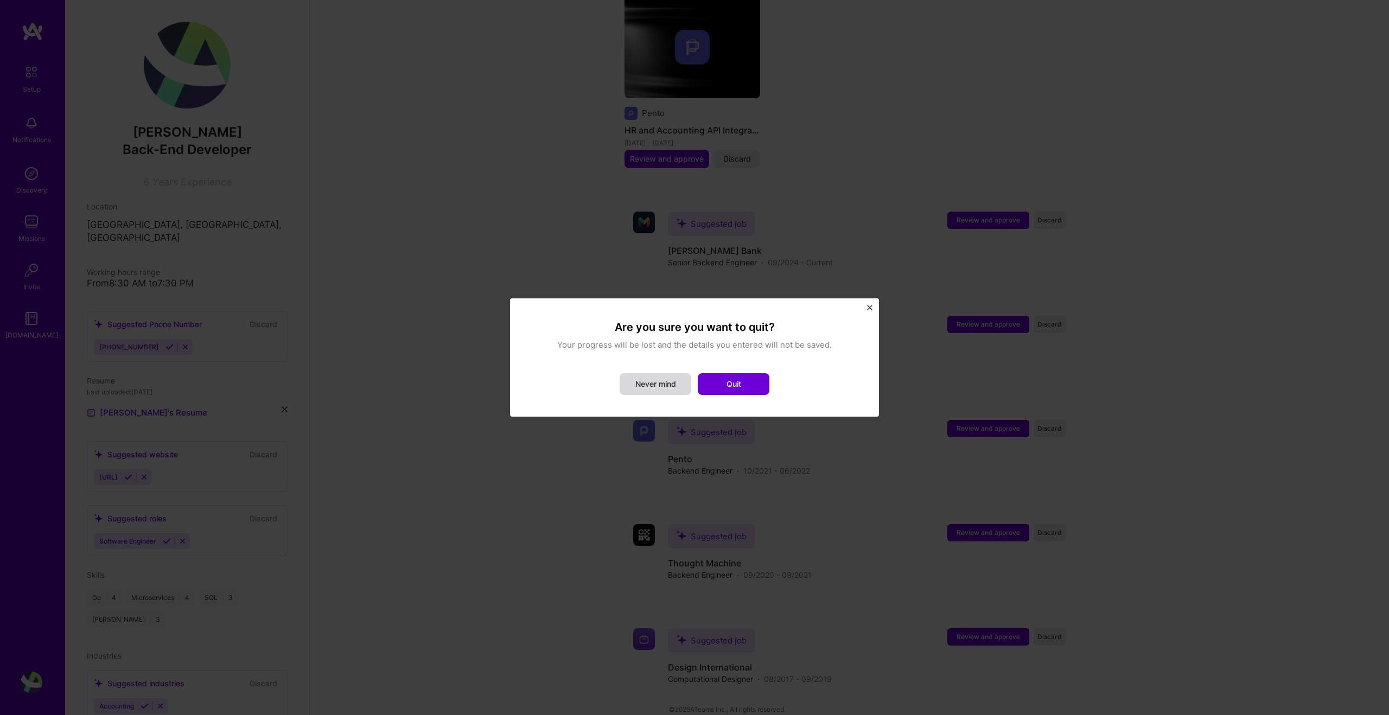
click at [677, 375] on button "Never mind" at bounding box center [655, 384] width 72 height 22
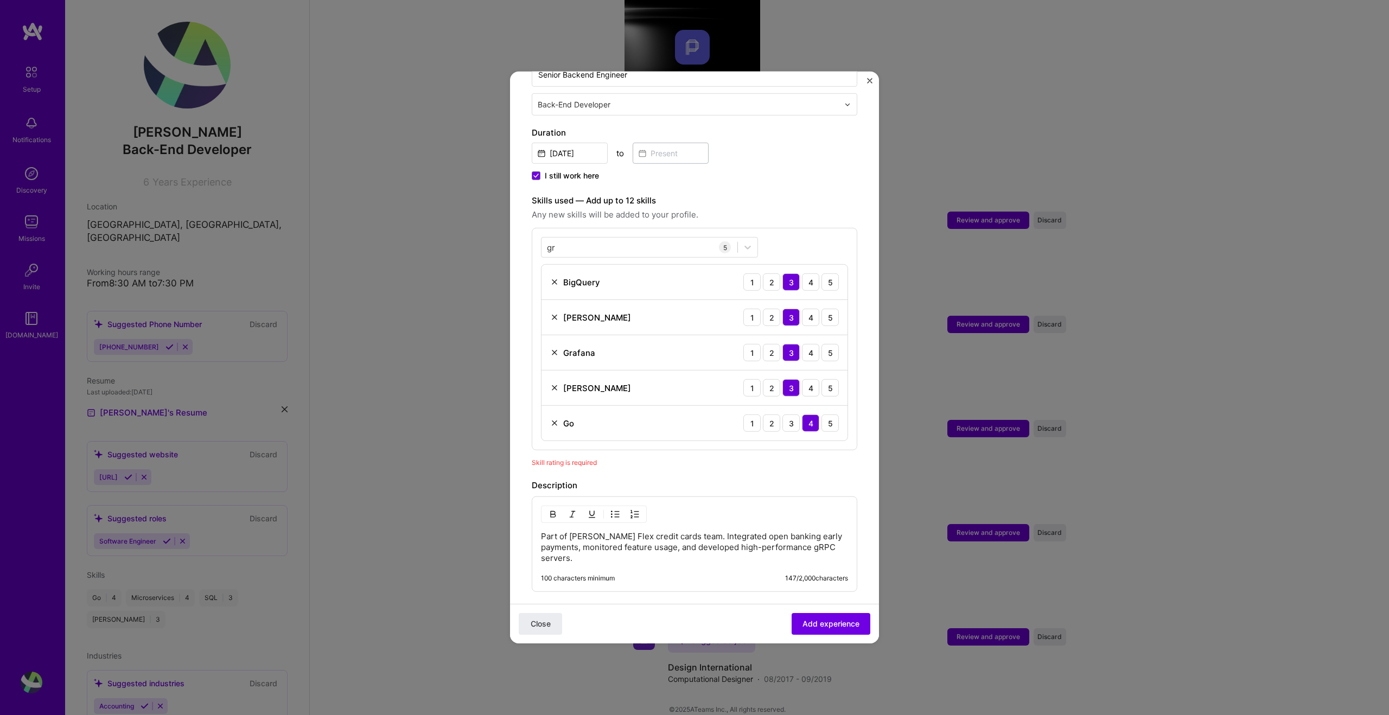
click at [783, 194] on label "Skills used — Add up to 12 skills" at bounding box center [694, 200] width 325 height 13
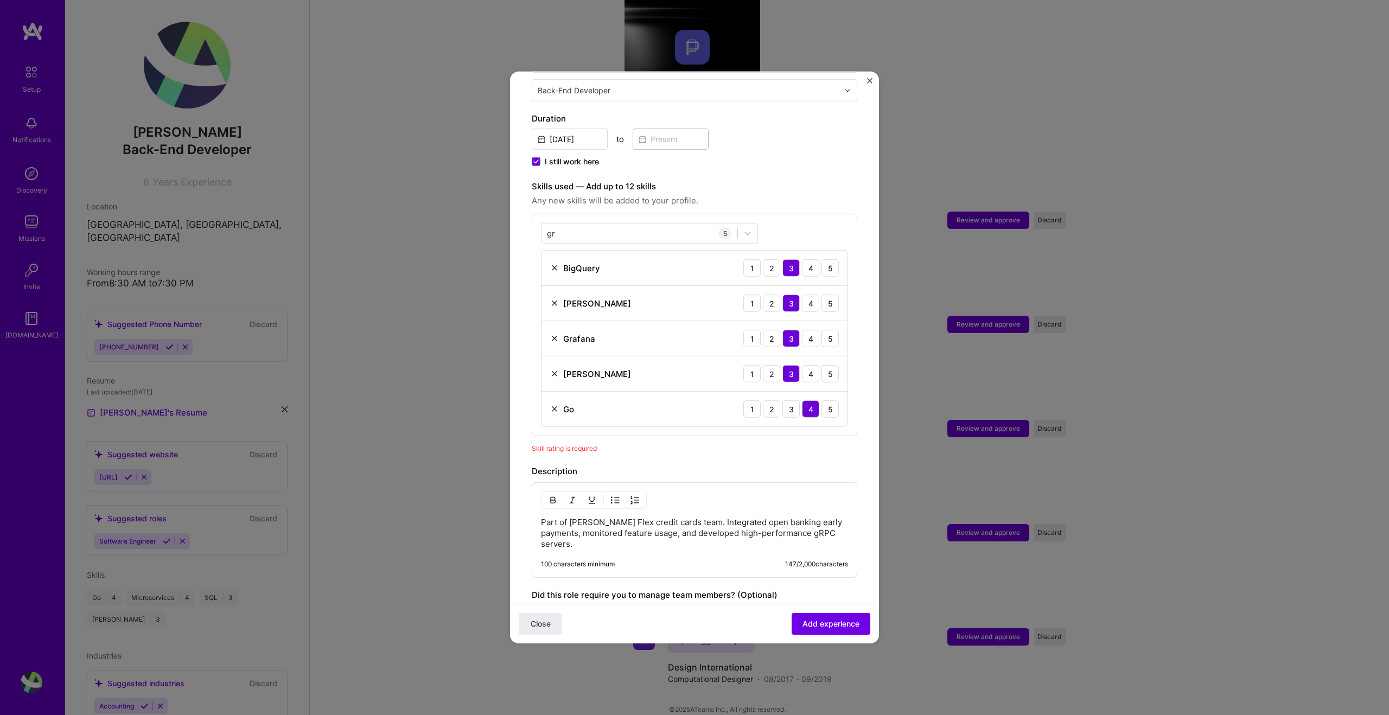
scroll to position [283, 0]
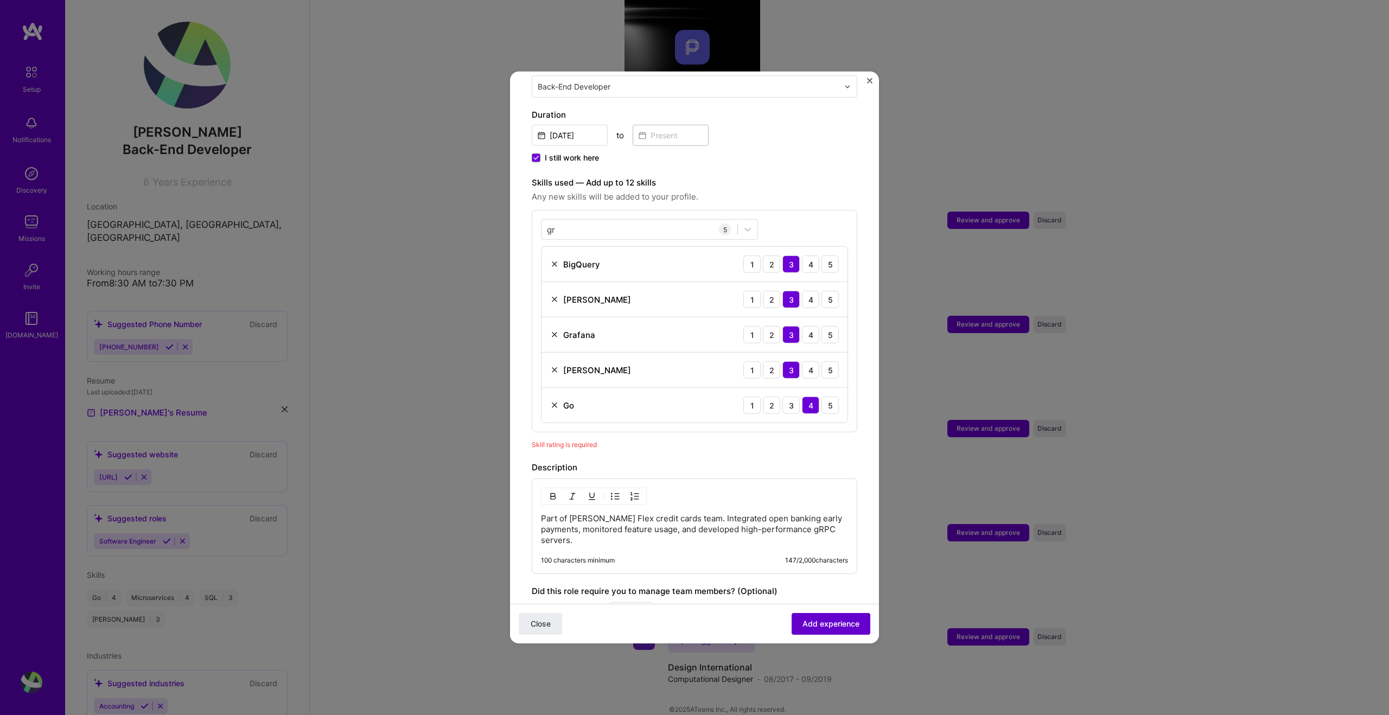
click at [829, 621] on span "Add experience" at bounding box center [830, 623] width 57 height 11
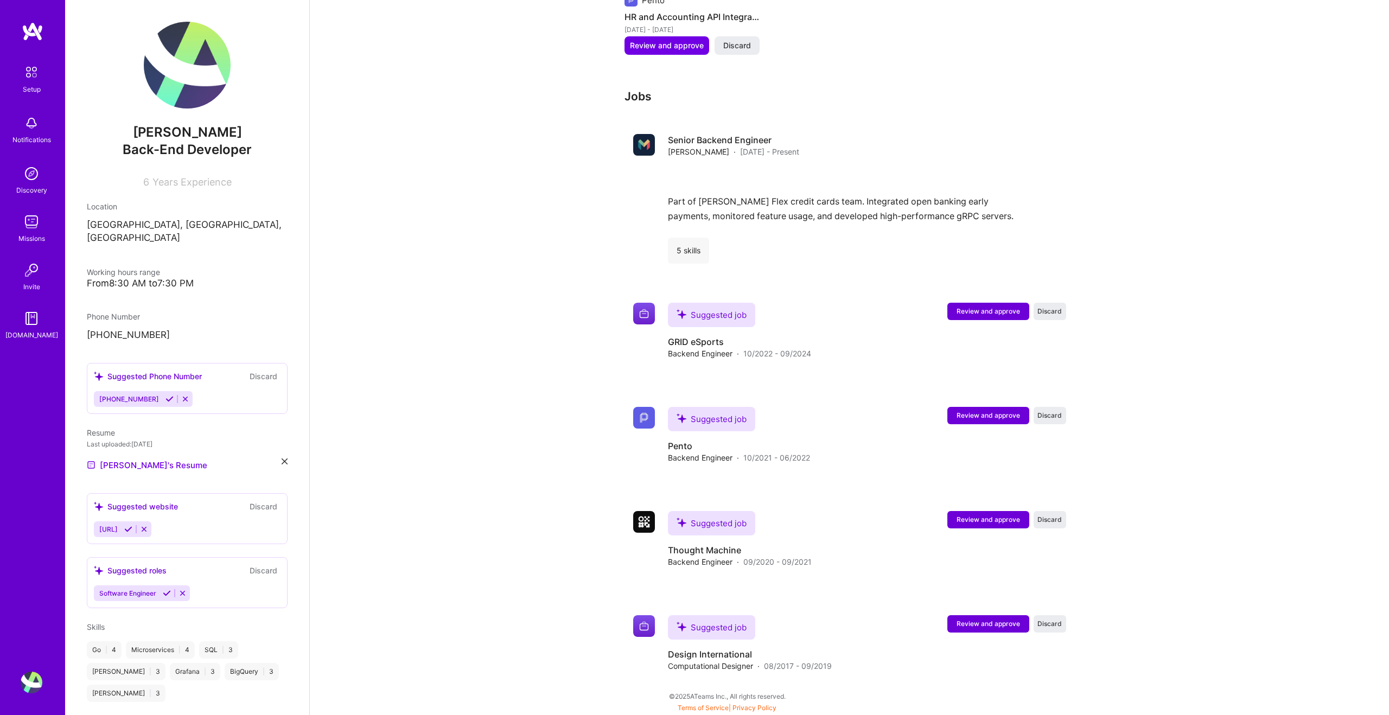
scroll to position [832, 0]
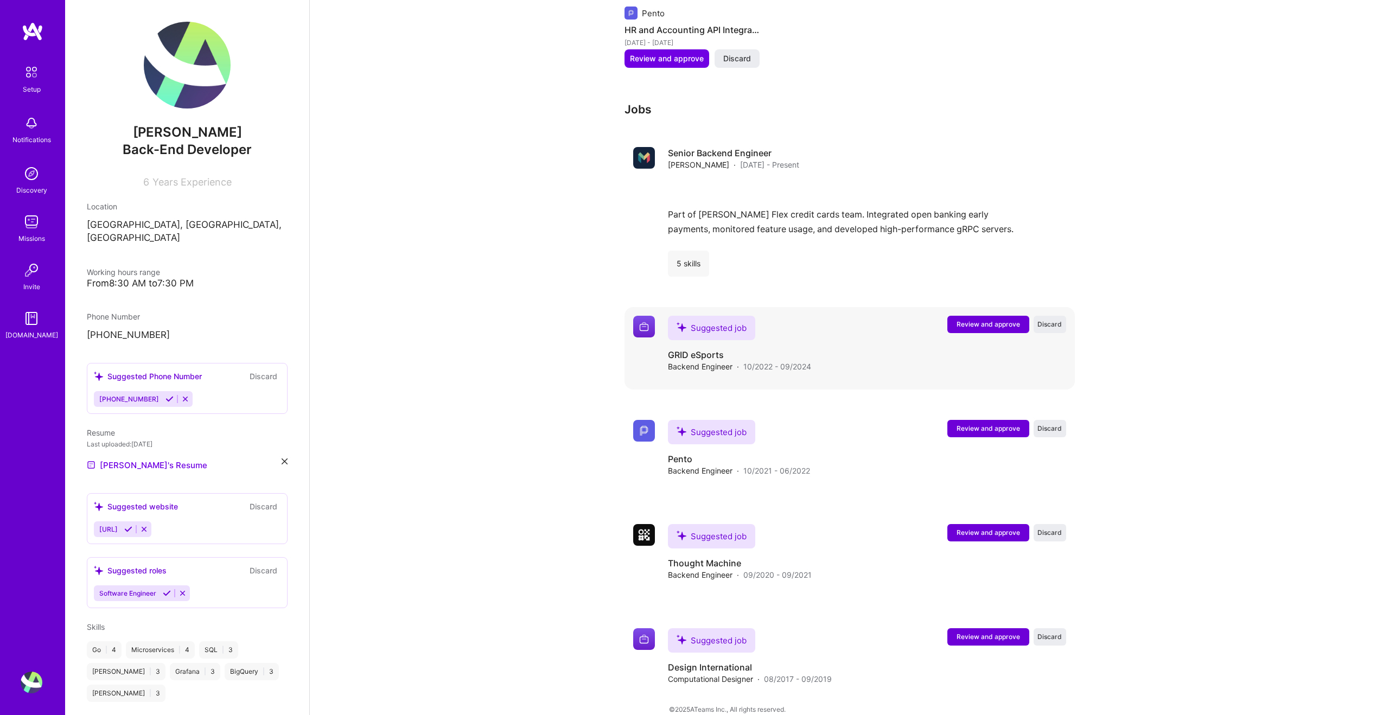
click at [978, 318] on button "Review and approve" at bounding box center [988, 324] width 82 height 17
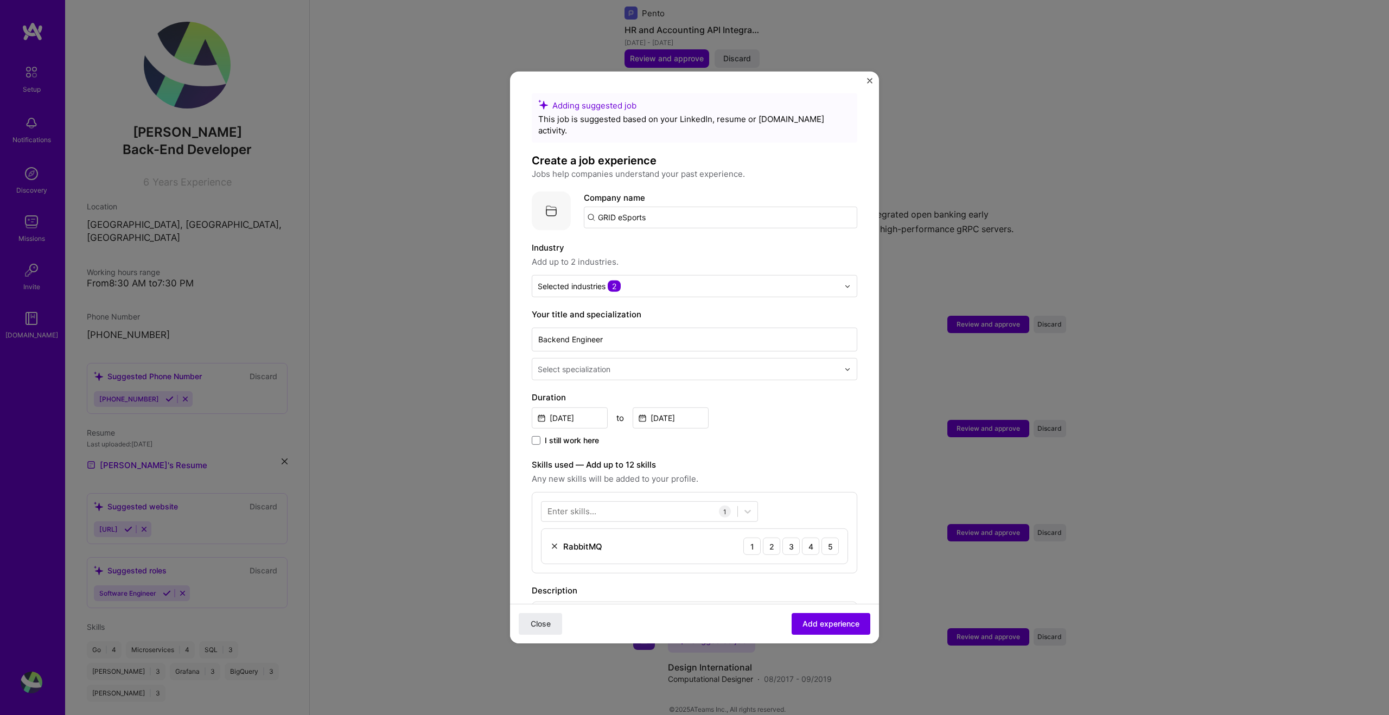
click at [686, 358] on div "Select specialization" at bounding box center [694, 369] width 325 height 22
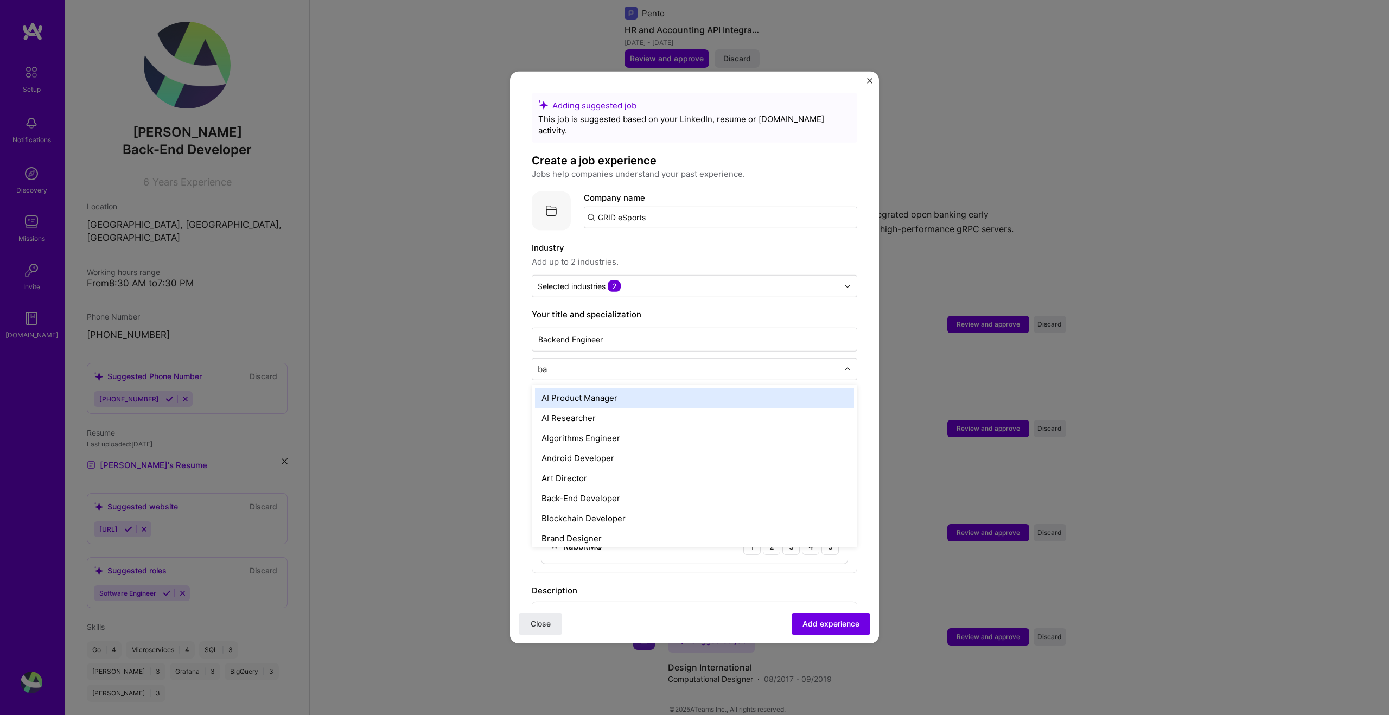
type input "bac"
click at [624, 388] on div "Back-End Developer" at bounding box center [694, 398] width 319 height 20
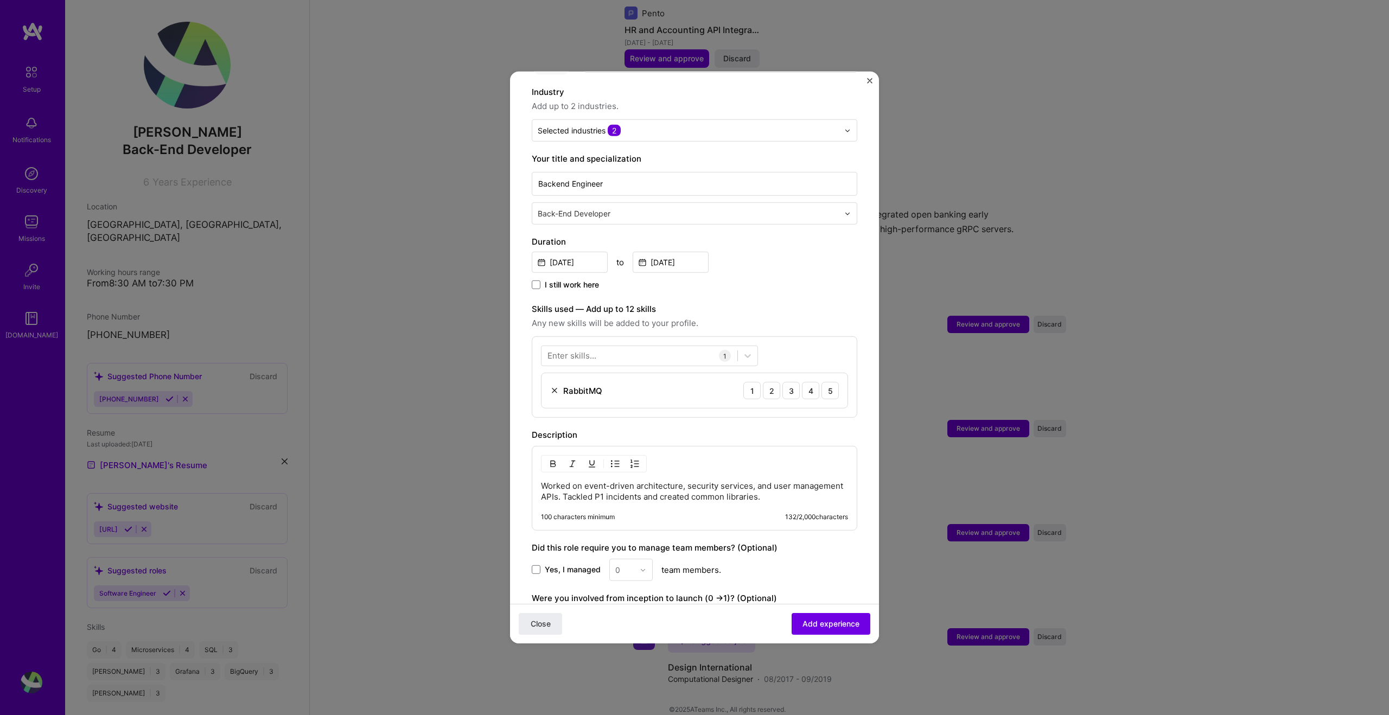
scroll to position [207, 0]
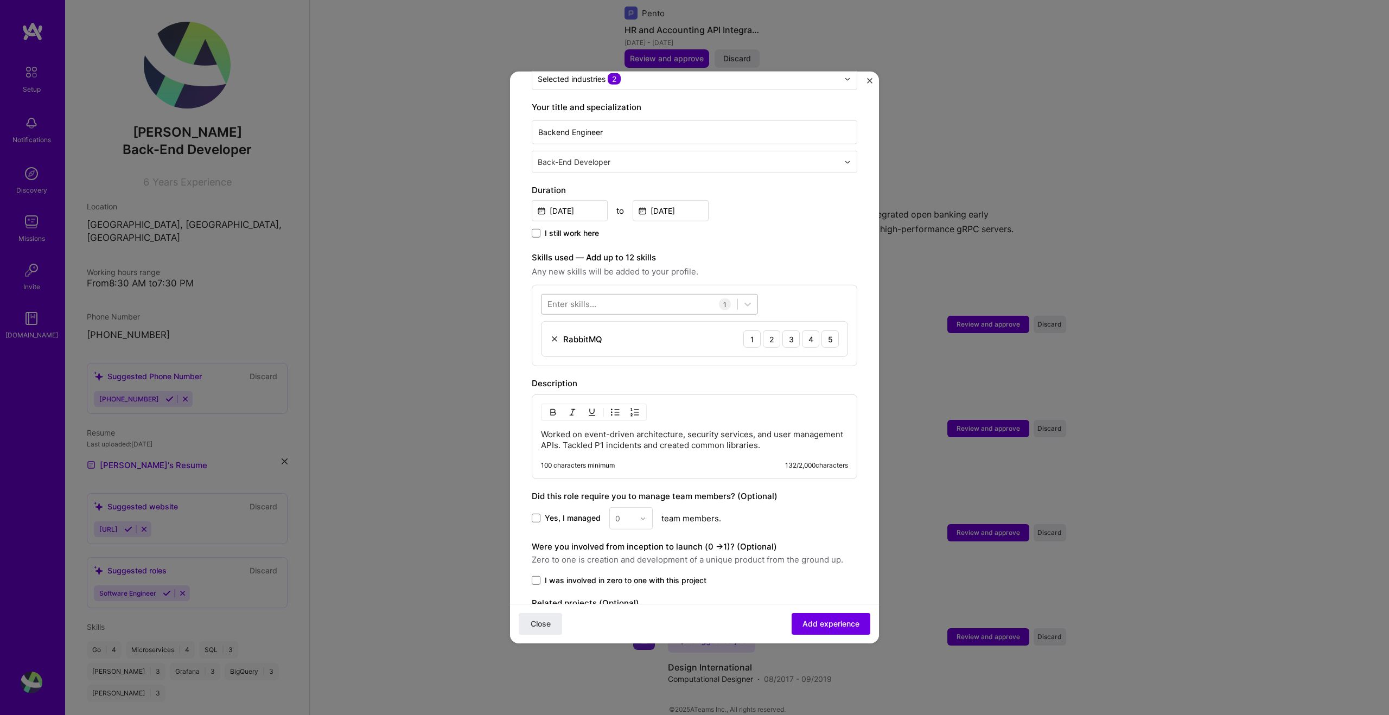
click at [614, 298] on div at bounding box center [639, 304] width 196 height 18
click at [539, 333] on div "Enter skills... 1 RabbitMQ 1 2 3 4 5" at bounding box center [694, 325] width 325 height 81
click at [588, 298] on div "Enter skills..." at bounding box center [571, 303] width 49 height 11
click at [553, 344] on span at bounding box center [551, 348] width 9 height 9
click at [0, 0] on input "checkbox" at bounding box center [0, 0] width 0 height 0
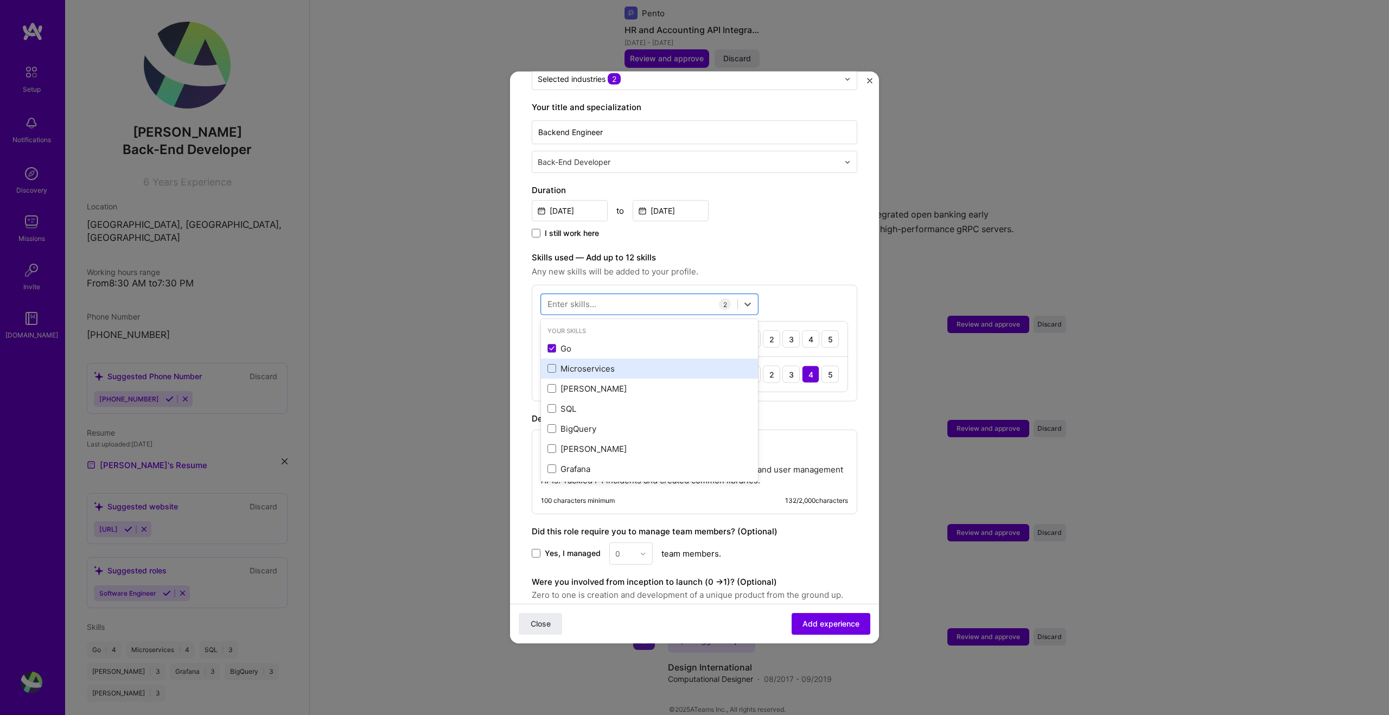
click at [574, 359] on div "Microservices" at bounding box center [649, 369] width 217 height 20
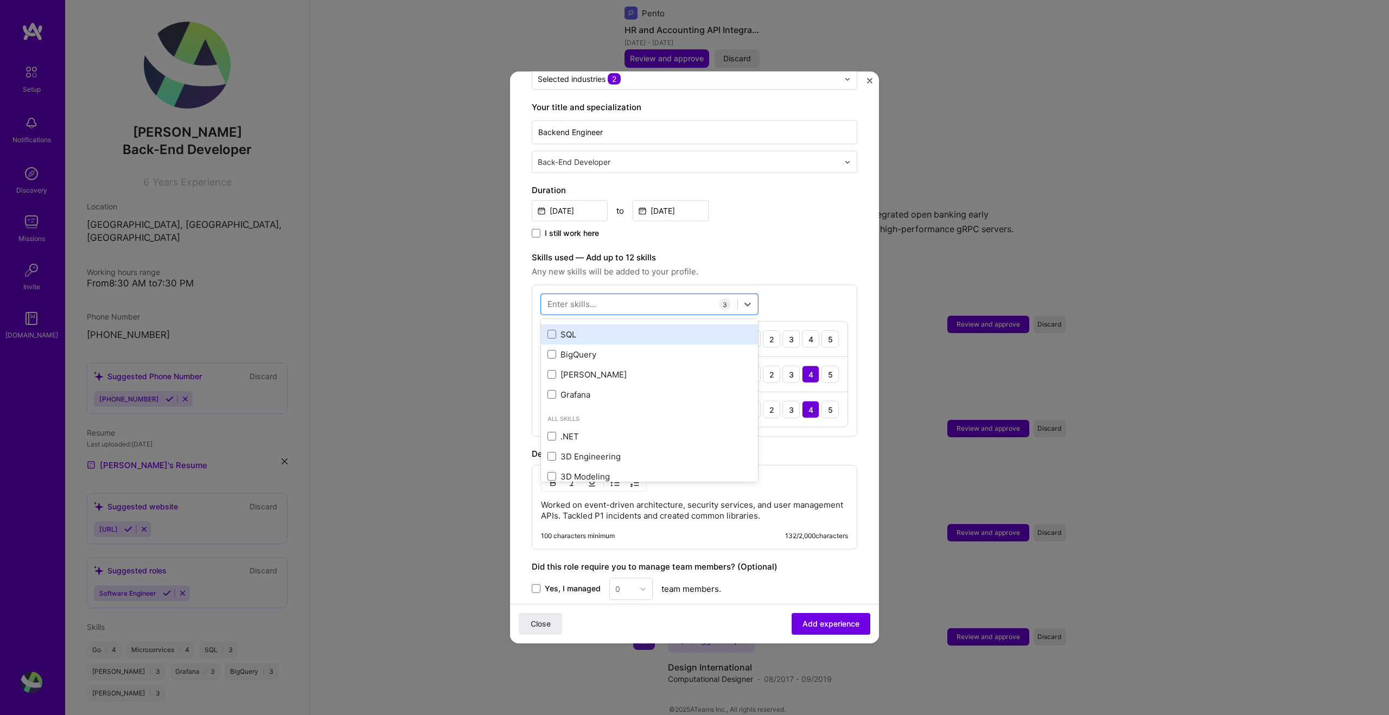
scroll to position [76, 0]
click at [789, 213] on div "Duration [DATE] to [DATE] I still work here" at bounding box center [694, 212] width 325 height 56
click at [809, 330] on div "4" at bounding box center [810, 338] width 17 height 17
click at [836, 623] on span "Add experience" at bounding box center [830, 623] width 57 height 11
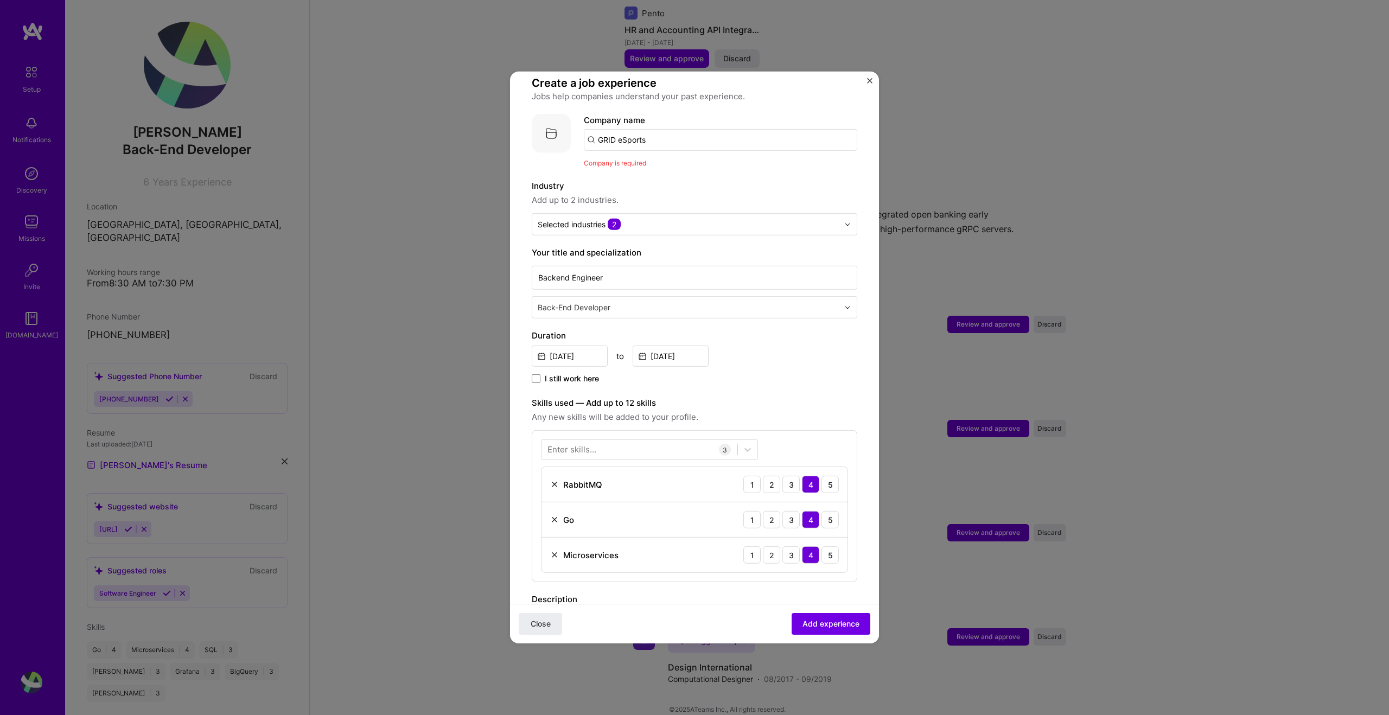
scroll to position [4, 0]
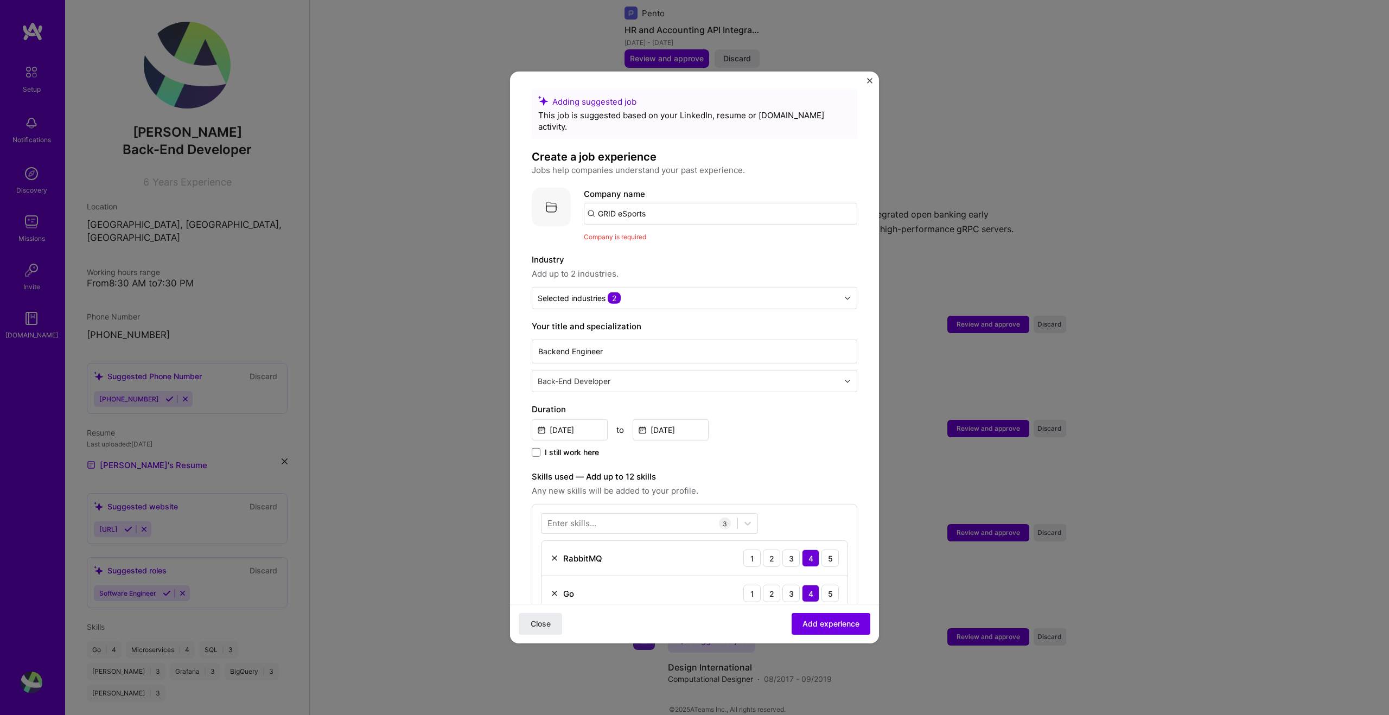
click at [666, 206] on input "GRID eSports" at bounding box center [720, 214] width 273 height 22
type input "GRID eSports"
click at [659, 238] on div "GRID eSports" at bounding box center [674, 243] width 61 height 19
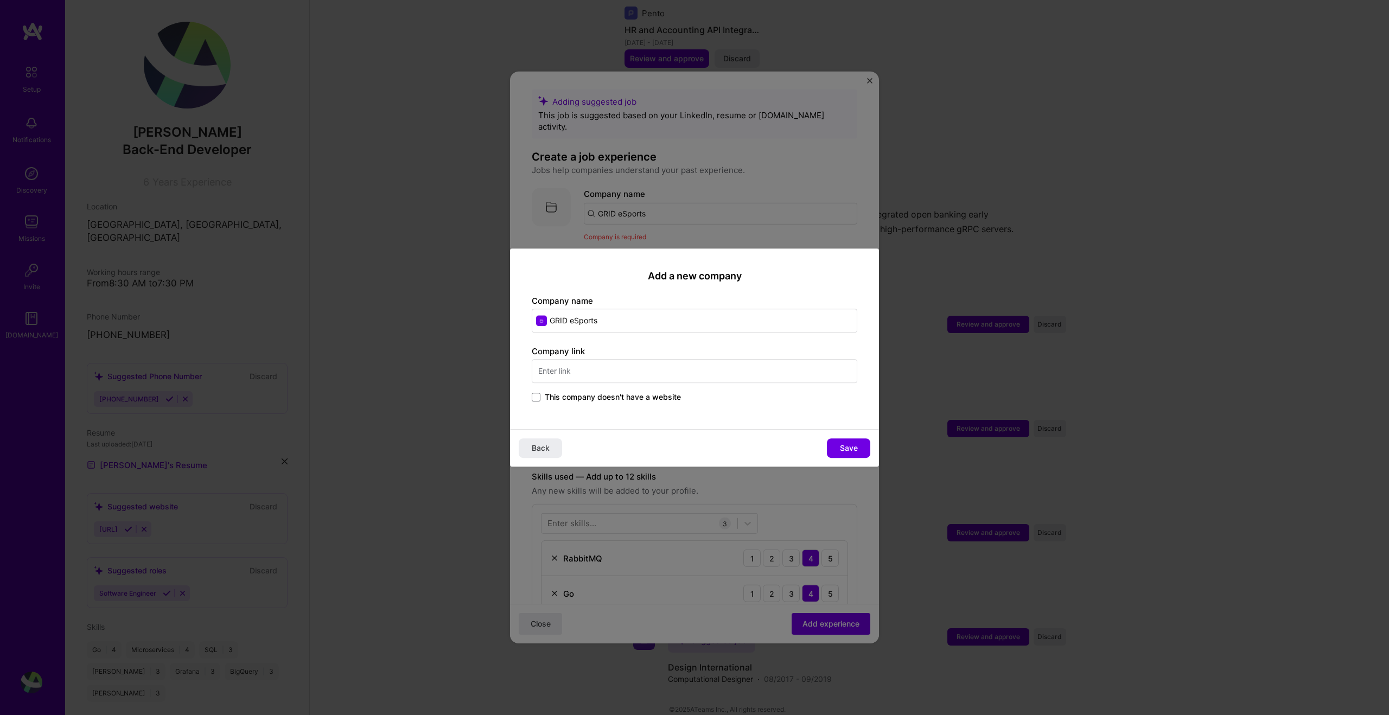
click at [605, 383] on div "Company link This company doesn't have a website" at bounding box center [694, 375] width 325 height 59
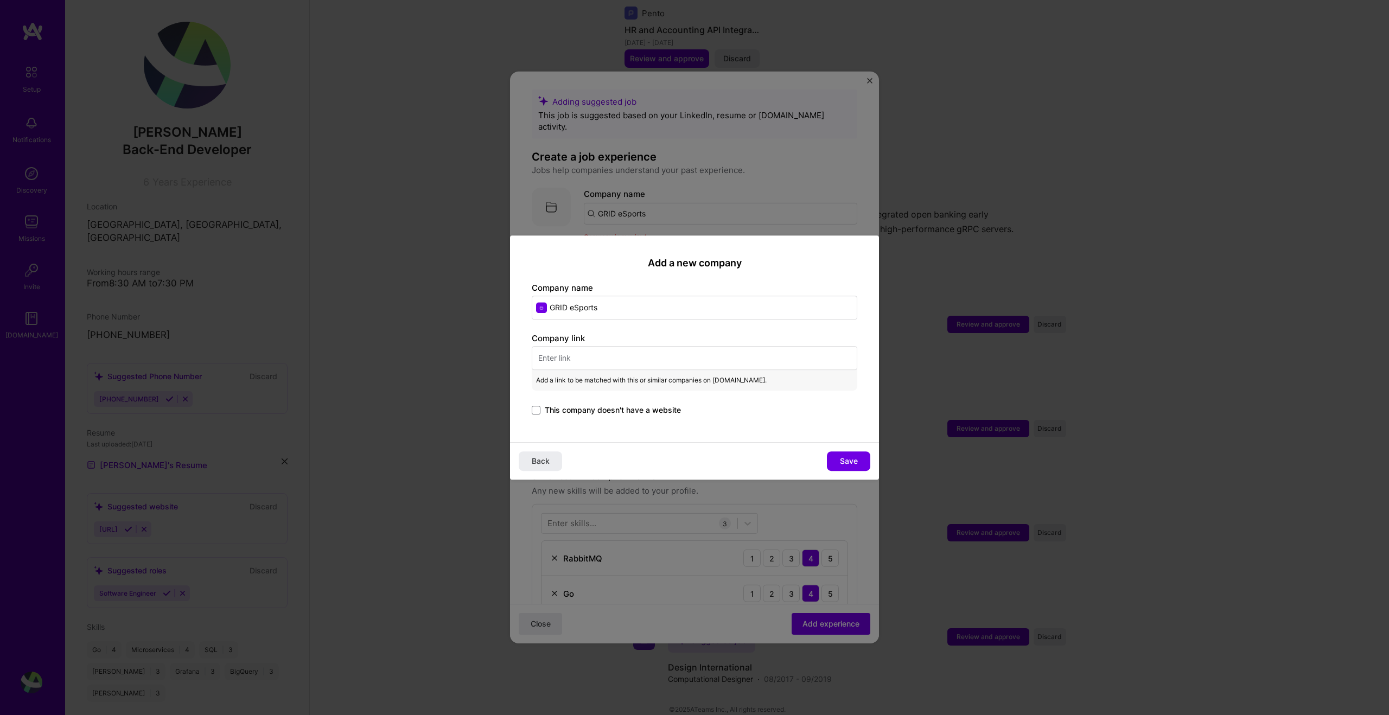
click at [608, 362] on input "text" at bounding box center [694, 358] width 325 height 24
paste input "[URL][DOMAIN_NAME]"
type input "[URL][DOMAIN_NAME]"
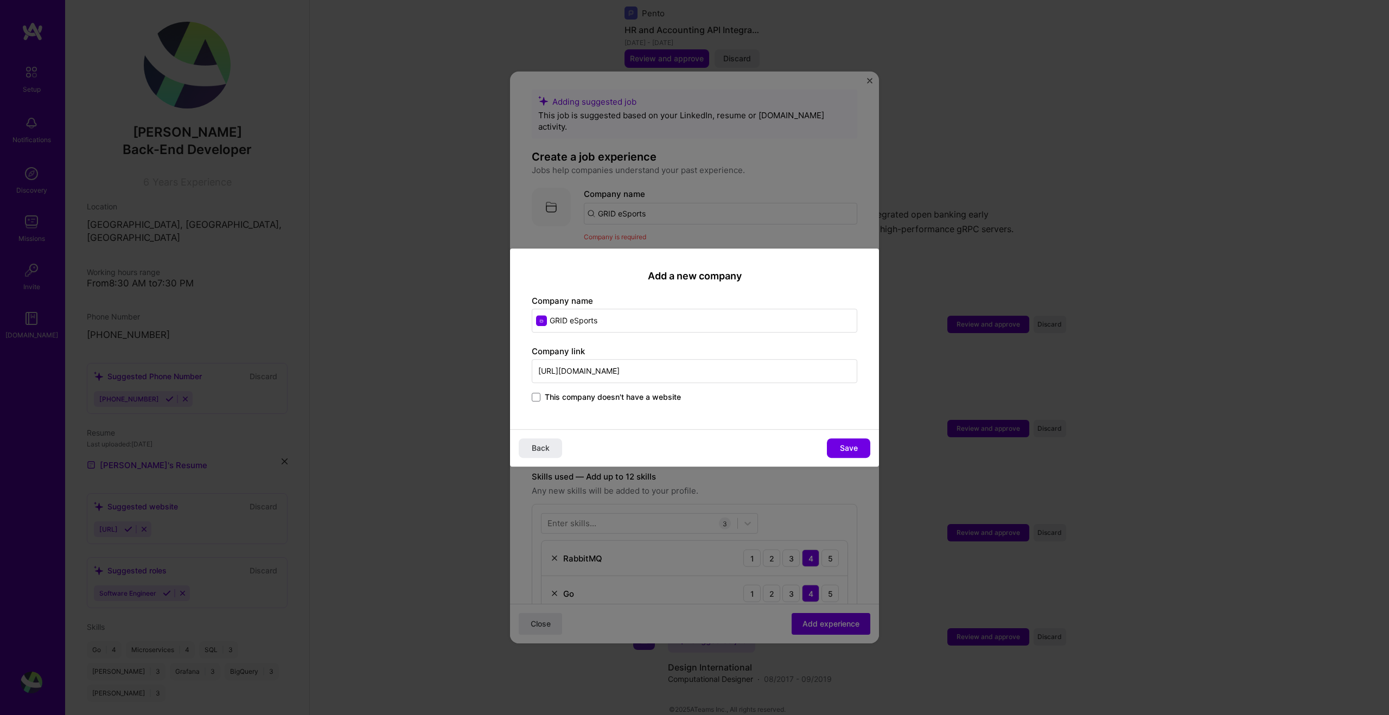
click at [647, 368] on input "[URL][DOMAIN_NAME]" at bounding box center [694, 371] width 325 height 24
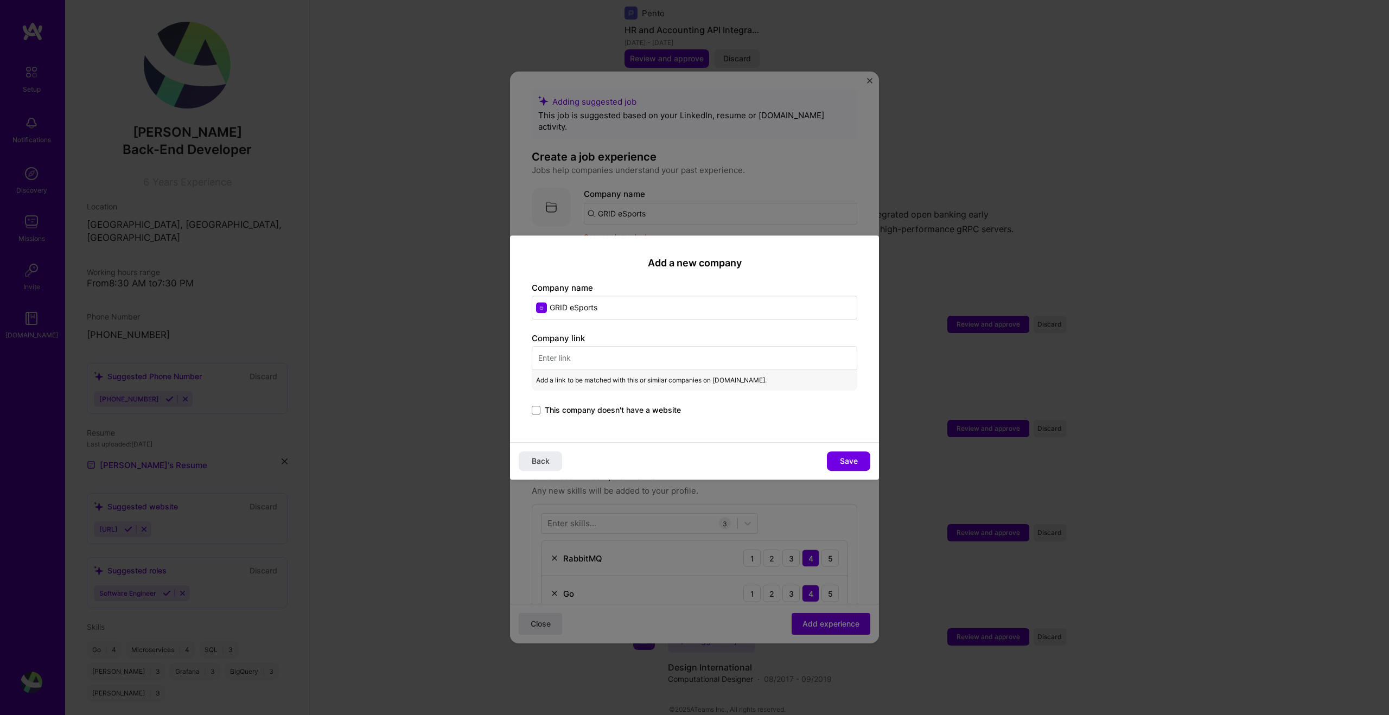
click at [647, 362] on input "text" at bounding box center [694, 358] width 325 height 24
paste input "[URL][DOMAIN_NAME]"
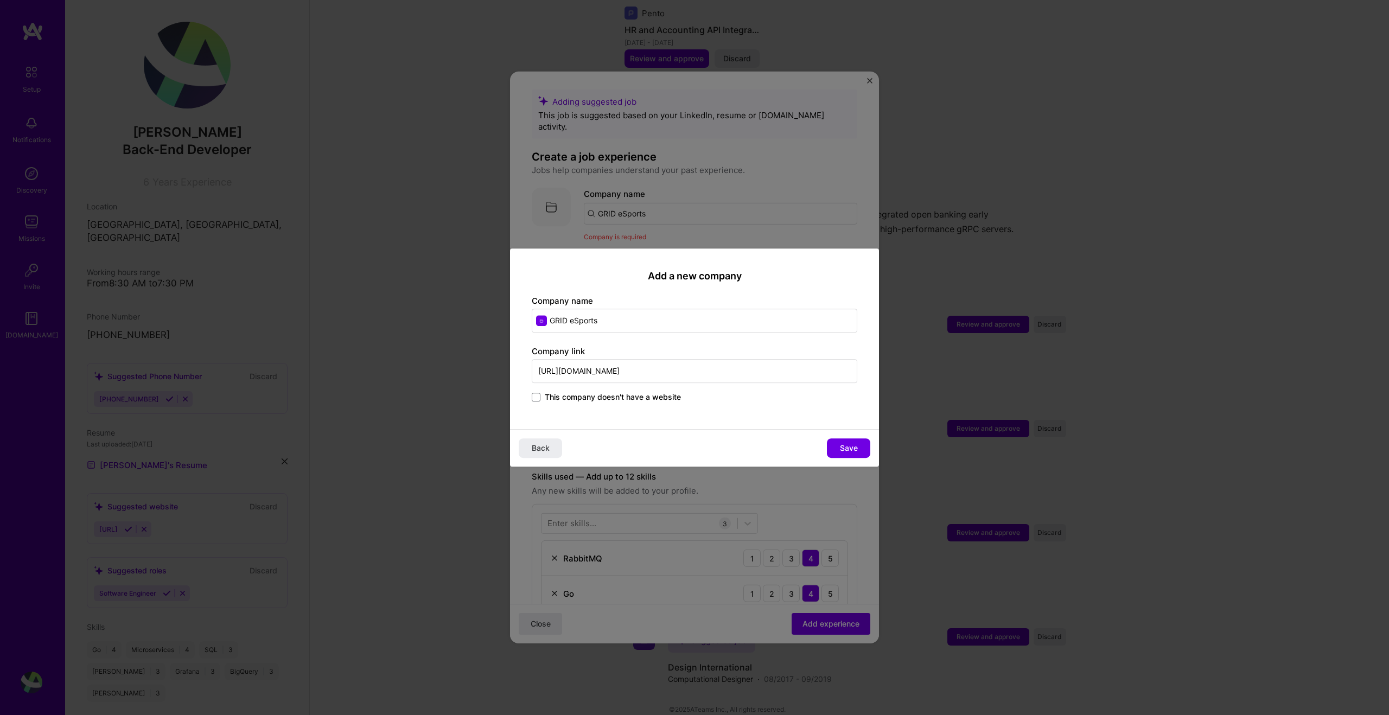
type input "[URL][DOMAIN_NAME]"
click at [654, 323] on input "GRID eSports" at bounding box center [694, 321] width 325 height 24
click at [662, 318] on input "GRID eSports" at bounding box center [694, 321] width 325 height 24
type input "grid.g"
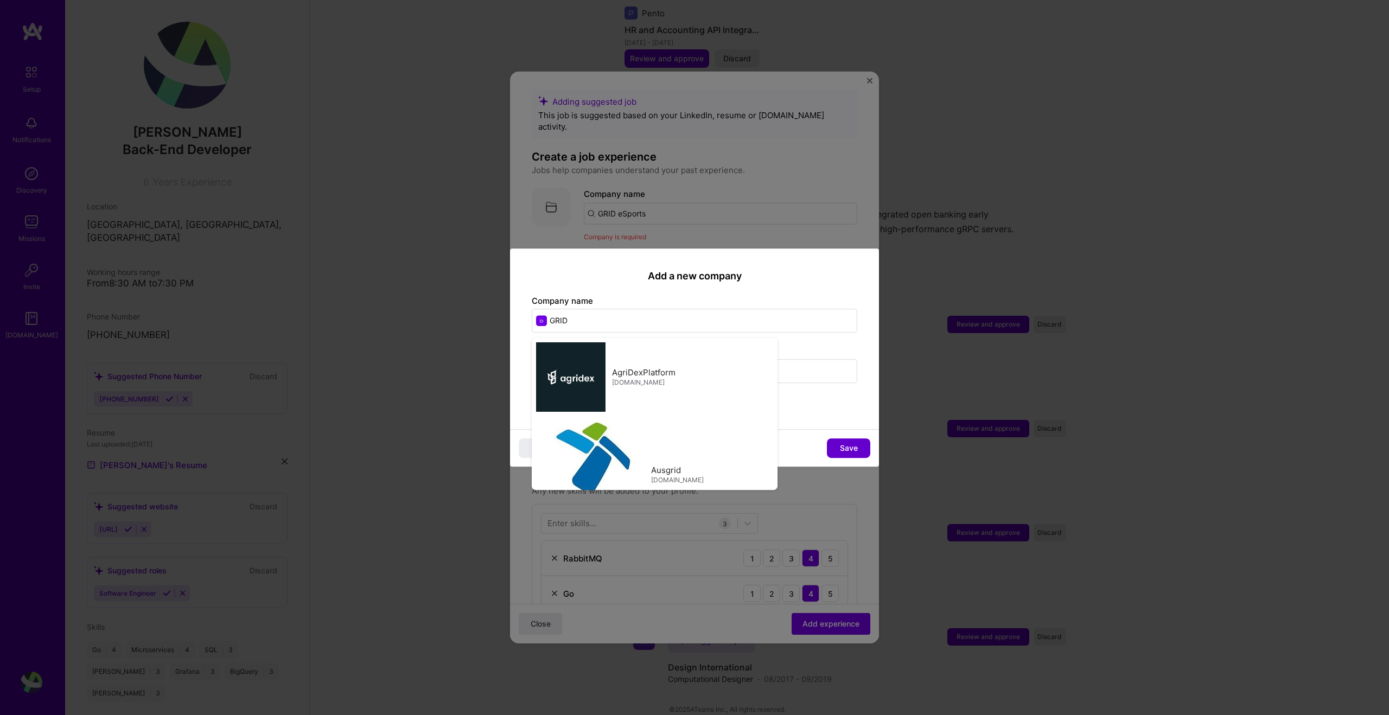
type input "GRID"
click at [851, 449] on span "Save" at bounding box center [849, 448] width 18 height 11
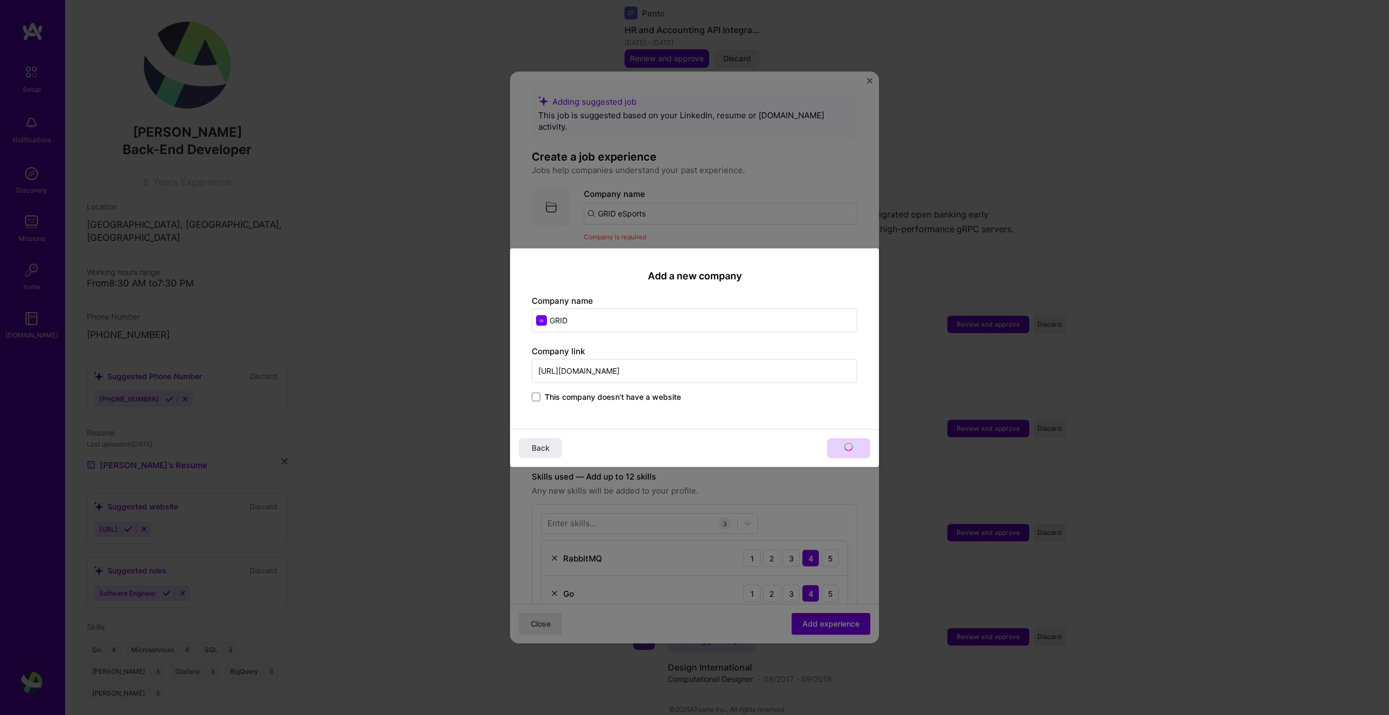
type input "GRID"
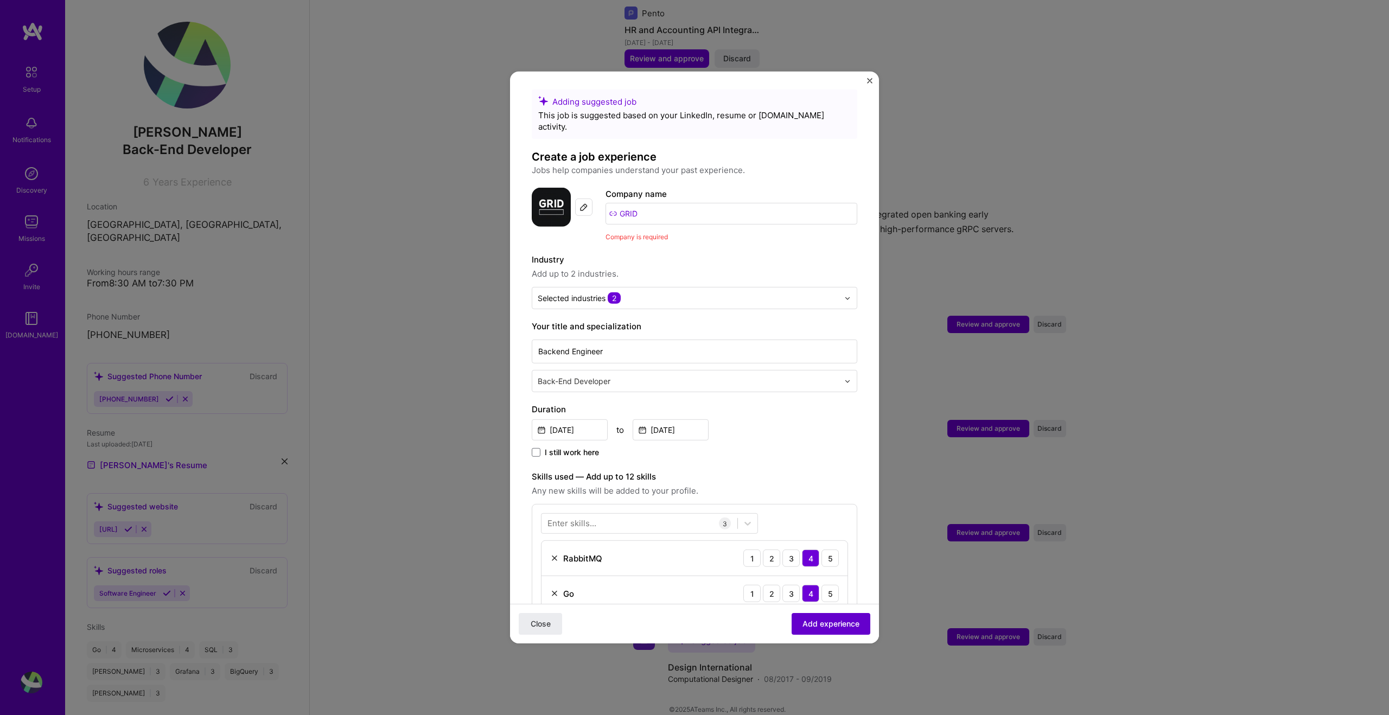
click at [821, 626] on span "Add experience" at bounding box center [830, 623] width 57 height 11
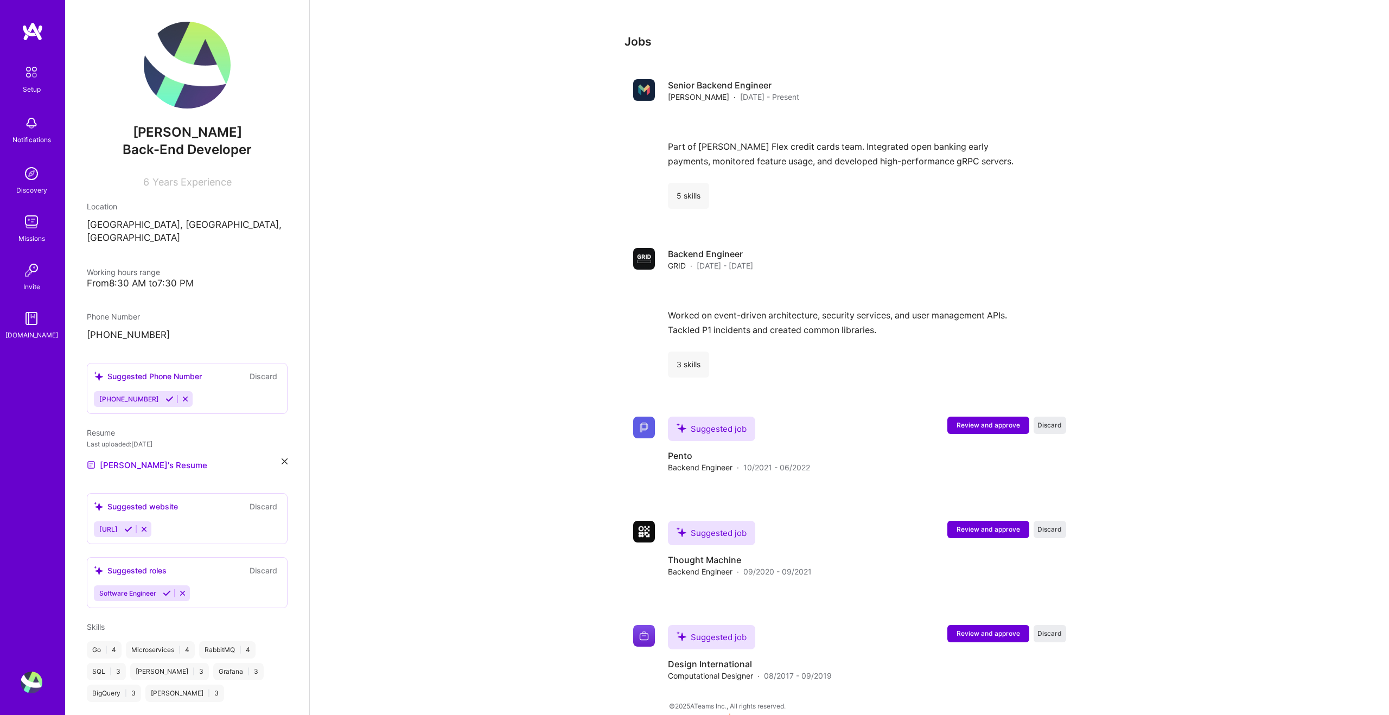
scroll to position [897, 0]
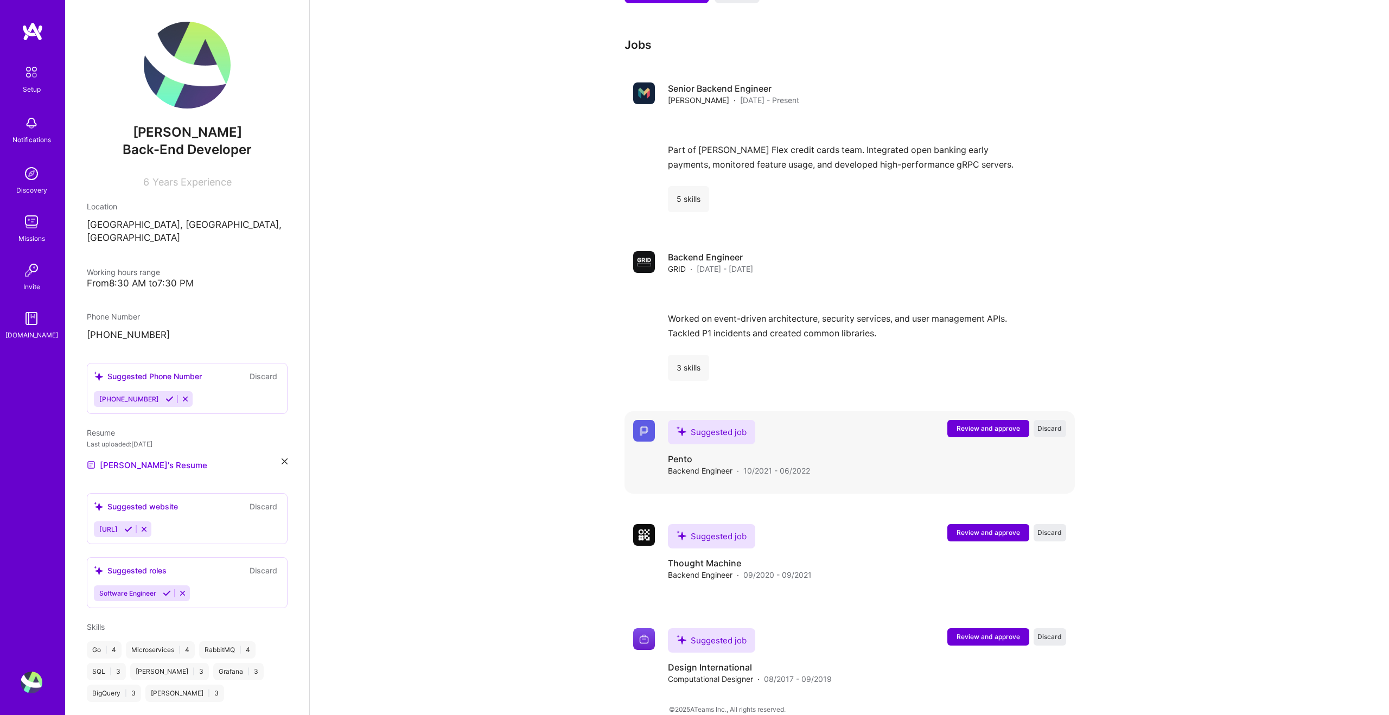
click at [970, 424] on span "Review and approve" at bounding box center [987, 428] width 63 height 9
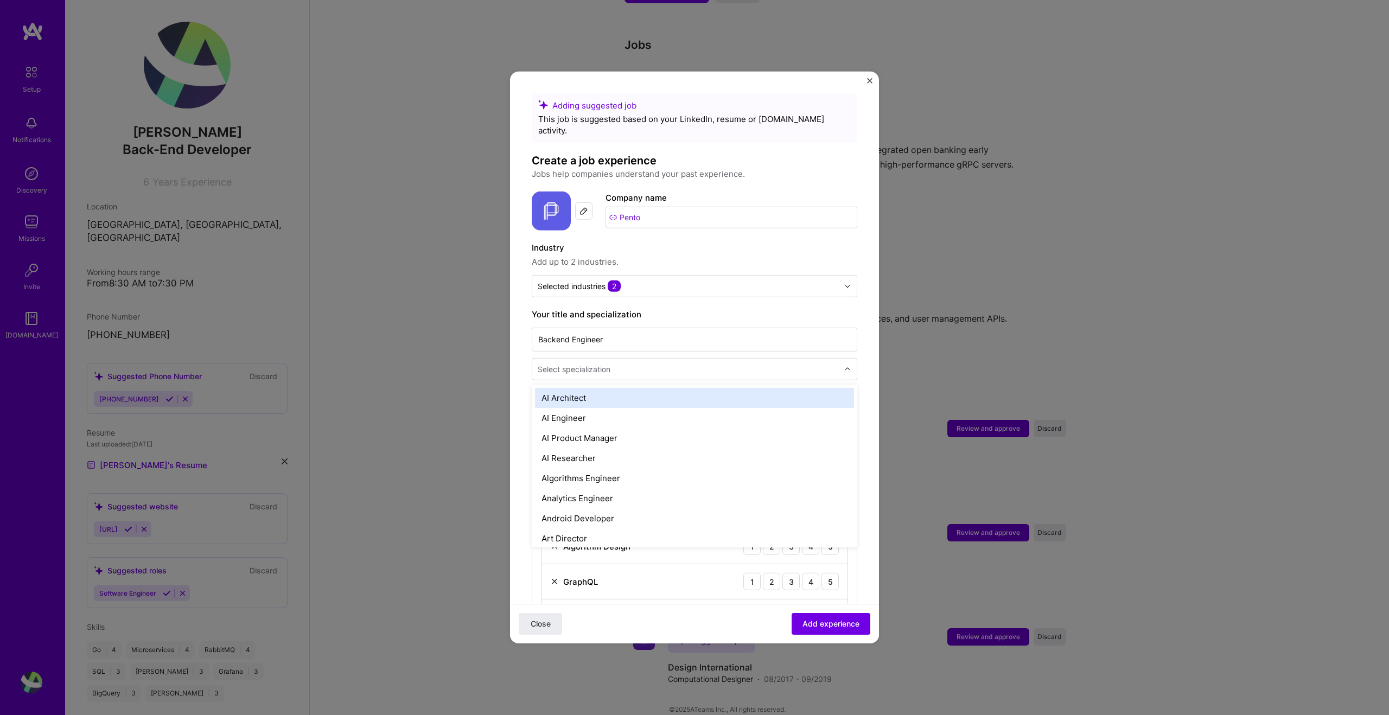
click at [686, 363] on input "text" at bounding box center [689, 368] width 303 height 11
type input "bac"
click at [625, 388] on div "Back-End Developer" at bounding box center [694, 398] width 319 height 20
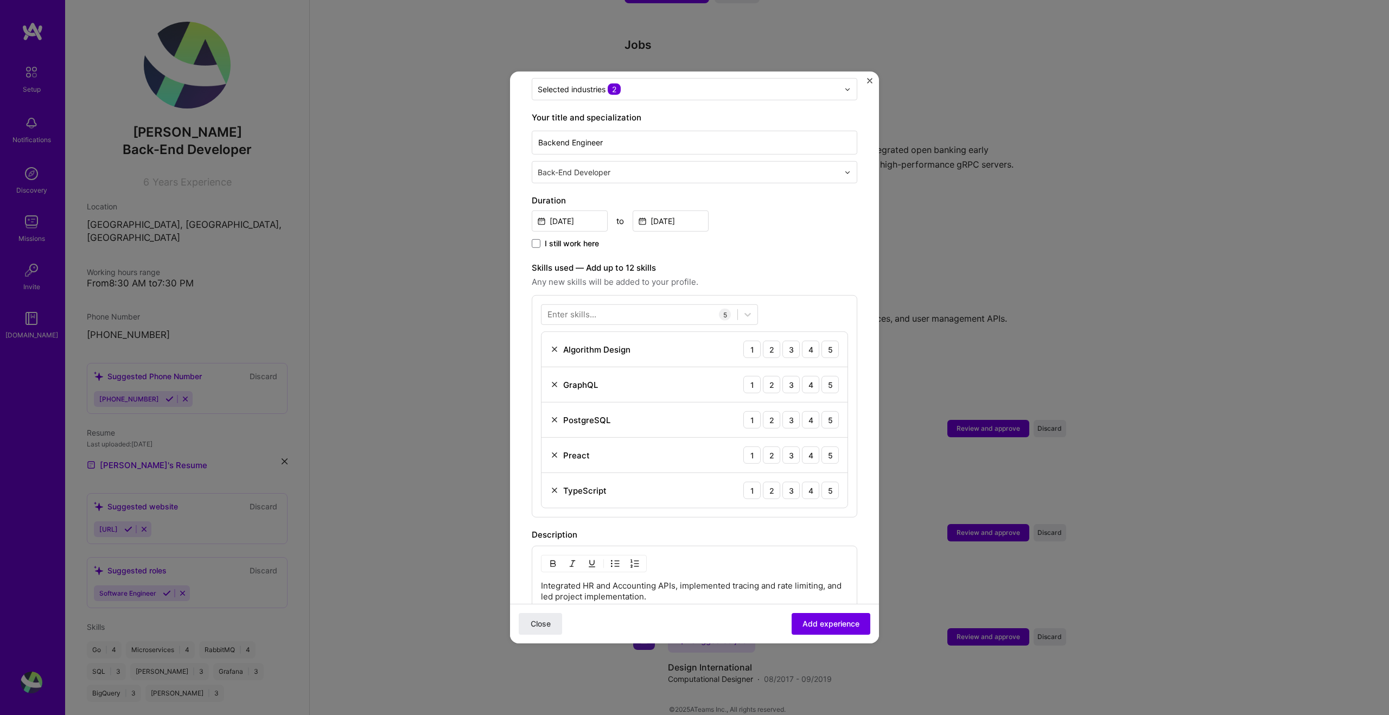
scroll to position [204, 0]
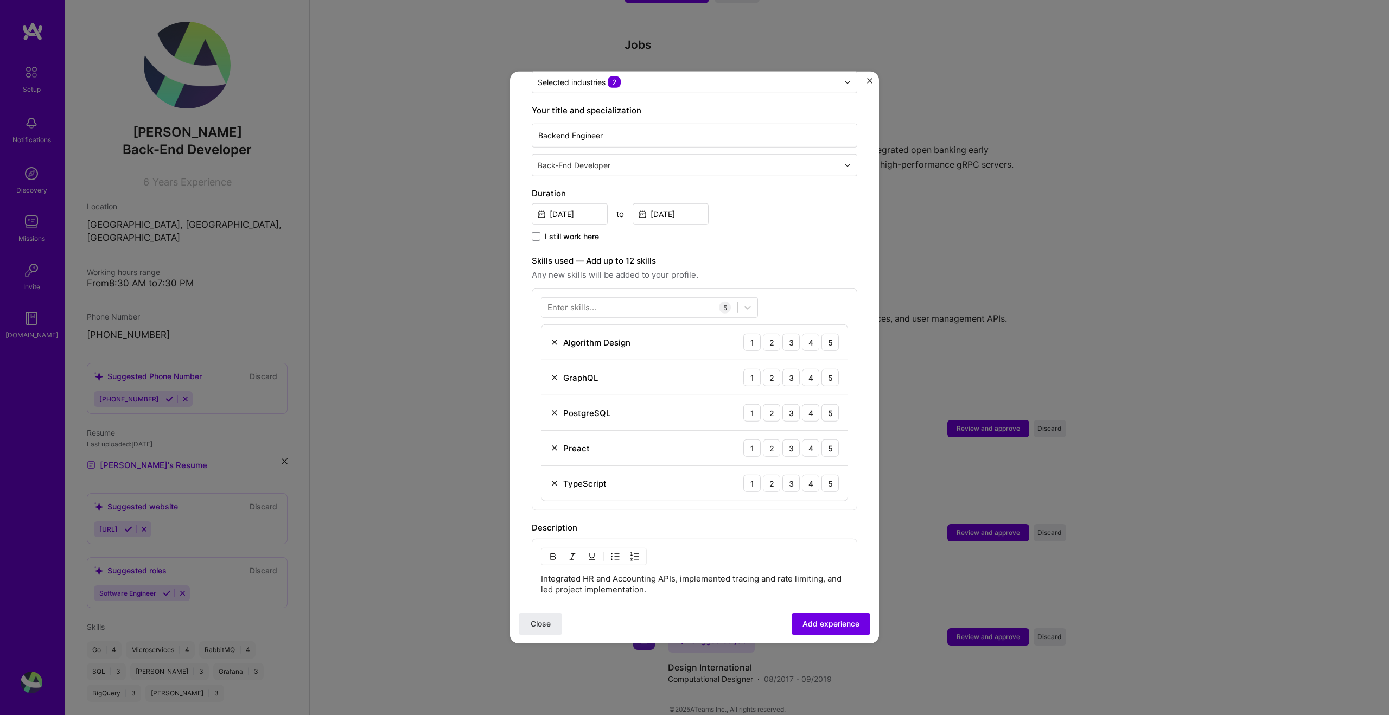
click at [553, 338] on img at bounding box center [554, 342] width 9 height 9
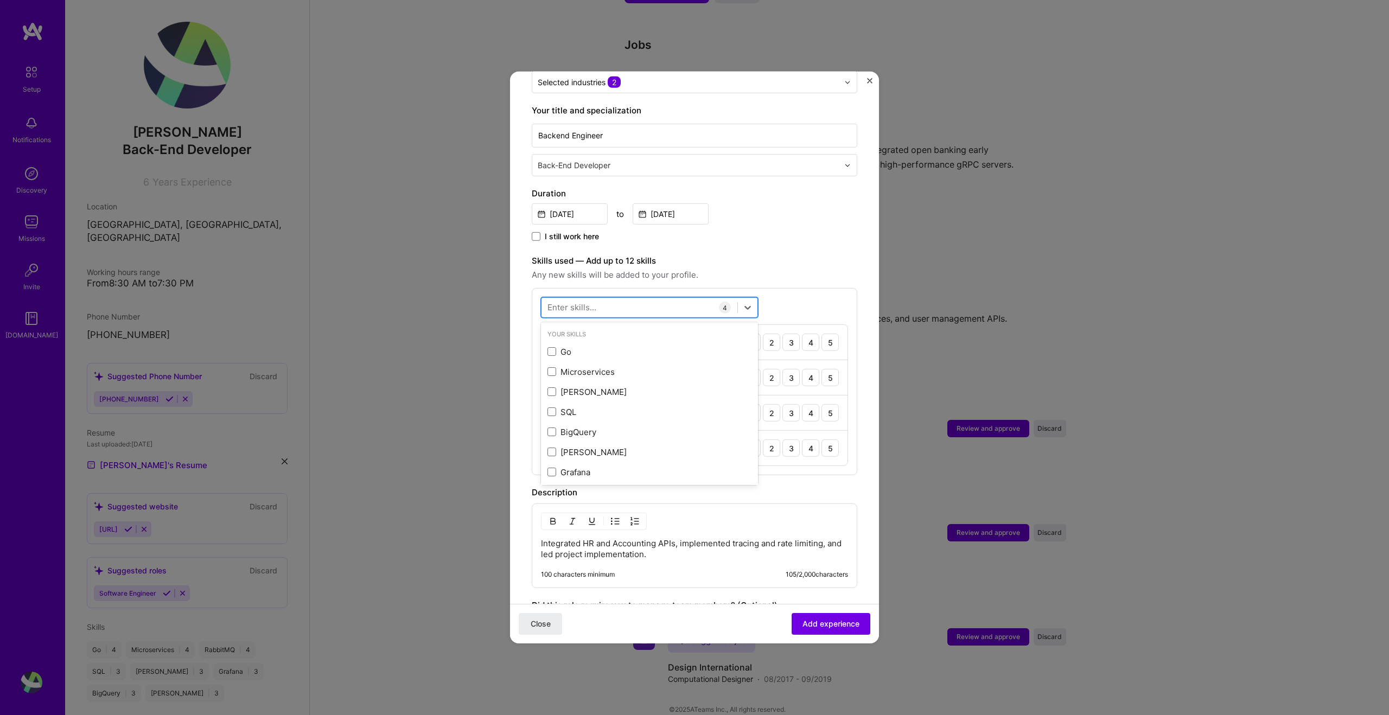
click at [600, 302] on div at bounding box center [639, 307] width 196 height 18
click at [558, 346] on div "Go" at bounding box center [649, 351] width 204 height 11
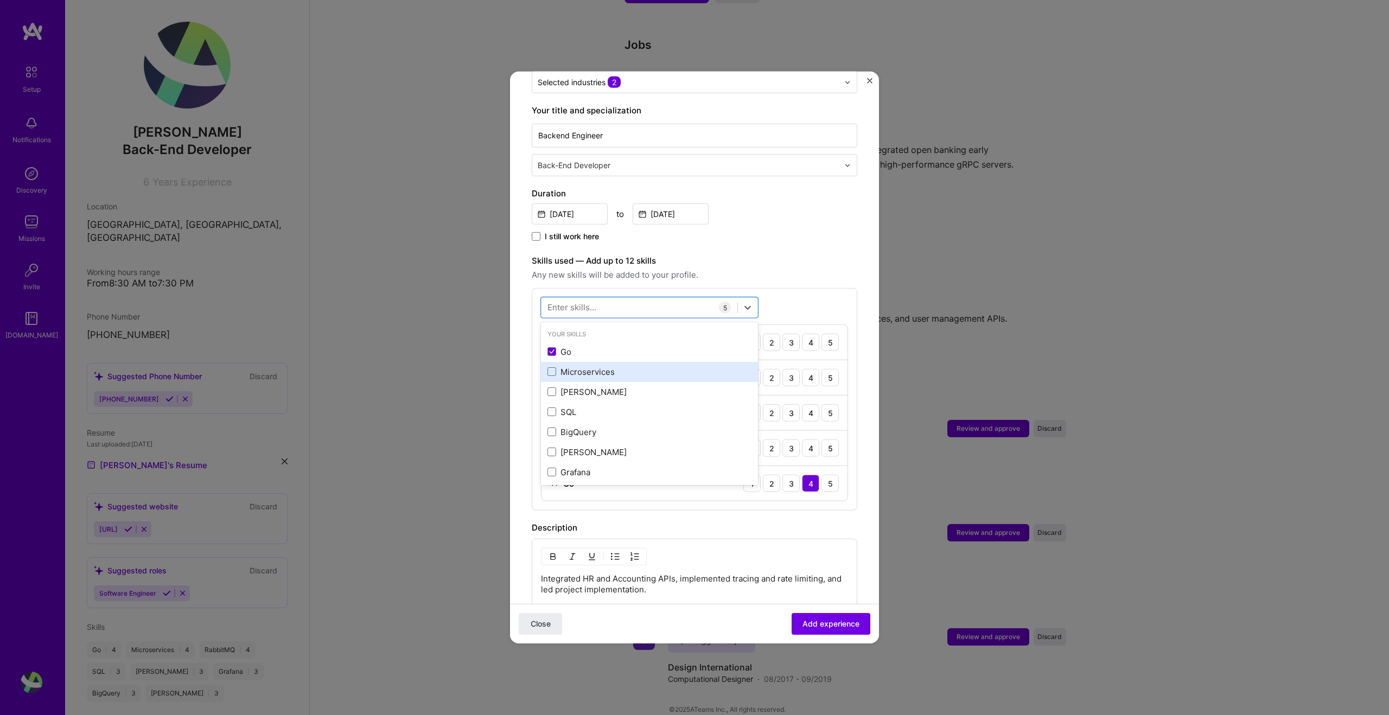
click at [571, 366] on div "Microservices" at bounding box center [649, 371] width 204 height 11
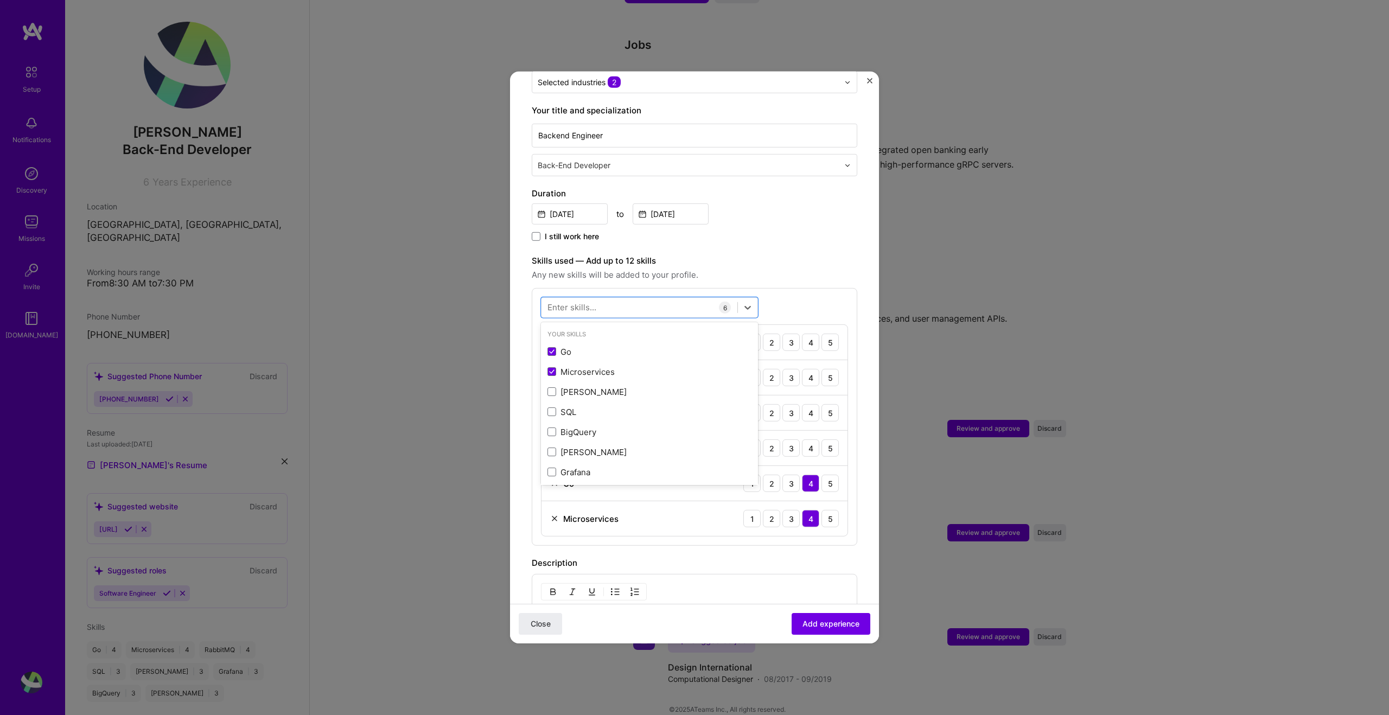
click at [779, 232] on div "Adding suggested job This job is suggested based on your LinkedIn, resume or [D…" at bounding box center [694, 360] width 325 height 943
click at [789, 439] on div "3" at bounding box center [790, 447] width 17 height 17
click at [555, 408] on img at bounding box center [554, 412] width 9 height 9
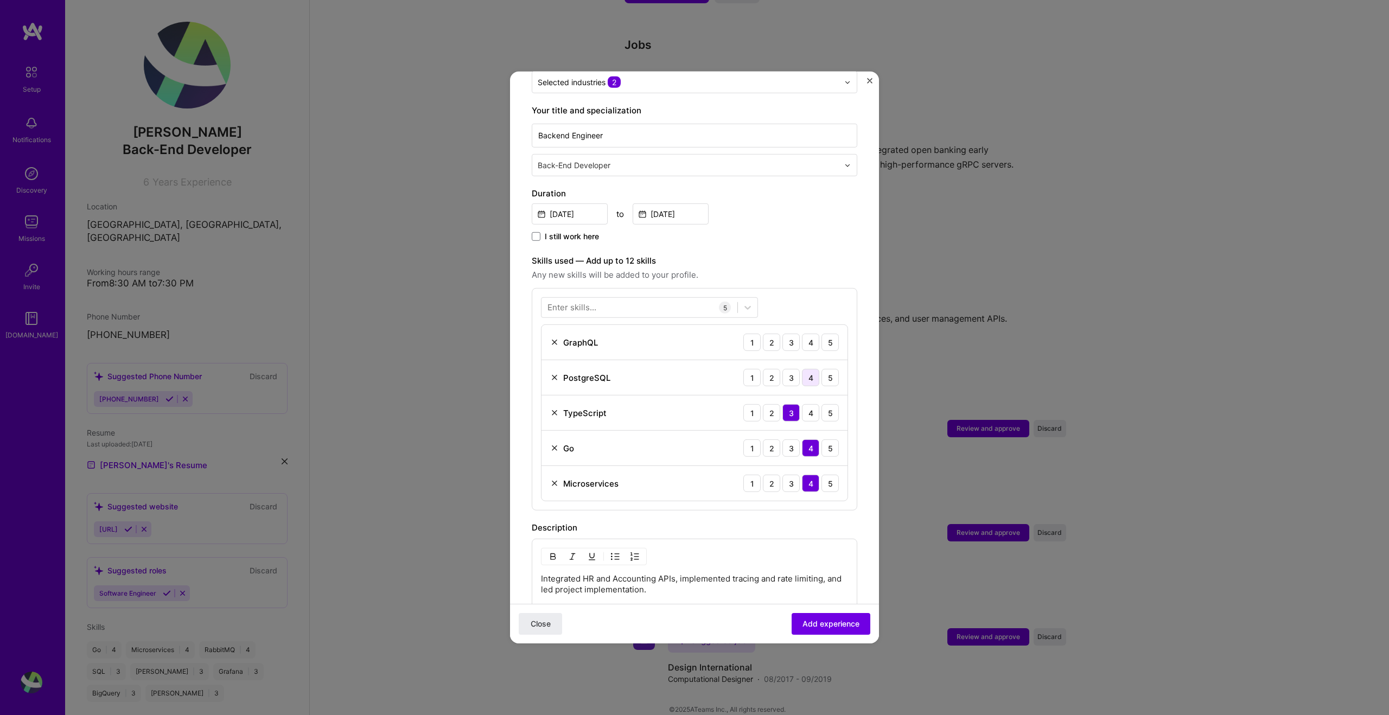
click at [807, 369] on div "4" at bounding box center [810, 377] width 17 height 17
click at [809, 337] on div "4" at bounding box center [810, 342] width 17 height 17
click at [825, 624] on span "Add experience" at bounding box center [830, 623] width 57 height 11
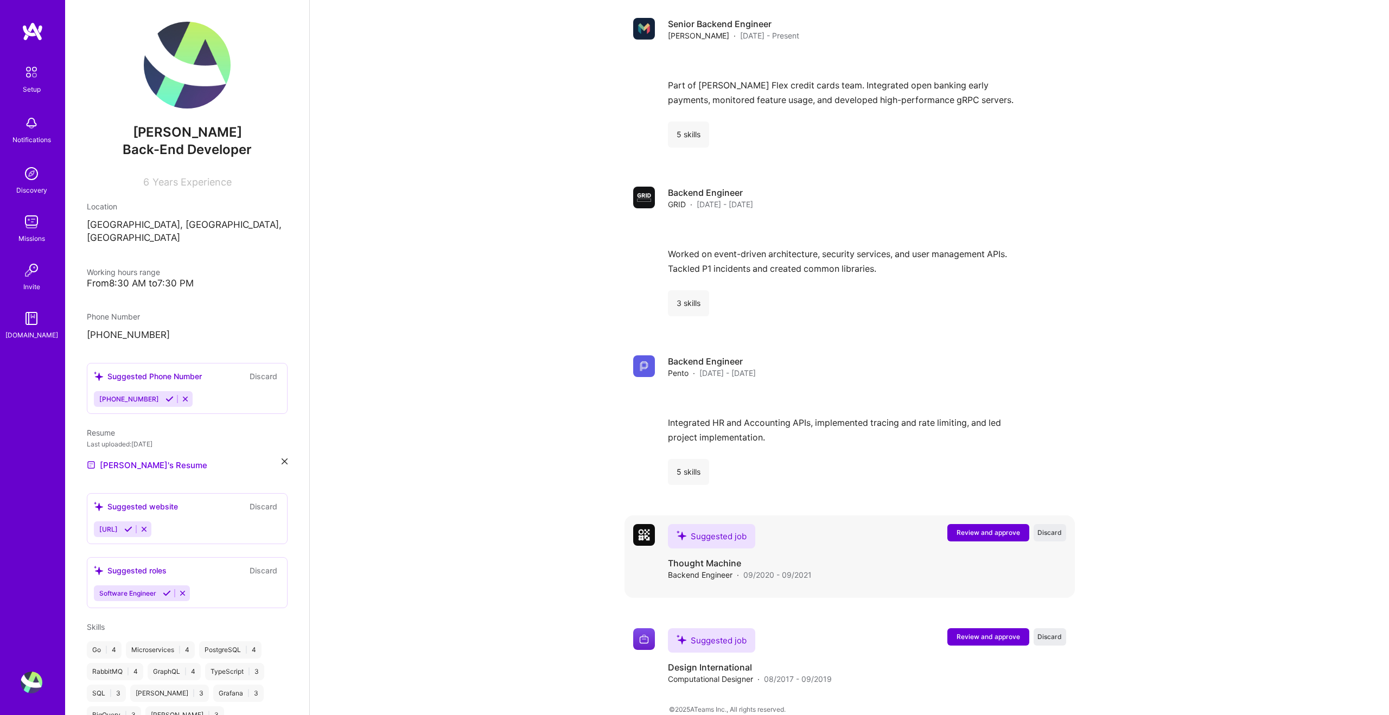
scroll to position [944, 0]
click at [992, 525] on button "Review and approve" at bounding box center [988, 532] width 82 height 17
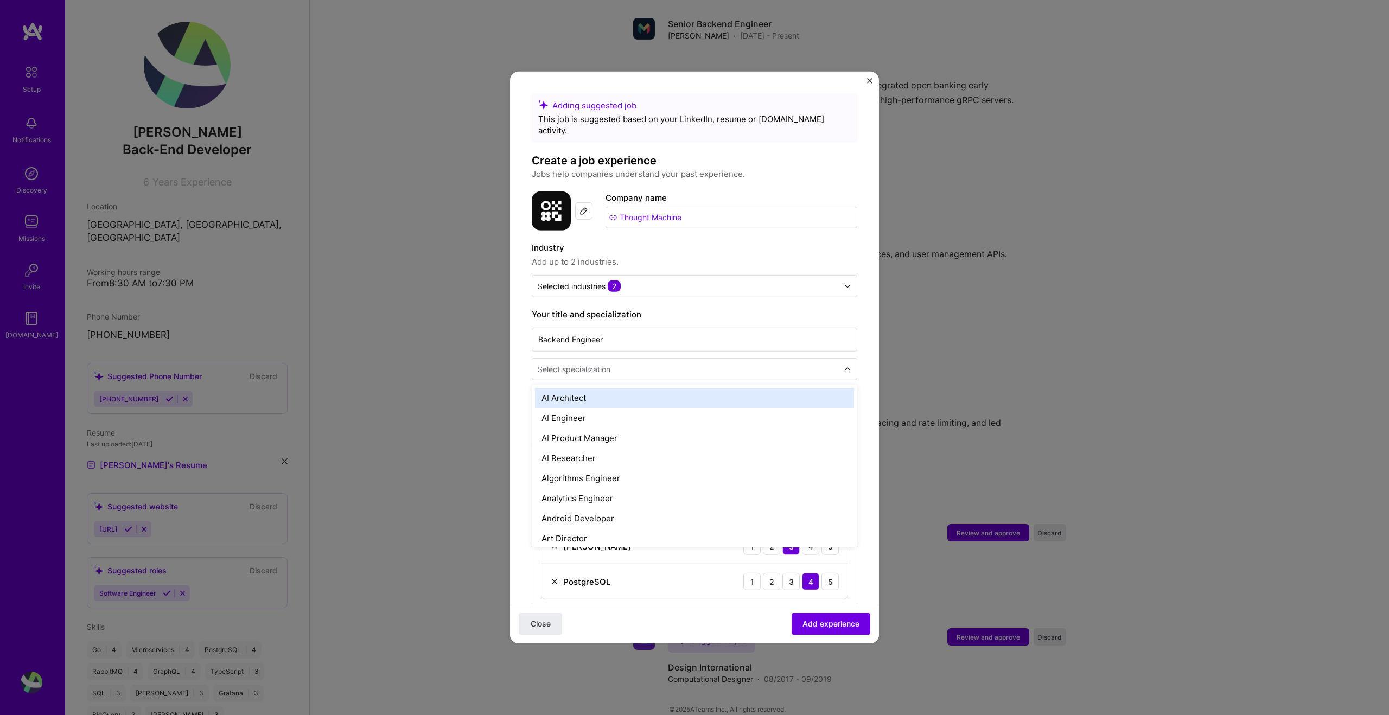
click at [632, 363] on input "text" at bounding box center [689, 368] width 303 height 11
type input "bac"
click at [623, 389] on div "Back-End Developer" at bounding box center [694, 398] width 319 height 20
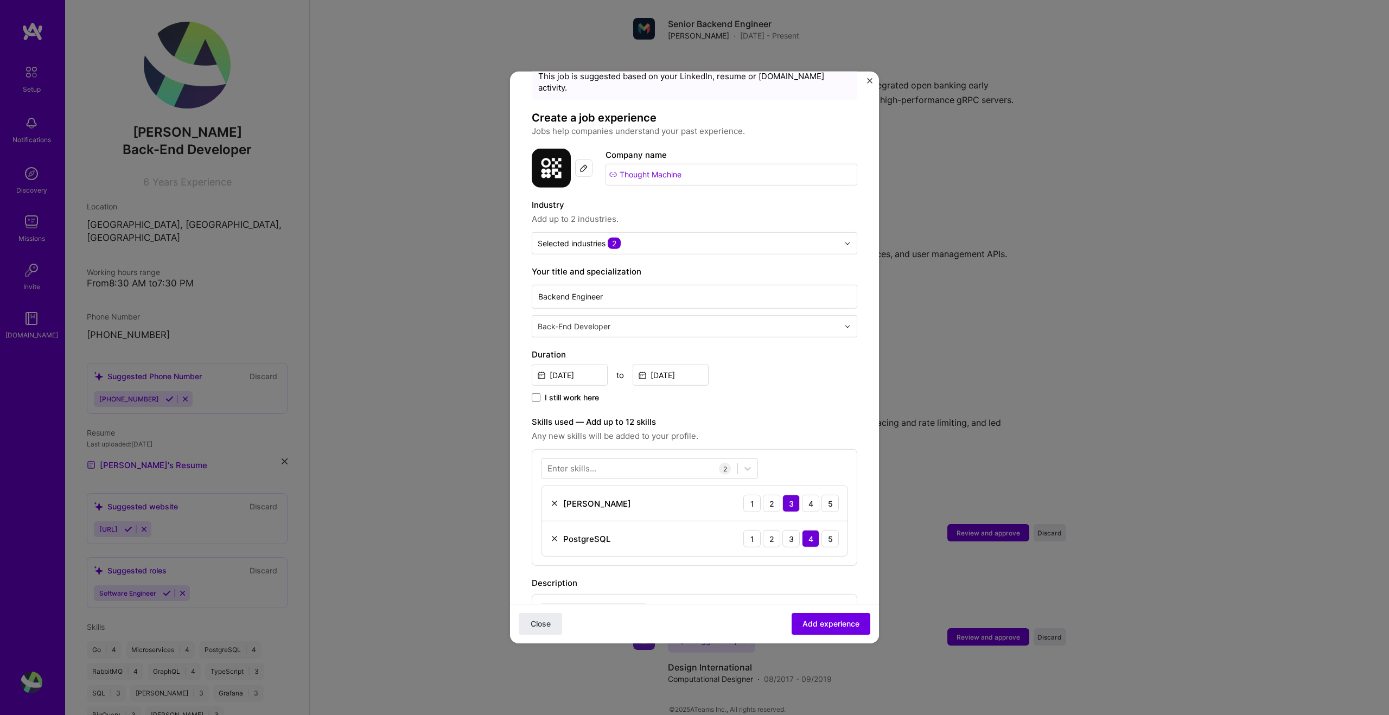
scroll to position [101, 0]
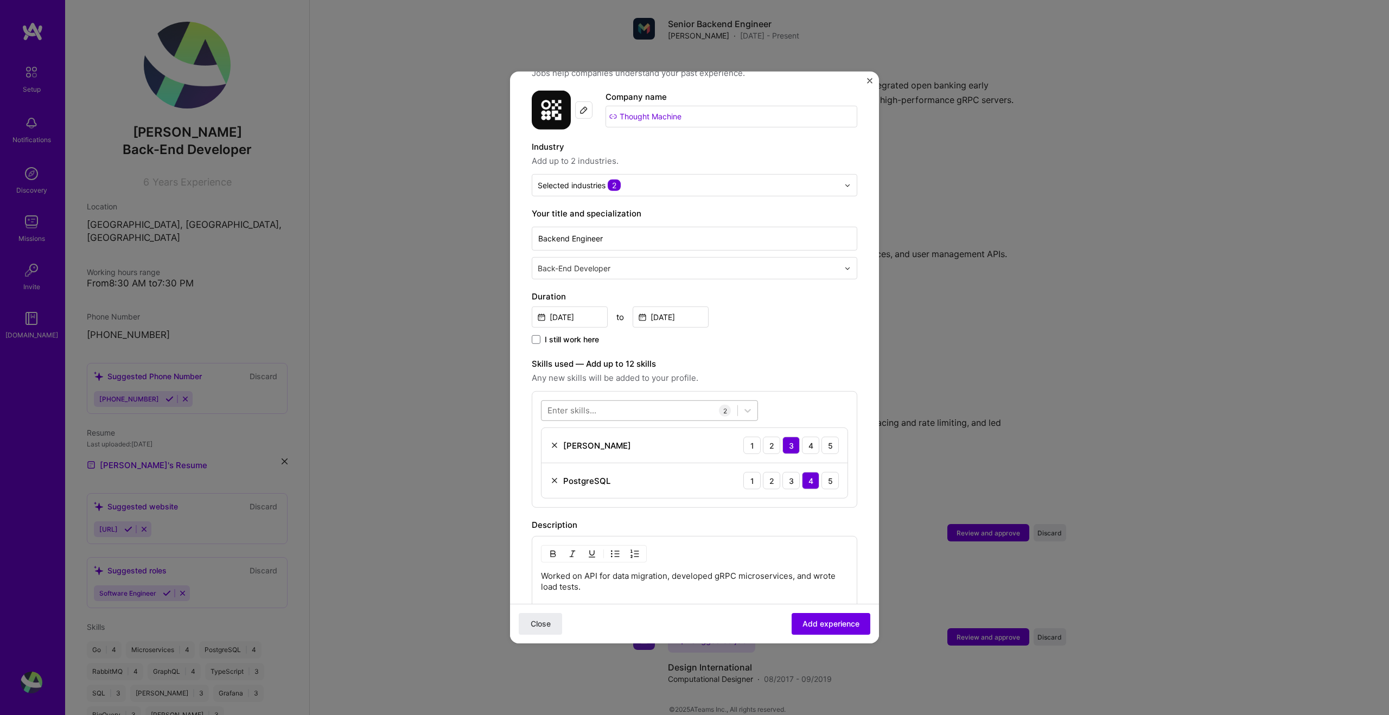
click at [597, 391] on div "Enter skills... 2 [PERSON_NAME] 1 2 3 4 5 PostgreSQL 1 2 3 4 5" at bounding box center [694, 449] width 325 height 117
click at [592, 405] on div "Enter skills..." at bounding box center [571, 410] width 49 height 11
click at [565, 449] on div "Go" at bounding box center [649, 454] width 204 height 11
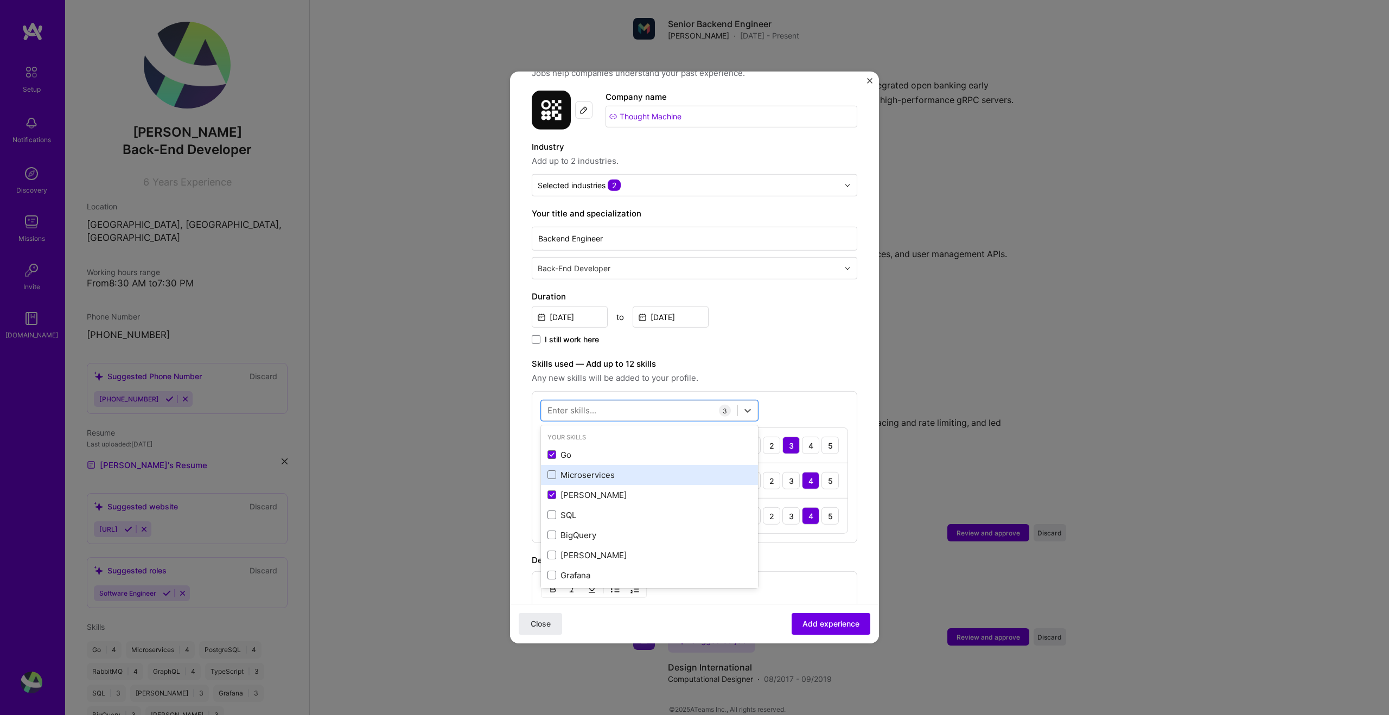
click at [592, 469] on div "Microservices" at bounding box center [649, 474] width 204 height 11
click at [788, 345] on div "Adding suggested job This job is suggested based on your LinkedIn, resume or [D…" at bounding box center [694, 428] width 325 height 872
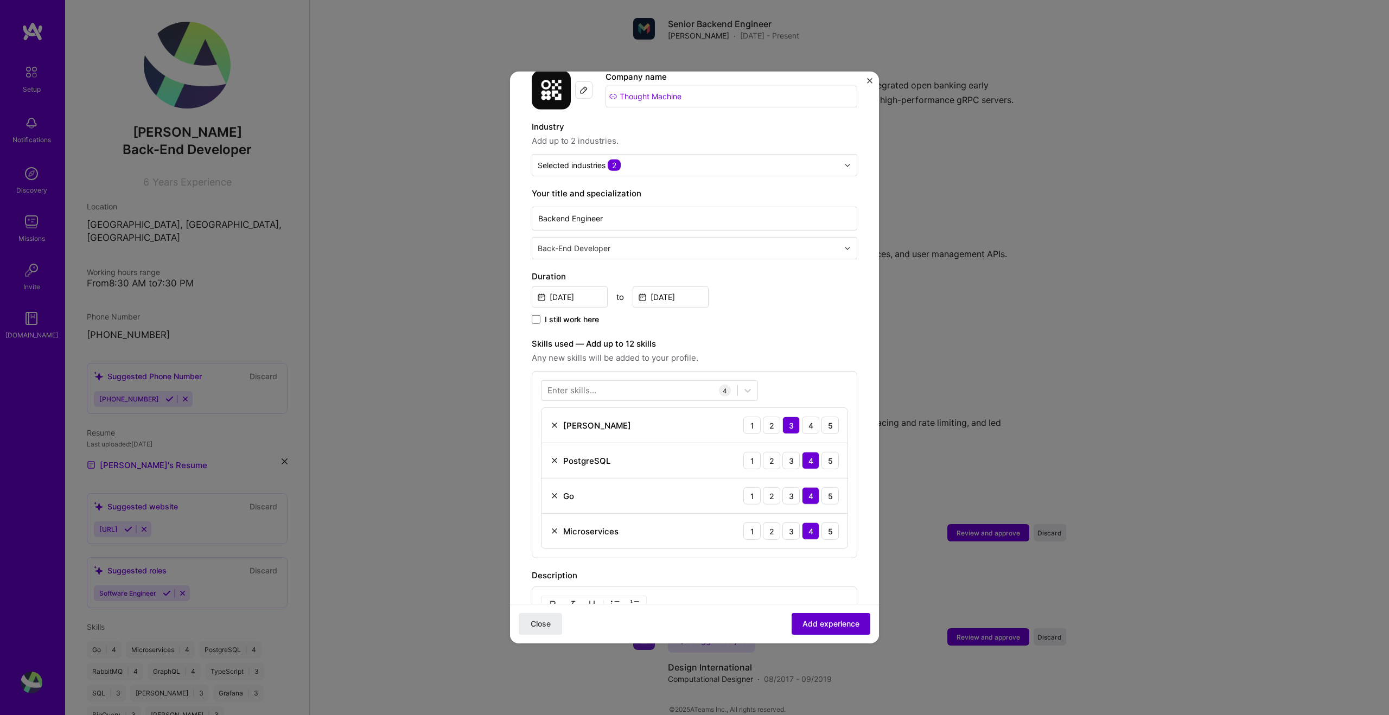
click at [826, 628] on span "Add experience" at bounding box center [830, 623] width 57 height 11
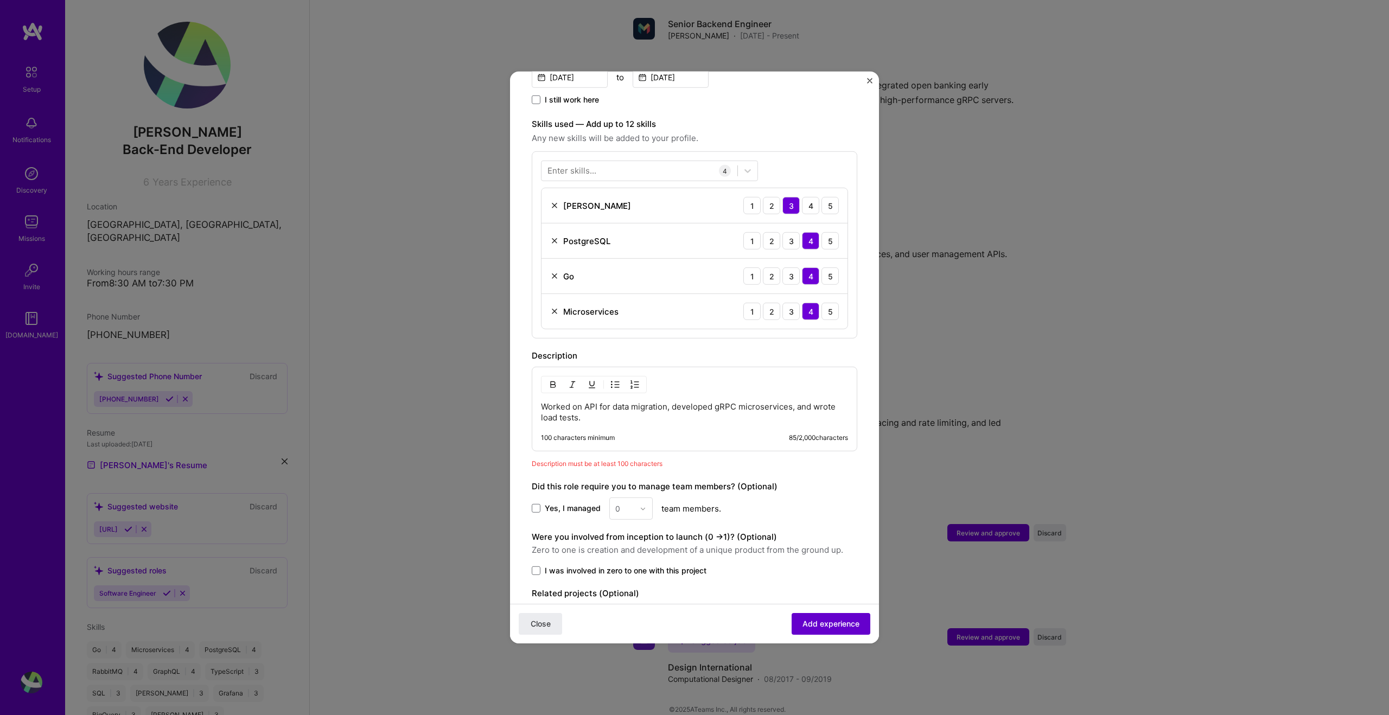
scroll to position [372, 0]
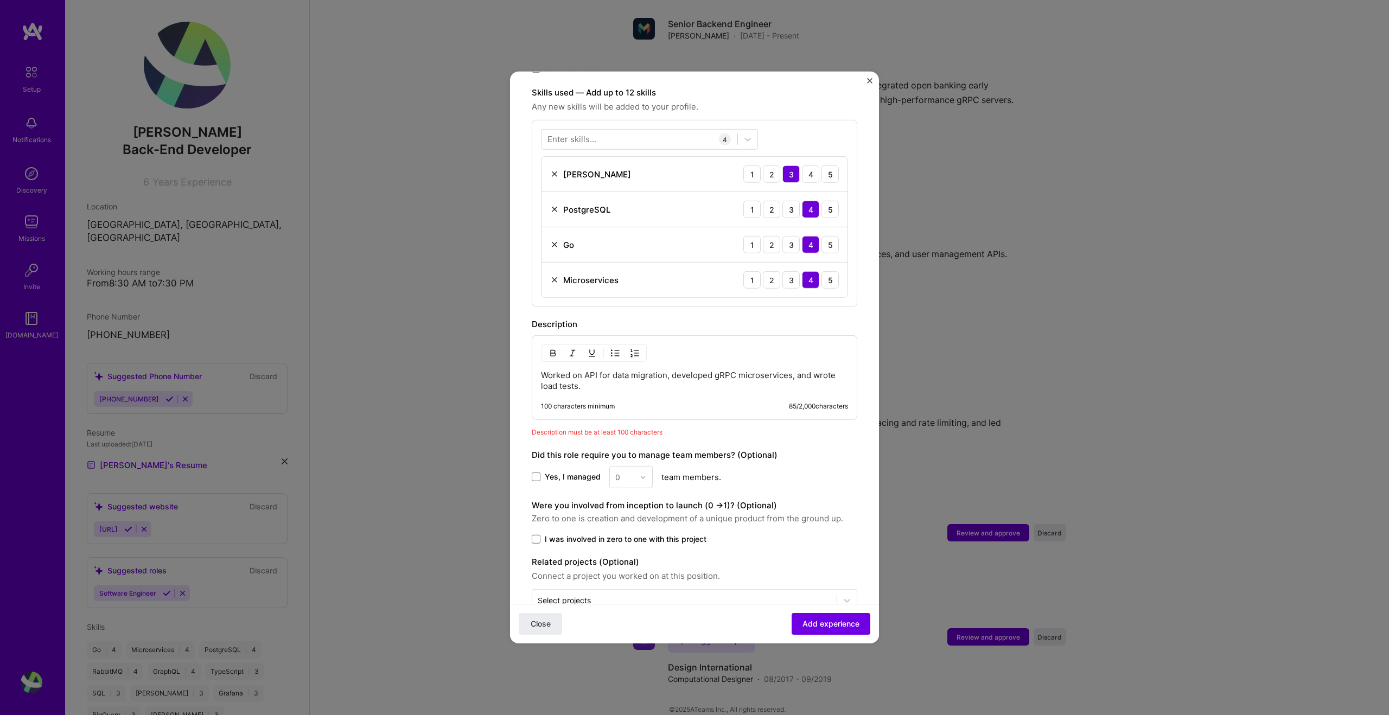
click at [638, 402] on div "100 characters minimum 85 / 2,000 characters" at bounding box center [694, 406] width 307 height 9
click at [826, 616] on button "Add experience" at bounding box center [830, 624] width 79 height 22
